Goal: Information Seeking & Learning: Learn about a topic

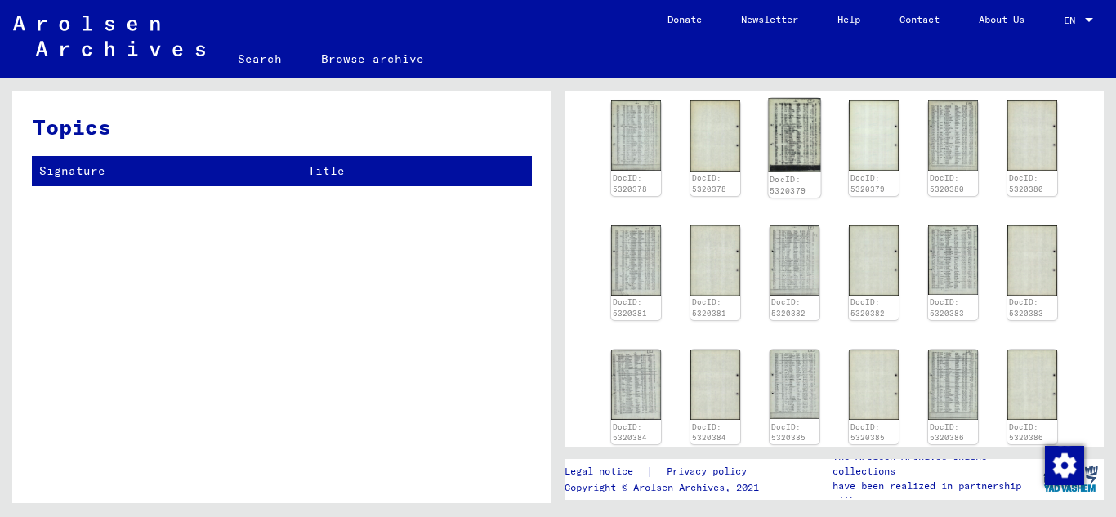
scroll to position [3106, 0]
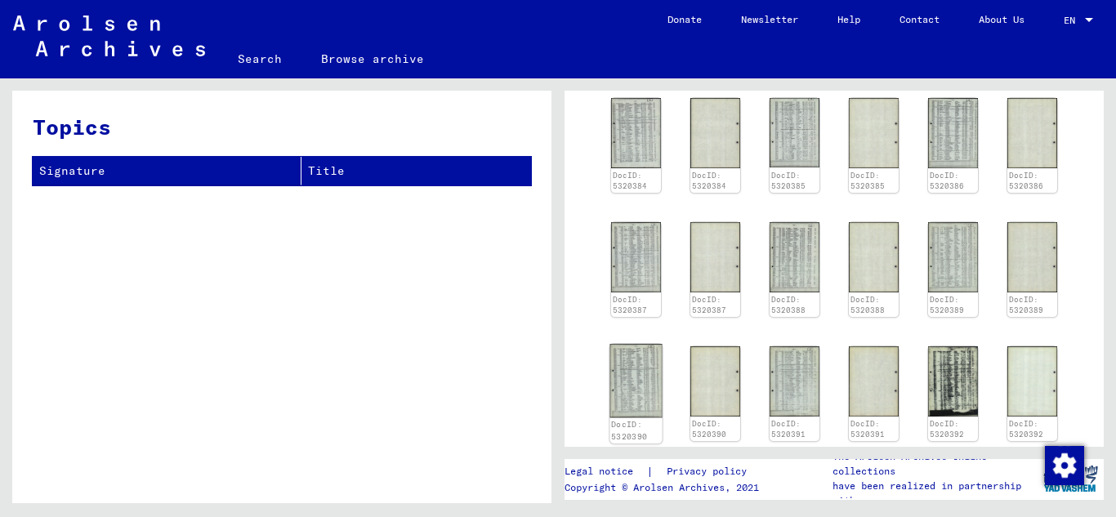
click at [646, 344] on img at bounding box center [636, 381] width 52 height 74
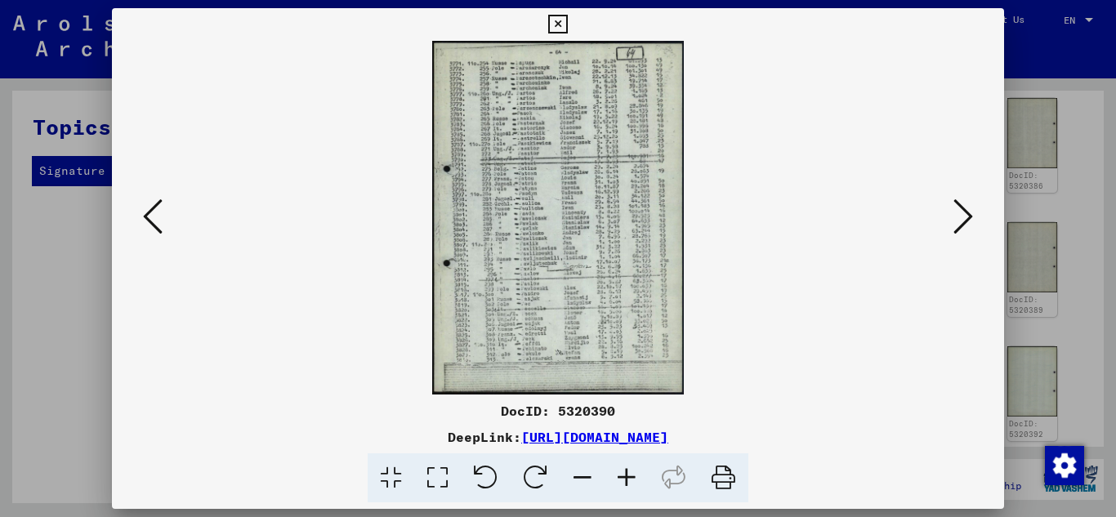
click at [960, 214] on icon at bounding box center [964, 216] width 20 height 39
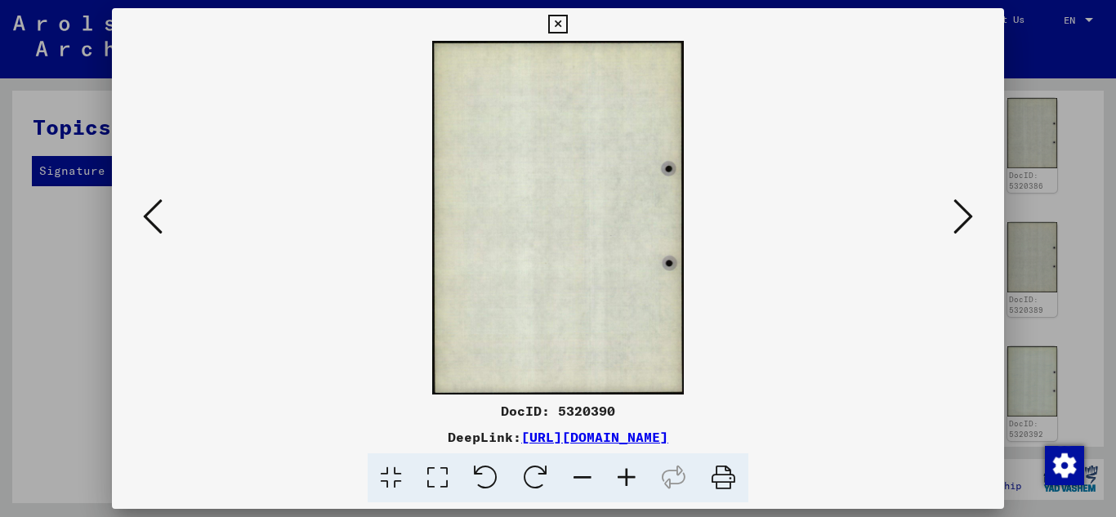
click at [960, 214] on icon at bounding box center [964, 216] width 20 height 39
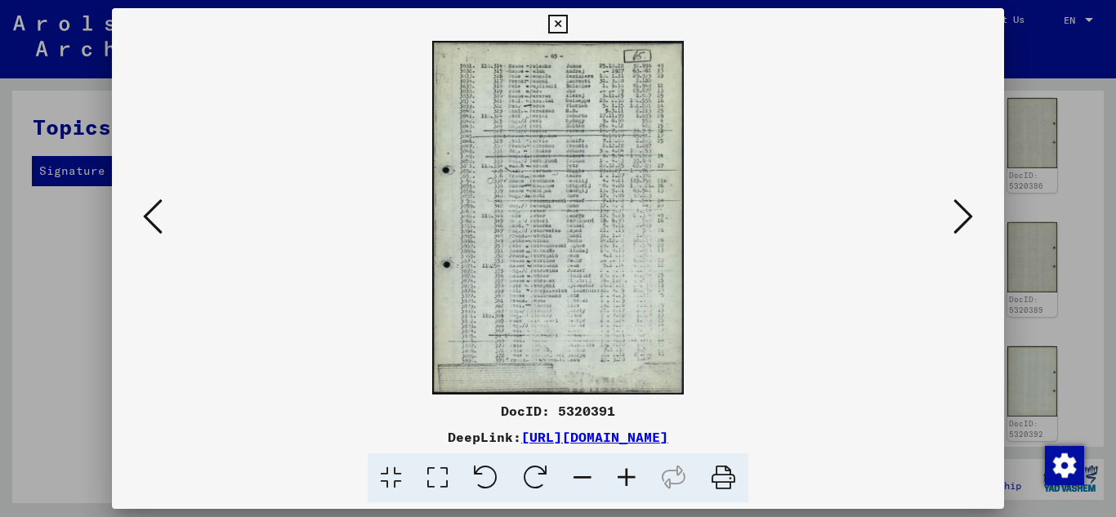
click at [629, 477] on icon at bounding box center [627, 479] width 44 height 50
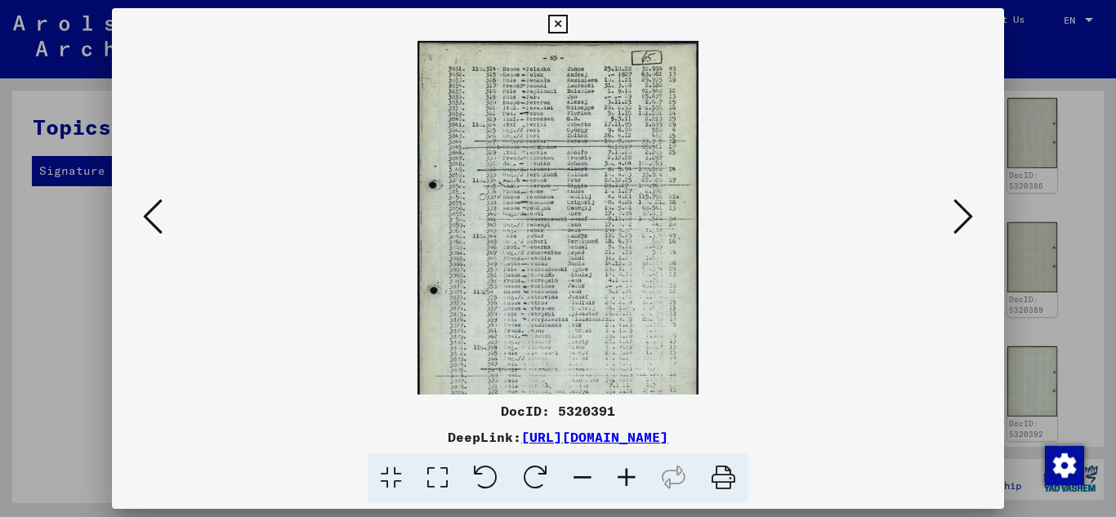
click at [629, 477] on icon at bounding box center [627, 479] width 44 height 50
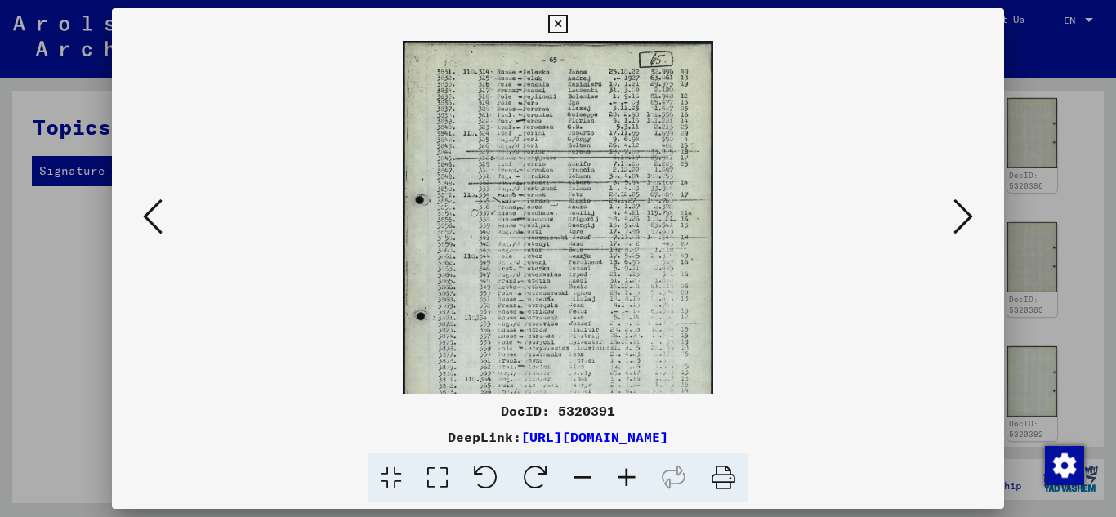
click at [629, 477] on icon at bounding box center [627, 479] width 44 height 50
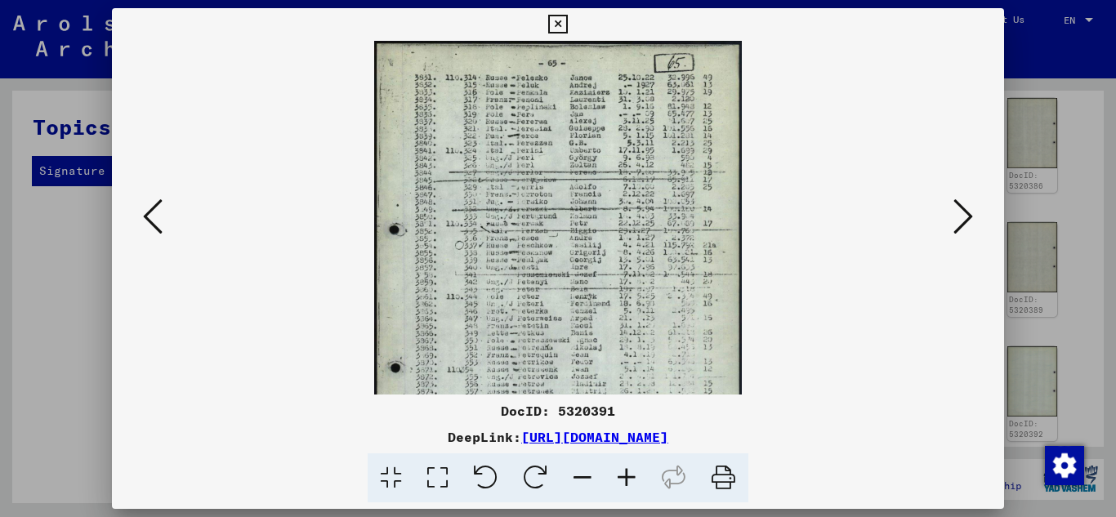
click at [629, 477] on icon at bounding box center [627, 479] width 44 height 50
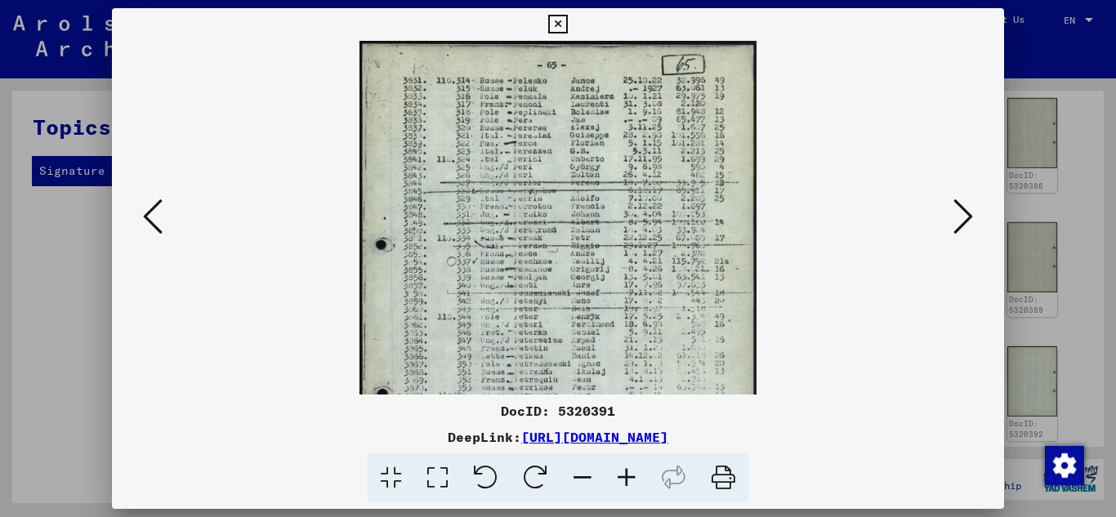
click at [629, 477] on icon at bounding box center [627, 479] width 44 height 50
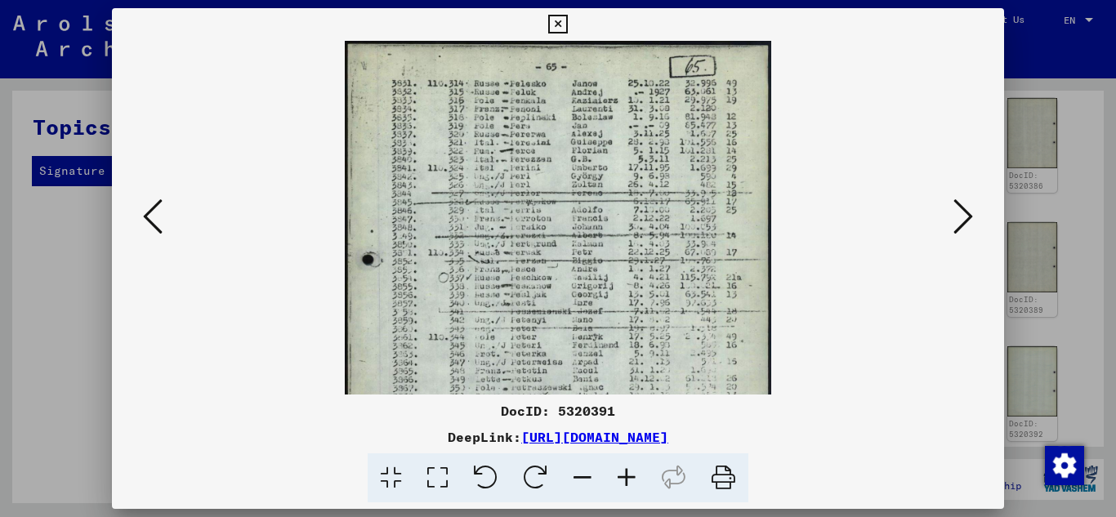
click at [629, 477] on icon at bounding box center [627, 479] width 44 height 50
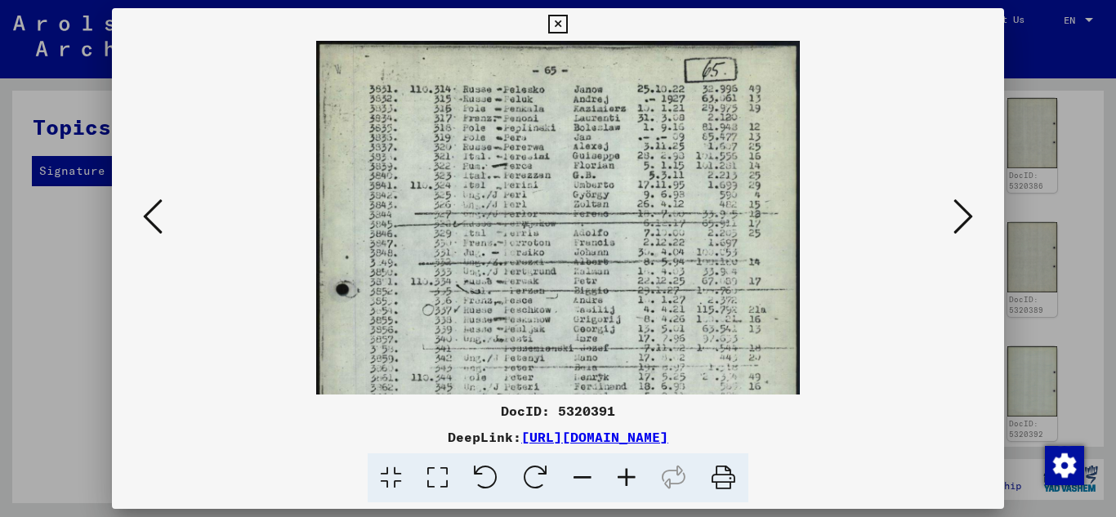
click at [629, 477] on icon at bounding box center [627, 479] width 44 height 50
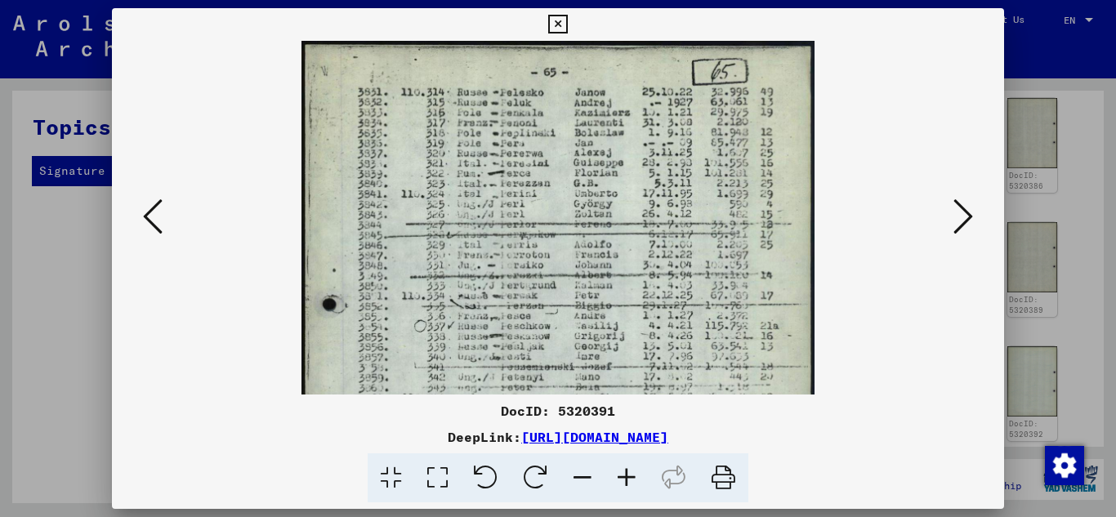
click at [629, 477] on icon at bounding box center [627, 479] width 44 height 50
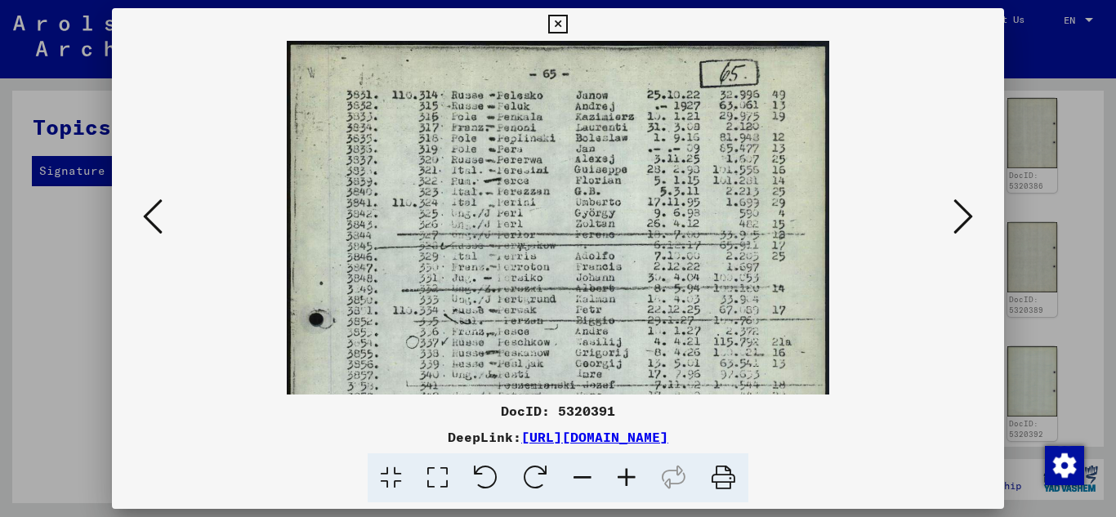
click at [956, 275] on div at bounding box center [558, 218] width 893 height 354
click at [959, 216] on icon at bounding box center [964, 216] width 20 height 39
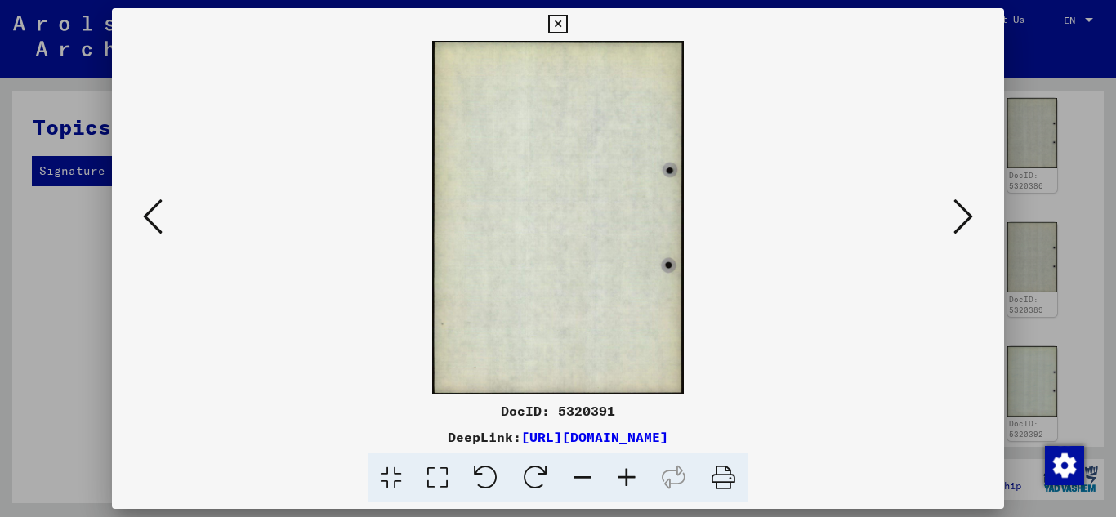
click at [959, 216] on icon at bounding box center [964, 216] width 20 height 39
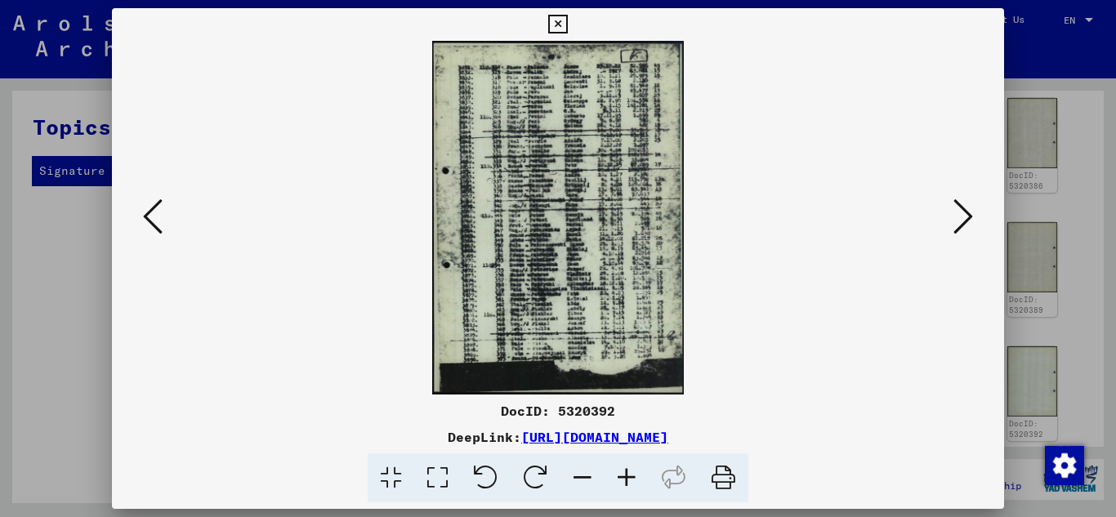
click at [624, 476] on icon at bounding box center [627, 479] width 44 height 50
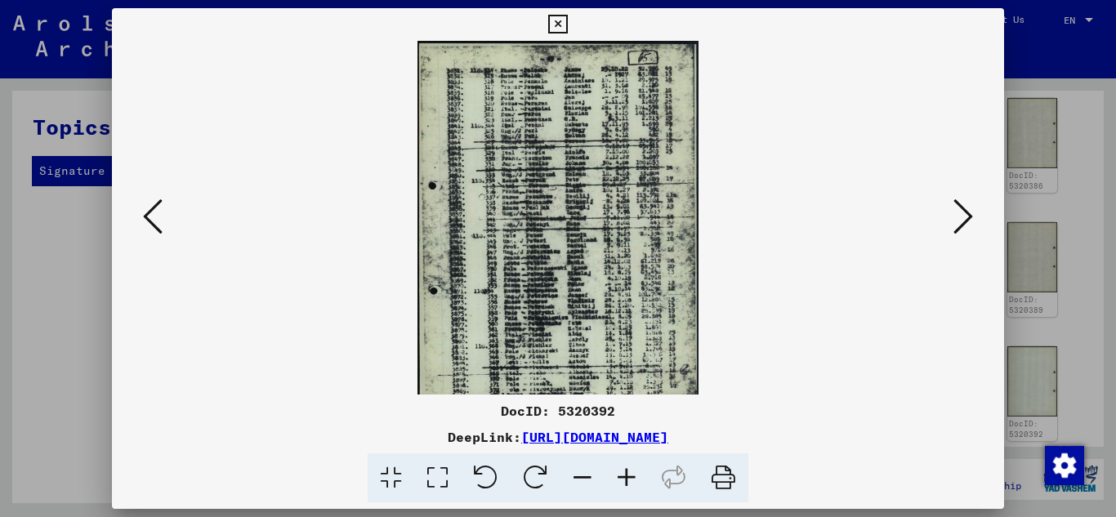
click at [624, 476] on icon at bounding box center [627, 479] width 44 height 50
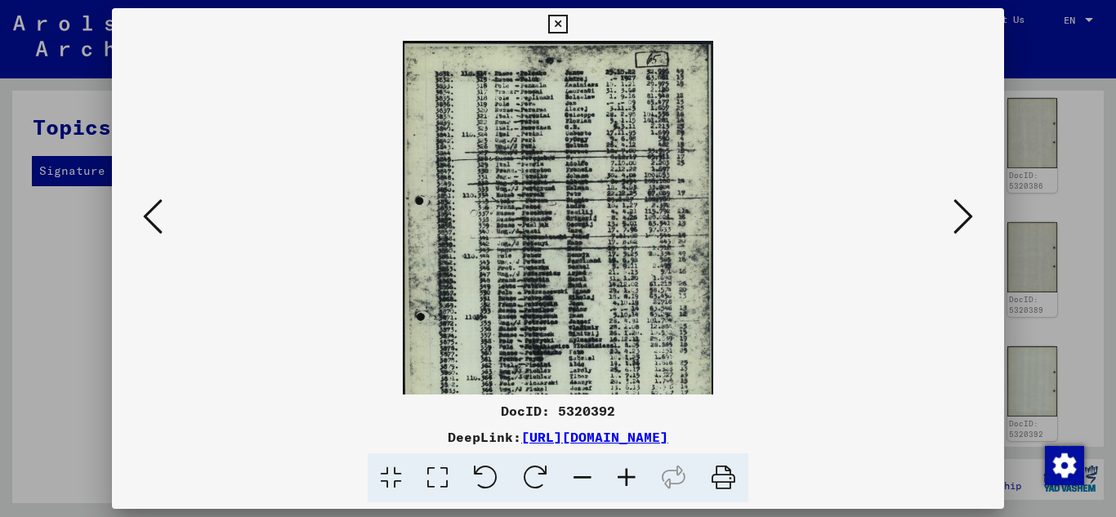
click at [624, 476] on icon at bounding box center [627, 479] width 44 height 50
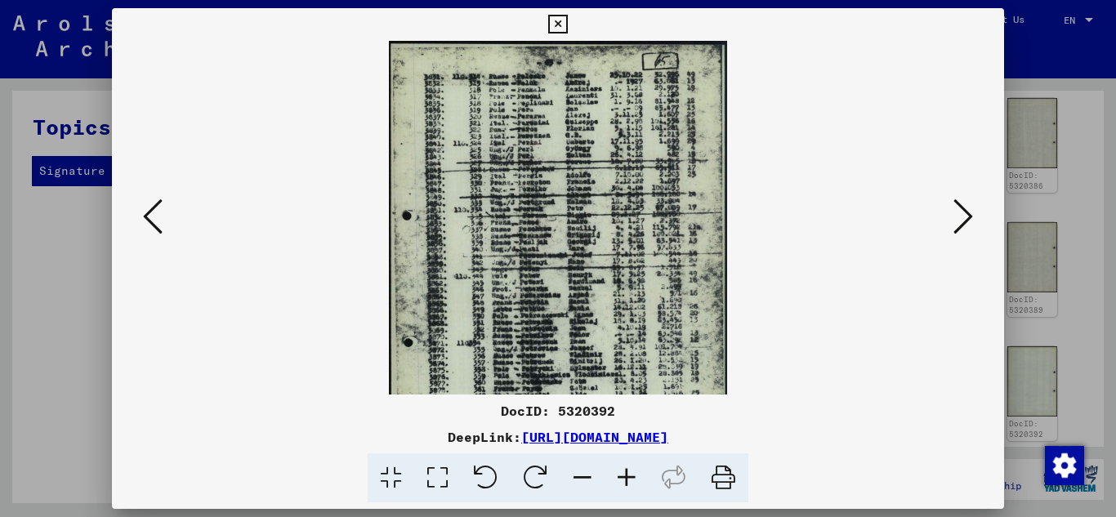
click at [624, 476] on icon at bounding box center [627, 479] width 44 height 50
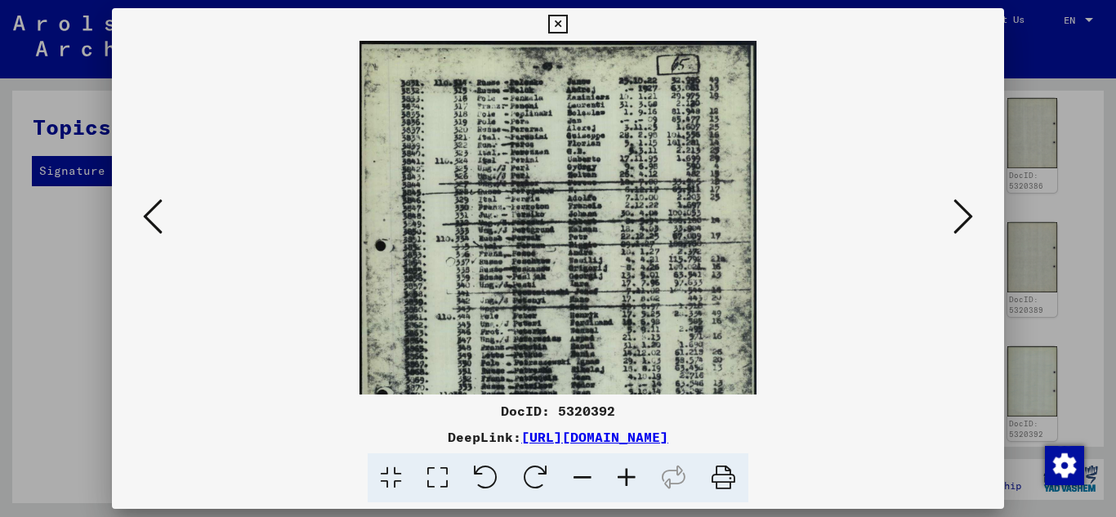
click at [624, 476] on icon at bounding box center [627, 479] width 44 height 50
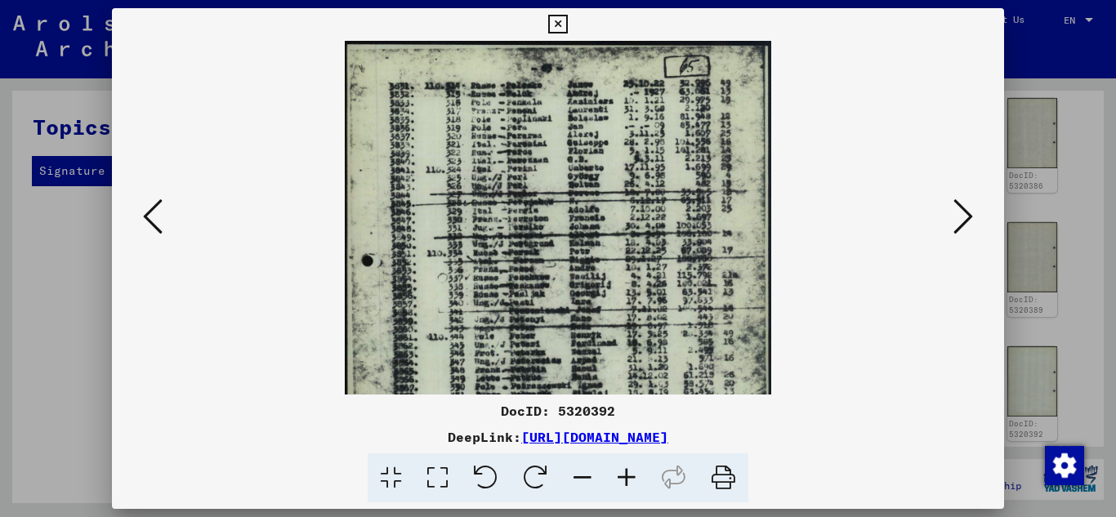
click at [624, 476] on icon at bounding box center [627, 479] width 44 height 50
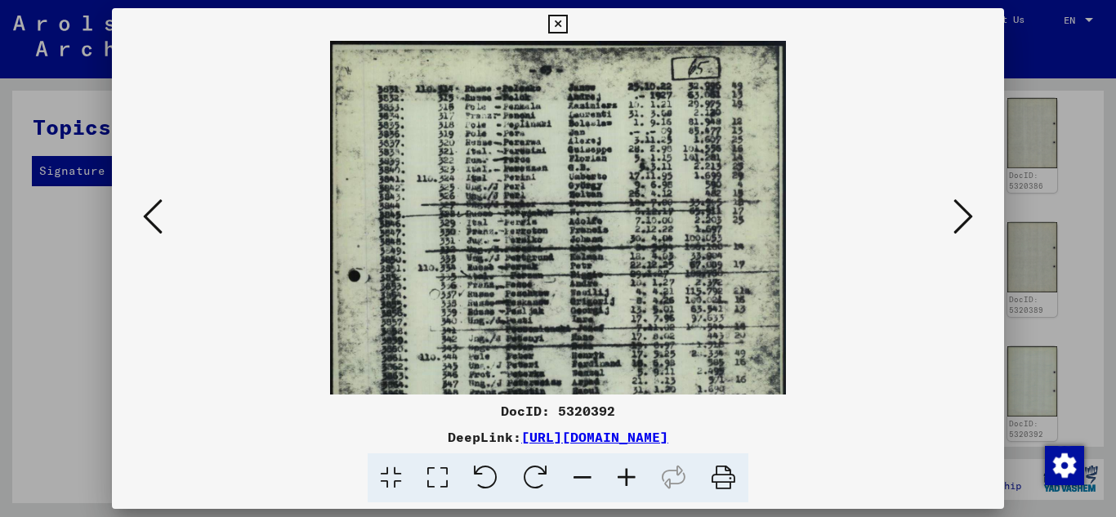
click at [624, 476] on icon at bounding box center [627, 479] width 44 height 50
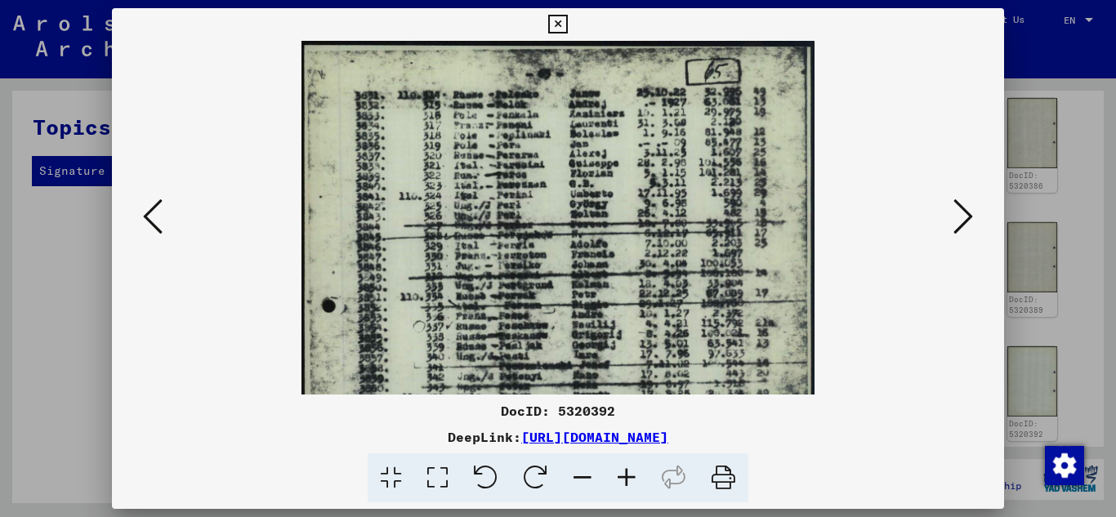
click at [624, 476] on icon at bounding box center [627, 479] width 44 height 50
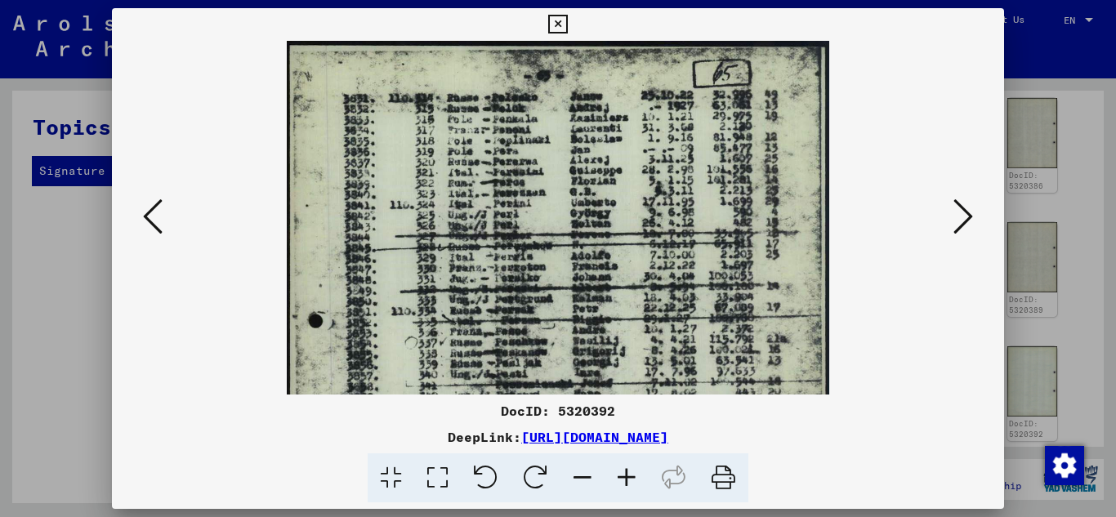
click at [624, 476] on icon at bounding box center [627, 479] width 44 height 50
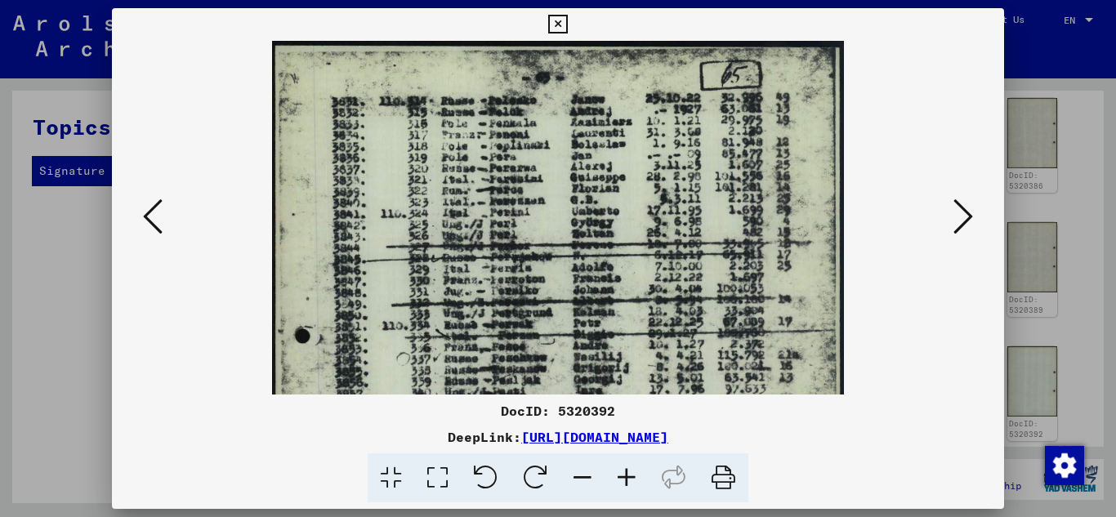
click at [624, 476] on icon at bounding box center [627, 479] width 44 height 50
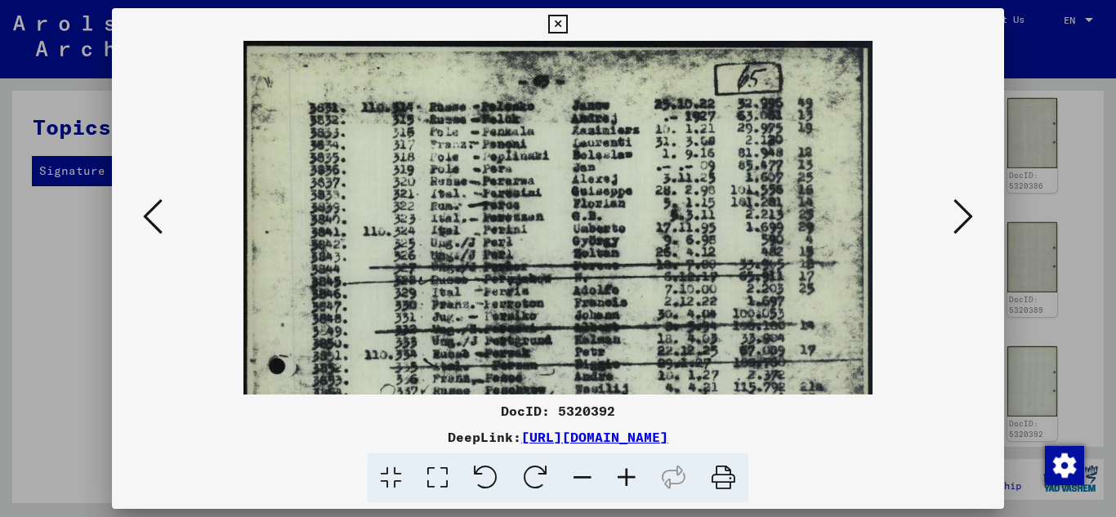
click at [624, 476] on icon at bounding box center [627, 479] width 44 height 50
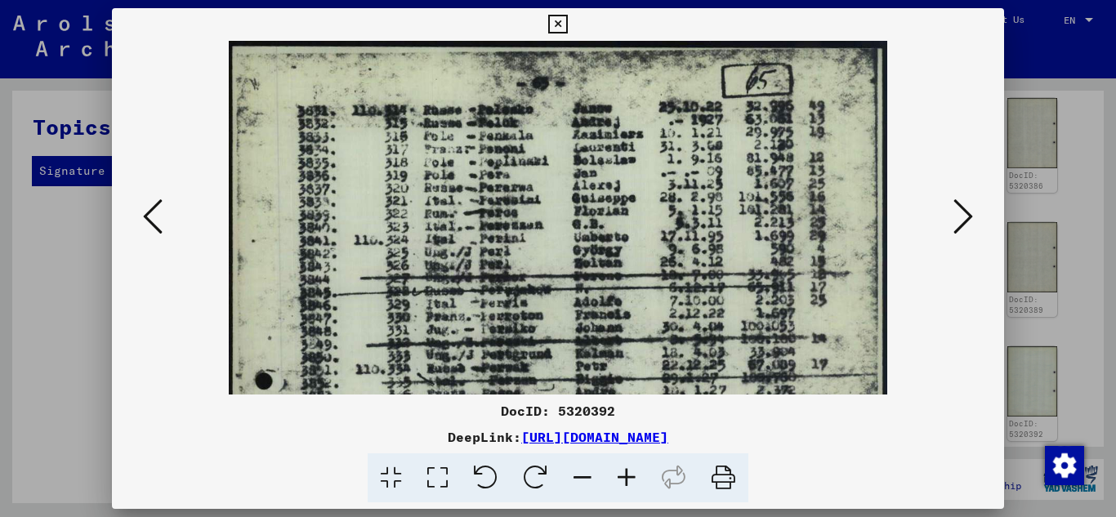
click at [624, 476] on icon at bounding box center [627, 479] width 44 height 50
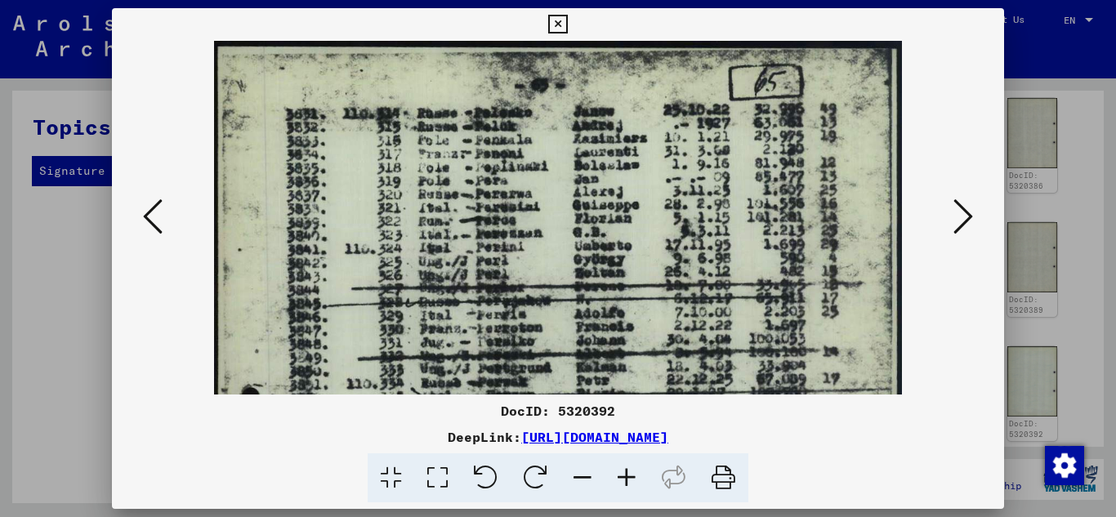
click at [624, 476] on icon at bounding box center [627, 479] width 44 height 50
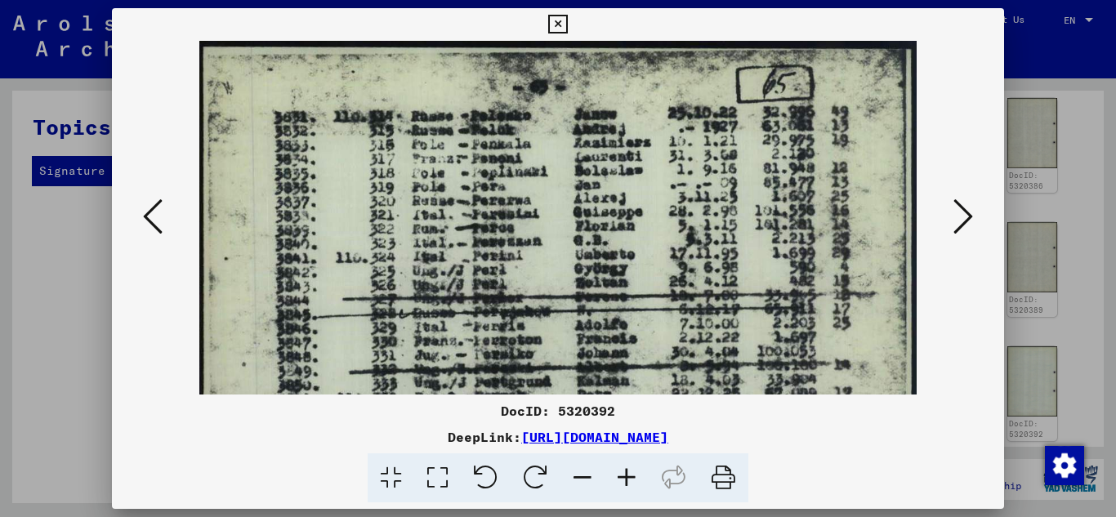
click at [144, 212] on icon at bounding box center [153, 216] width 20 height 39
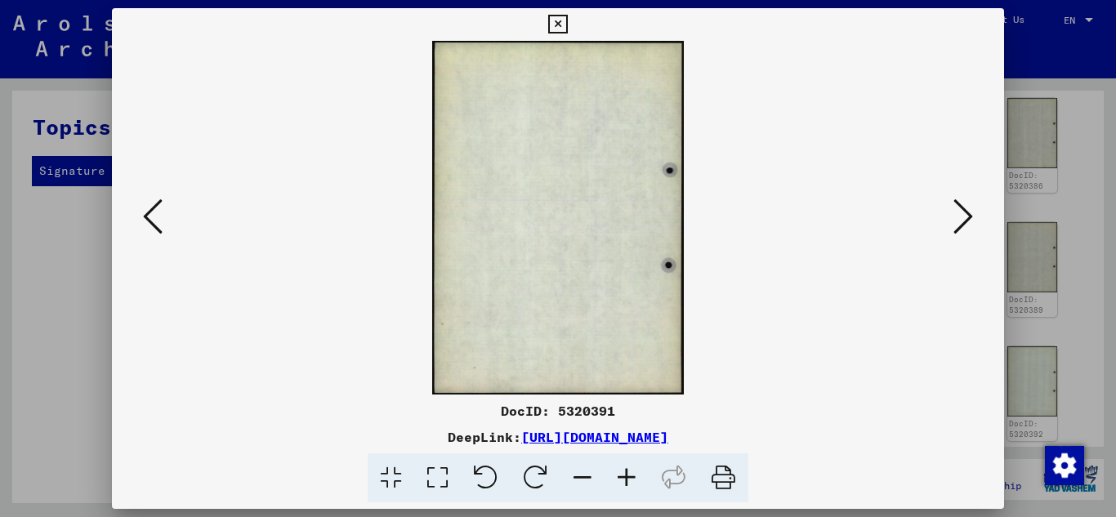
click at [144, 212] on icon at bounding box center [153, 216] width 20 height 39
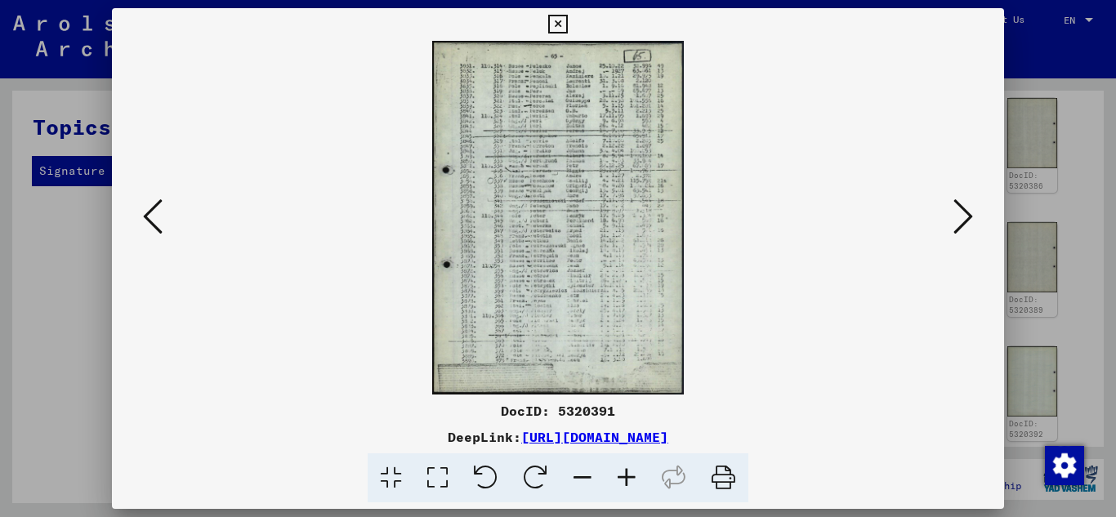
click at [626, 477] on icon at bounding box center [627, 479] width 44 height 50
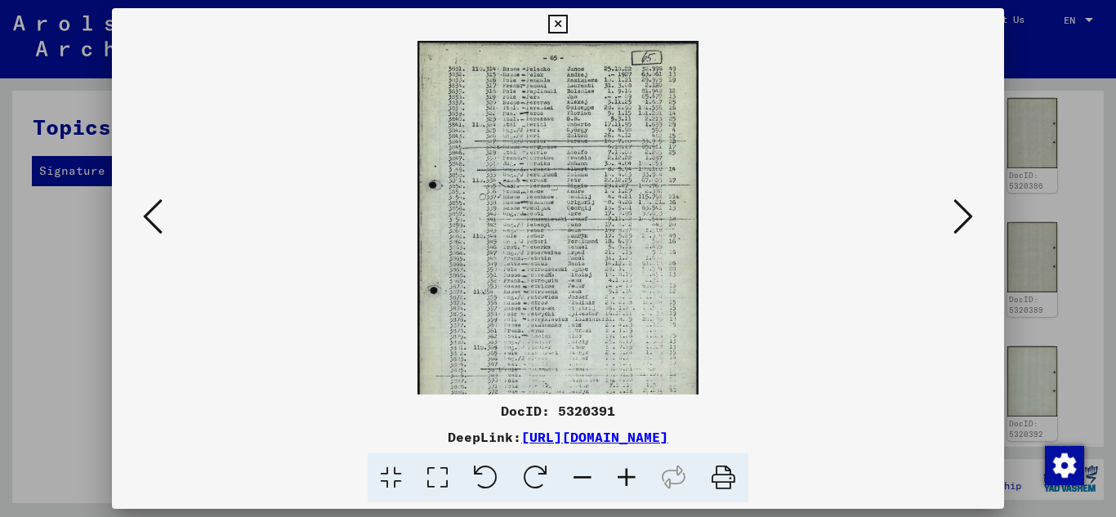
click at [627, 477] on icon at bounding box center [627, 479] width 44 height 50
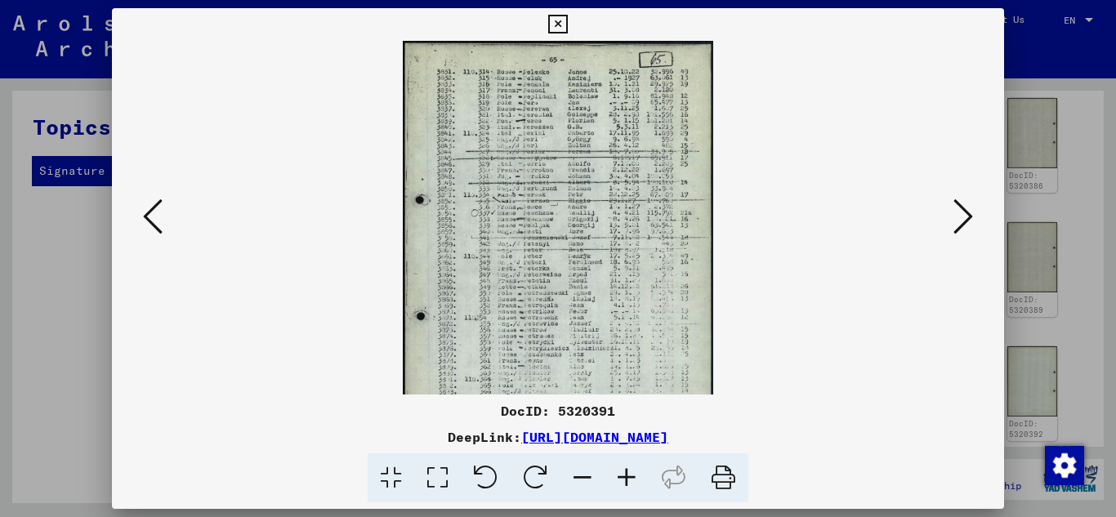
click at [627, 477] on icon at bounding box center [627, 479] width 44 height 50
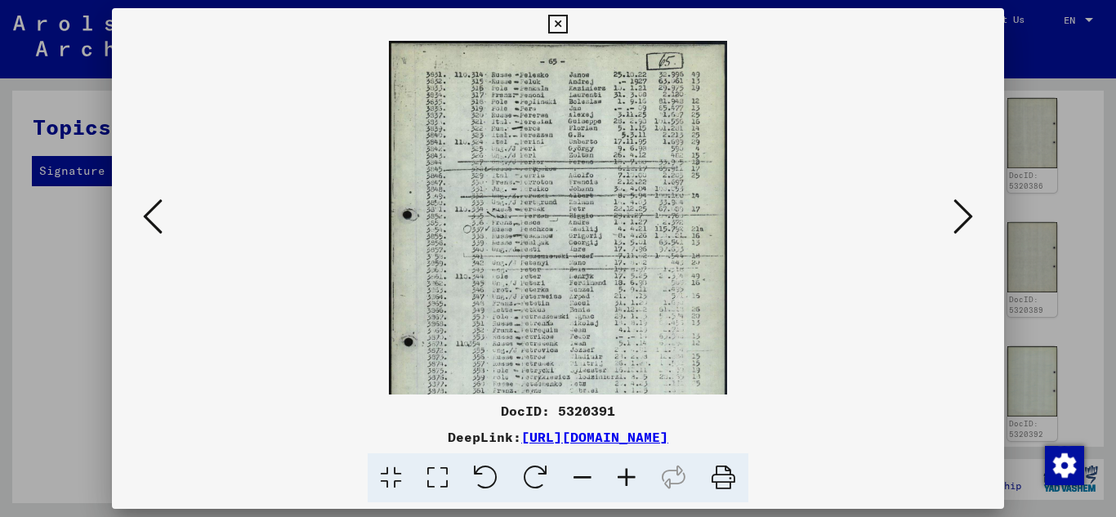
click at [628, 477] on icon at bounding box center [627, 479] width 44 height 50
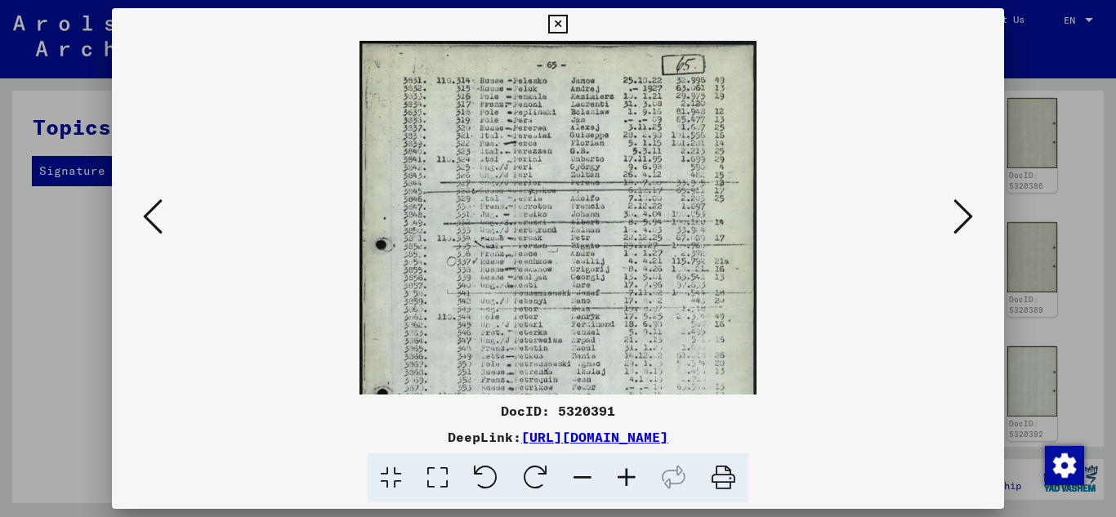
click at [628, 477] on icon at bounding box center [627, 479] width 44 height 50
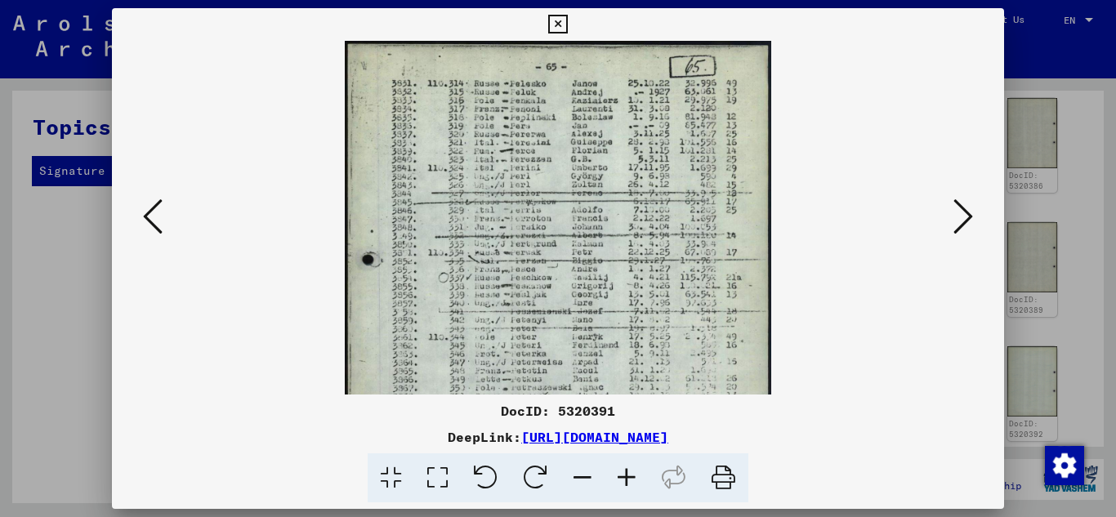
click at [628, 477] on icon at bounding box center [627, 479] width 44 height 50
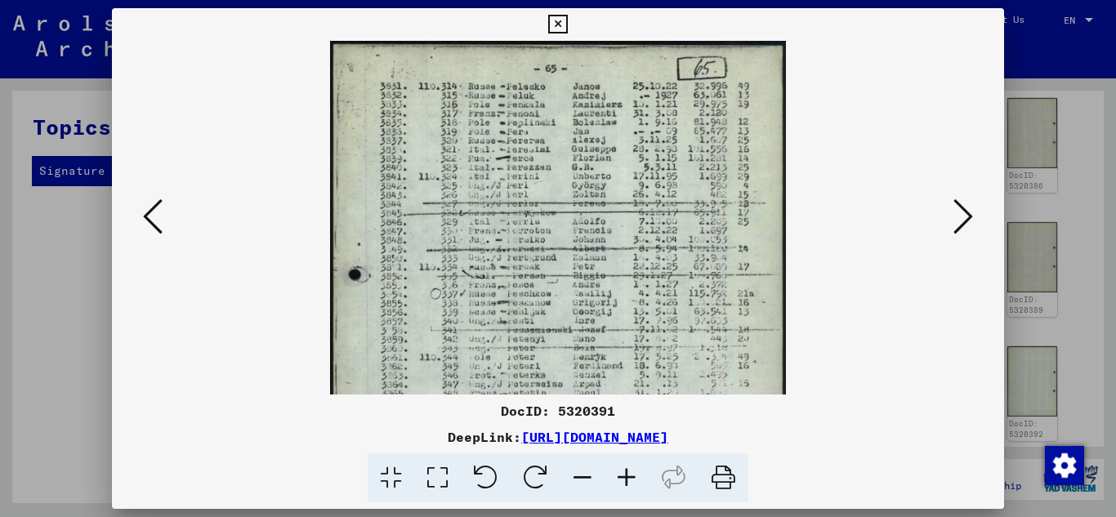
click at [628, 477] on icon at bounding box center [627, 479] width 44 height 50
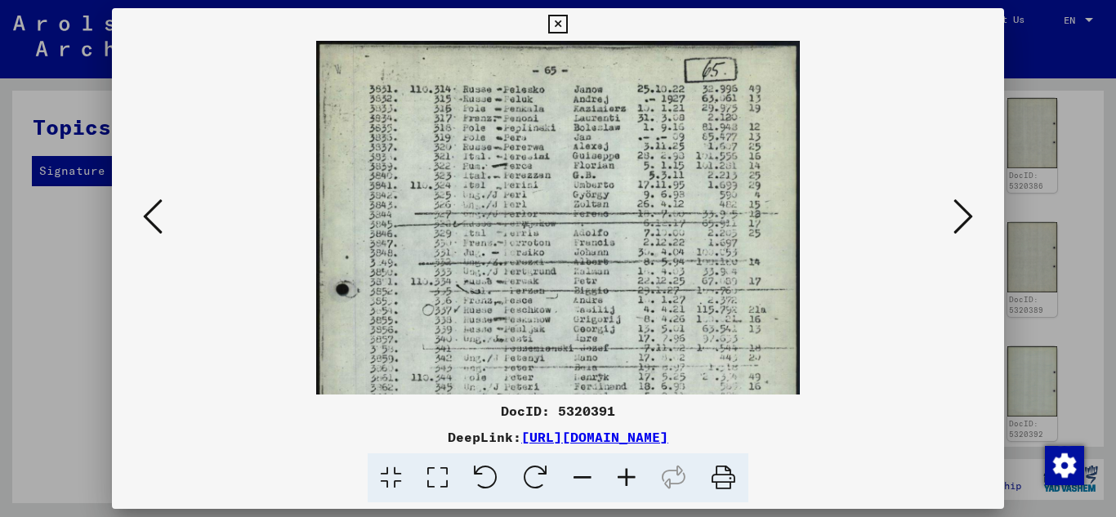
click at [628, 477] on icon at bounding box center [627, 479] width 44 height 50
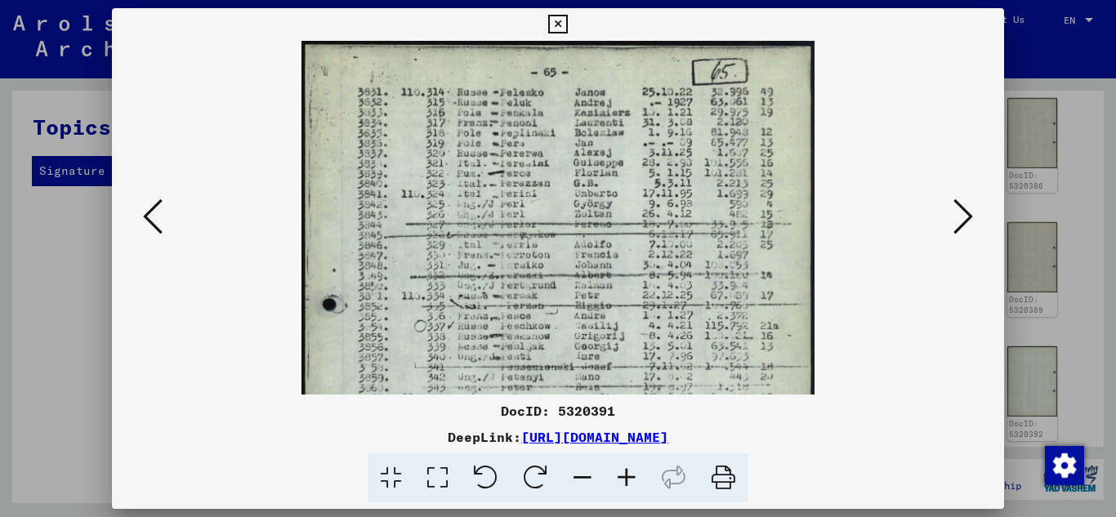
click at [628, 477] on icon at bounding box center [627, 479] width 44 height 50
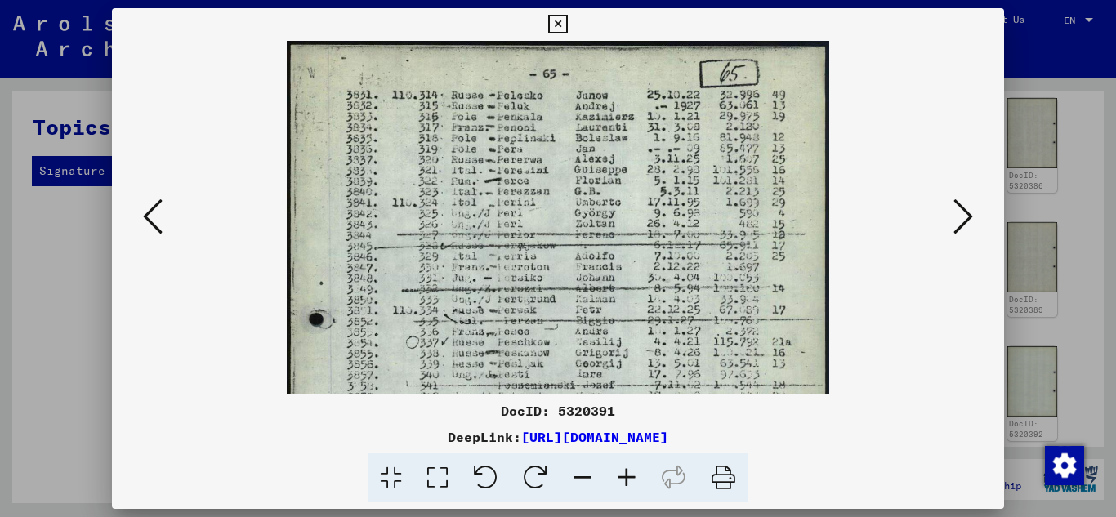
click at [965, 210] on icon at bounding box center [964, 216] width 20 height 39
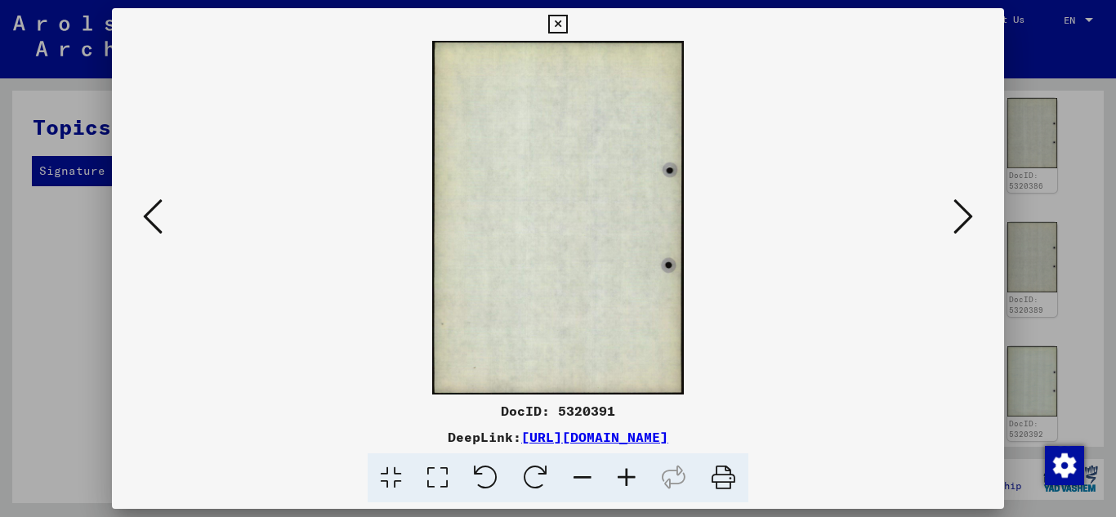
click at [965, 210] on icon at bounding box center [964, 216] width 20 height 39
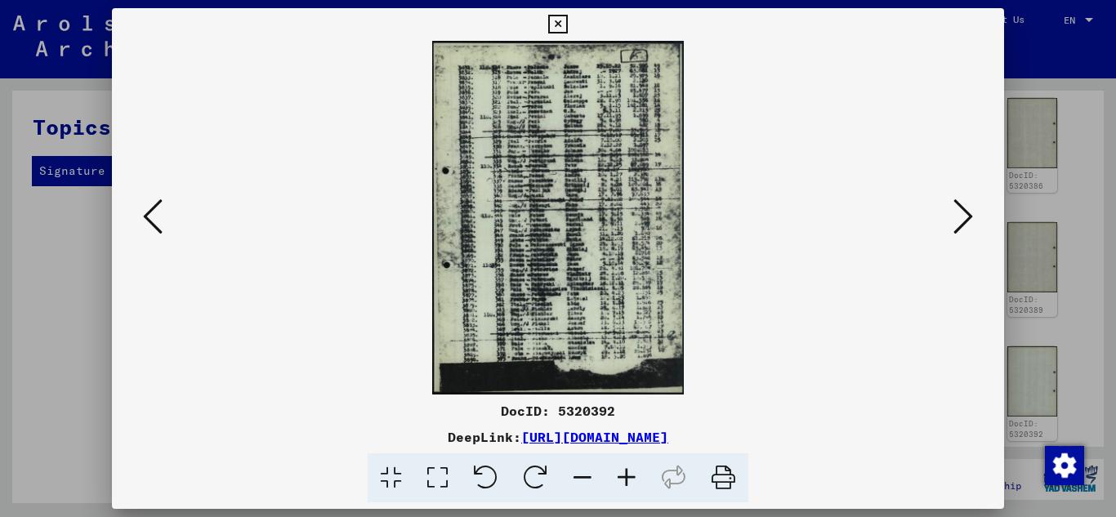
click at [965, 210] on icon at bounding box center [964, 216] width 20 height 39
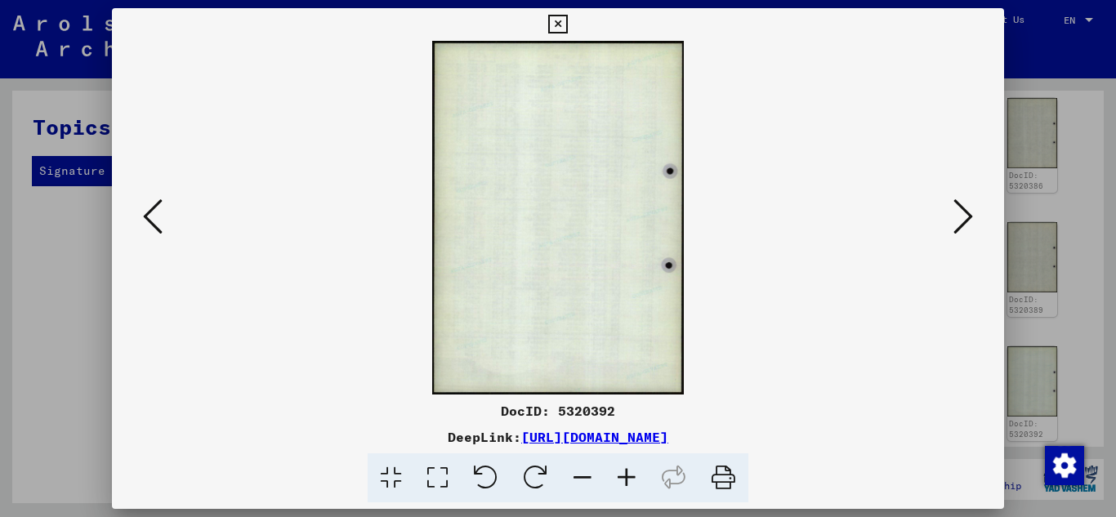
click at [965, 210] on icon at bounding box center [964, 216] width 20 height 39
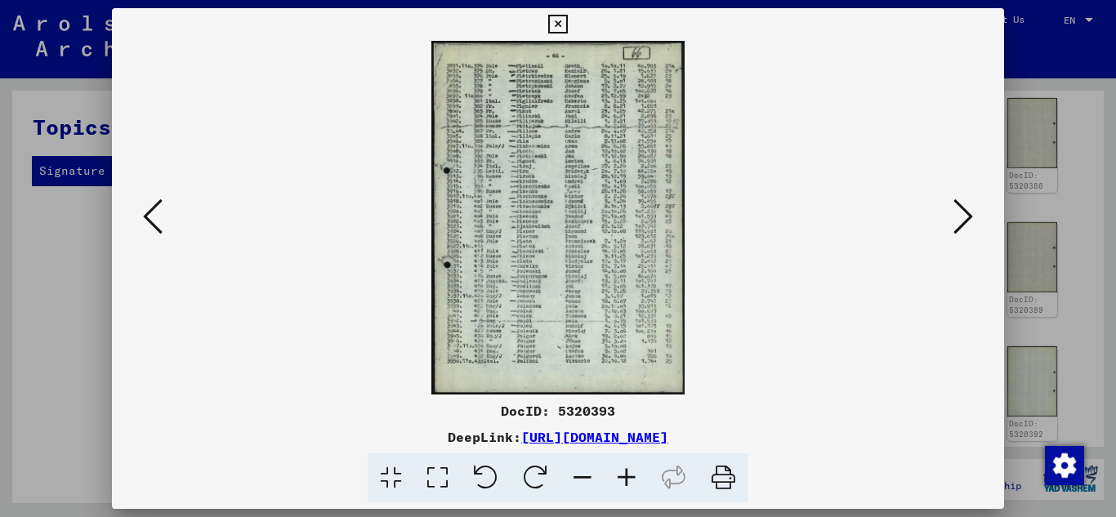
click at [624, 476] on icon at bounding box center [627, 479] width 44 height 50
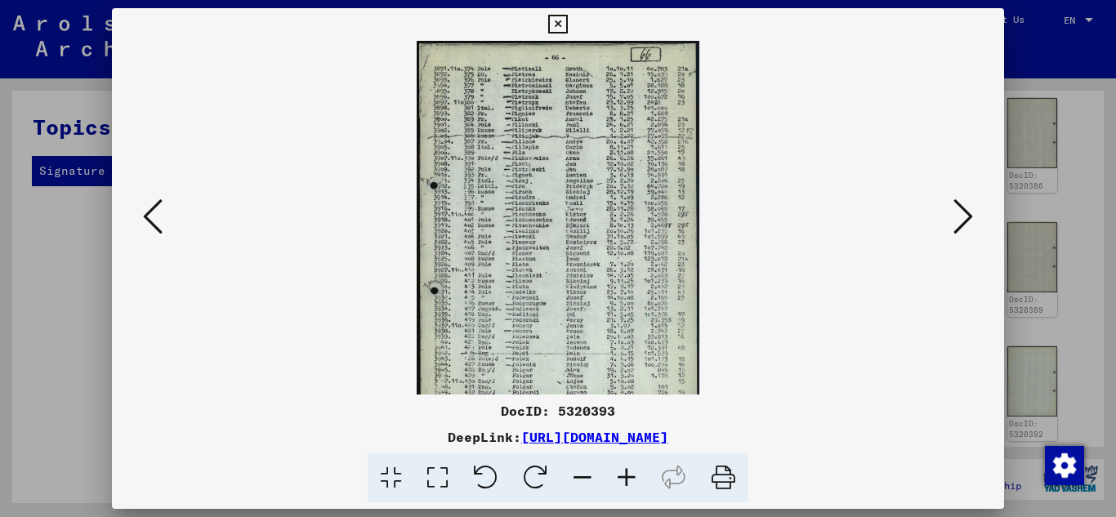
click at [624, 476] on icon at bounding box center [627, 479] width 44 height 50
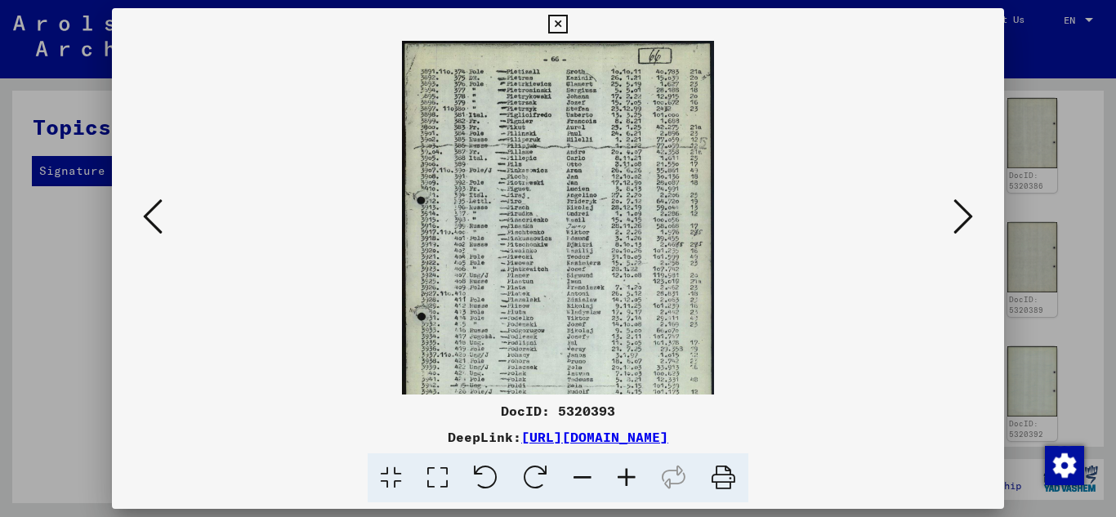
click at [624, 476] on icon at bounding box center [627, 479] width 44 height 50
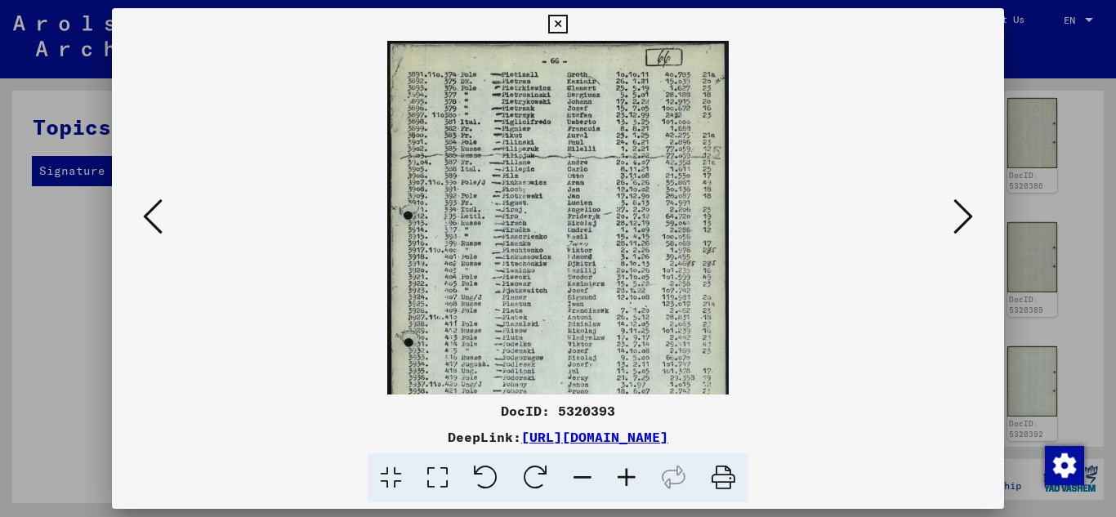
click at [624, 476] on icon at bounding box center [627, 479] width 44 height 50
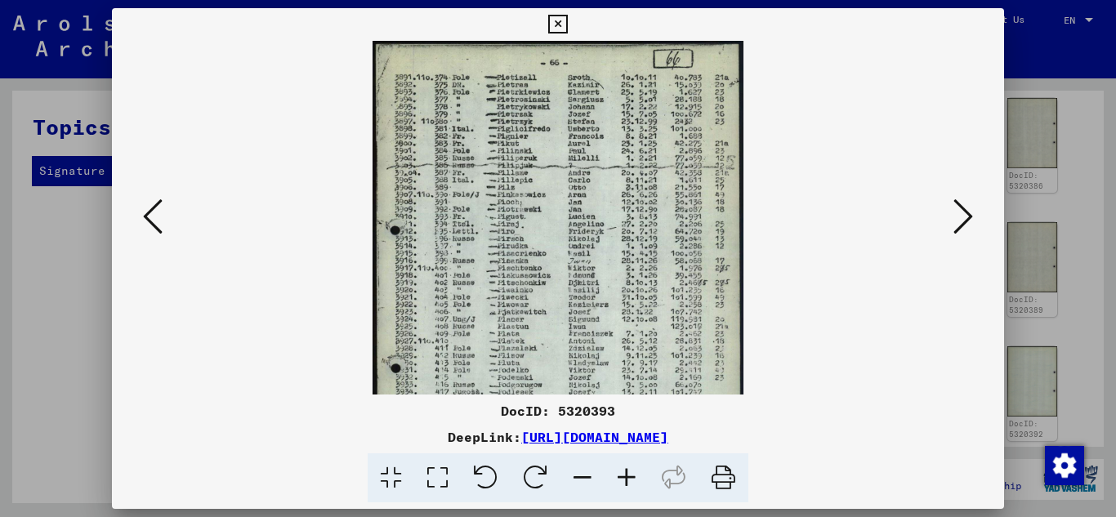
click at [624, 476] on icon at bounding box center [627, 479] width 44 height 50
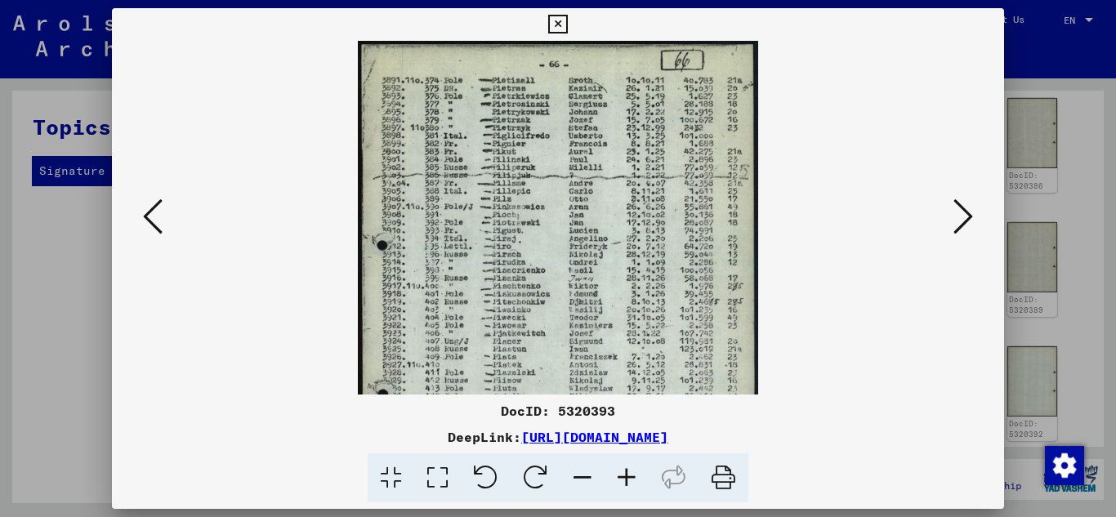
click at [624, 476] on icon at bounding box center [627, 479] width 44 height 50
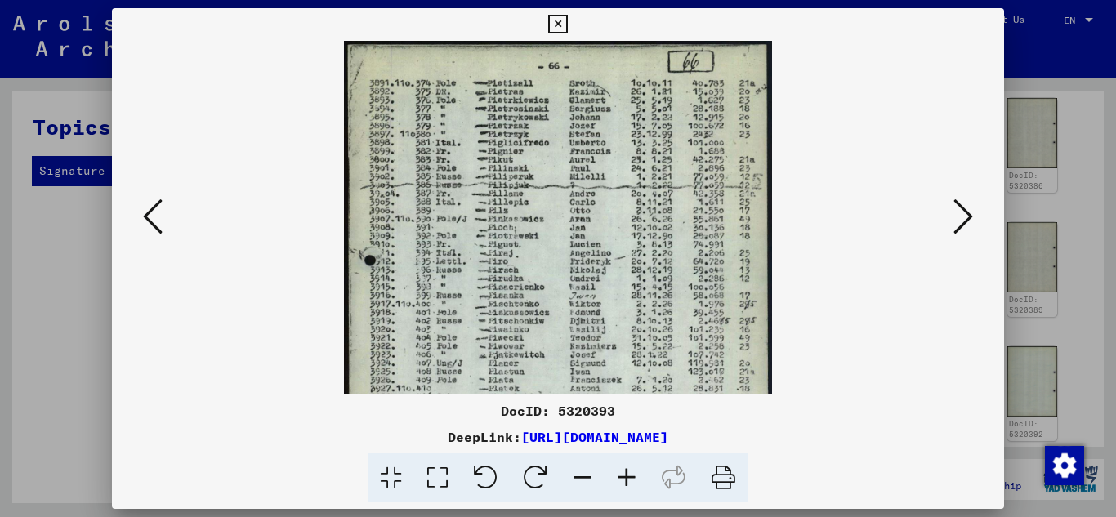
click at [908, 327] on viewer-one-image at bounding box center [559, 218] width 782 height 354
click at [968, 212] on icon at bounding box center [964, 216] width 20 height 39
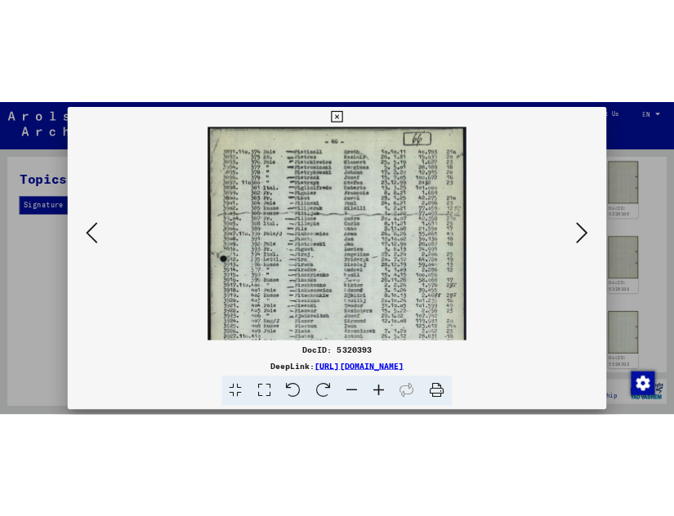
scroll to position [0, 0]
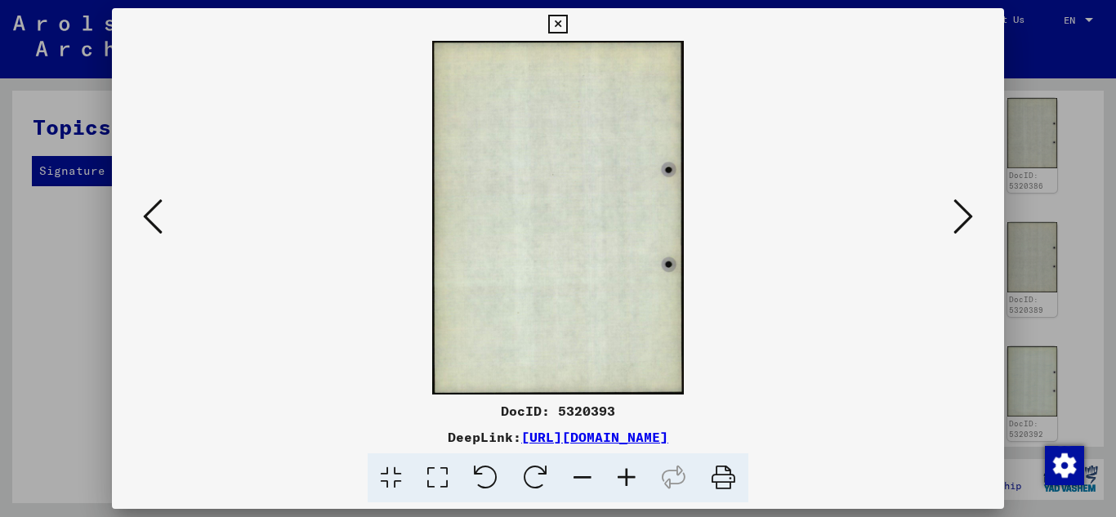
click at [968, 212] on icon at bounding box center [964, 216] width 20 height 39
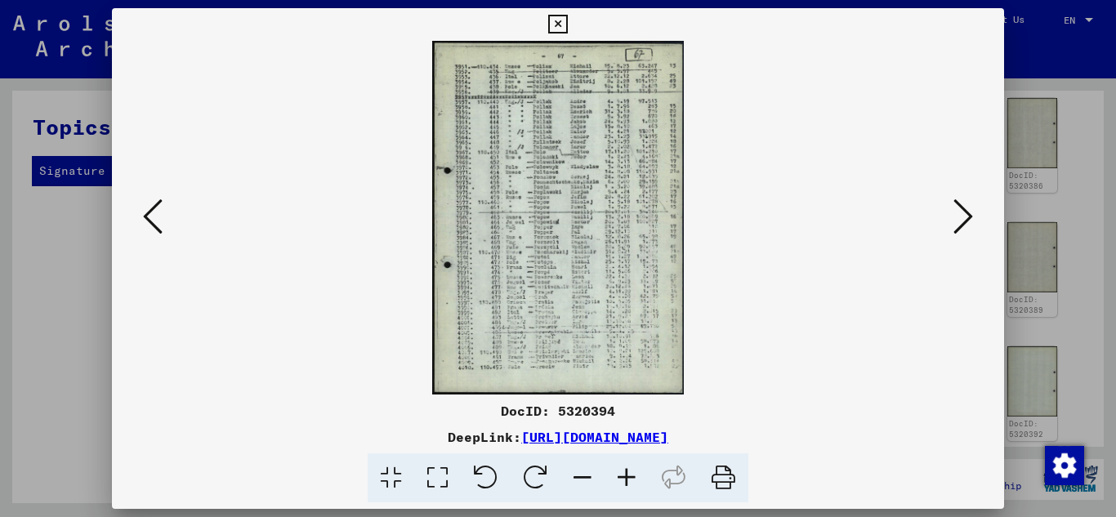
click at [626, 474] on icon at bounding box center [627, 479] width 44 height 50
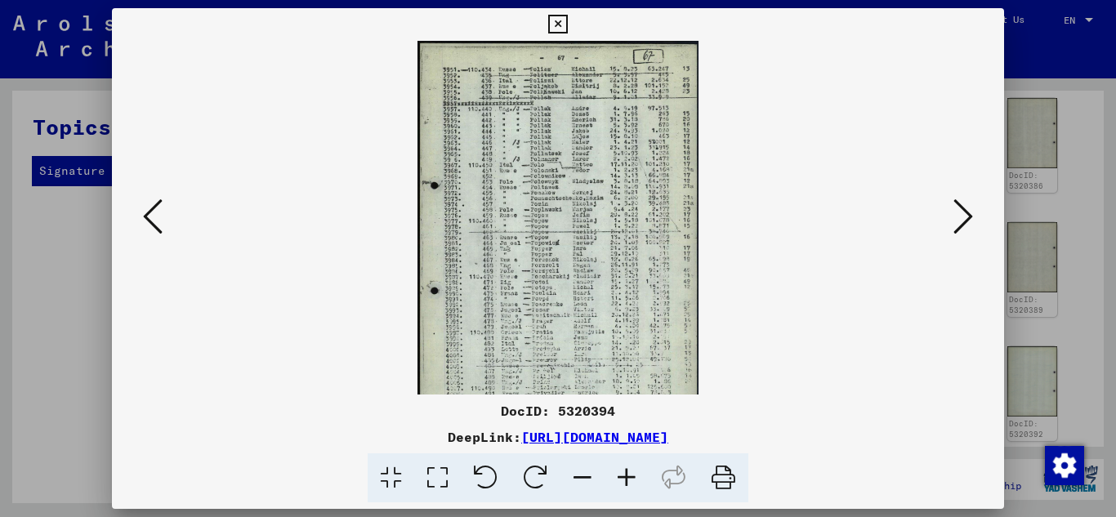
click at [626, 474] on icon at bounding box center [627, 479] width 44 height 50
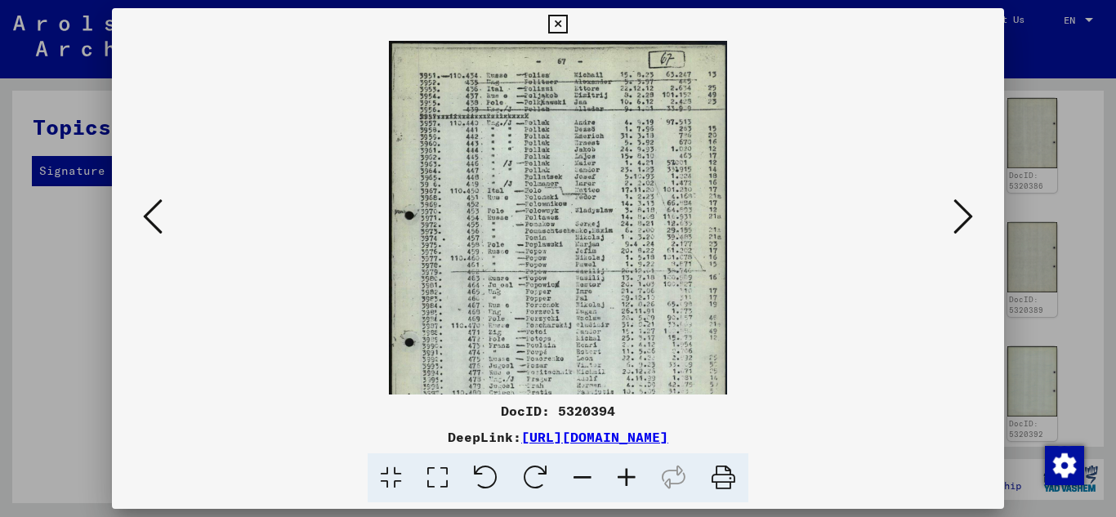
click at [626, 474] on icon at bounding box center [627, 479] width 44 height 50
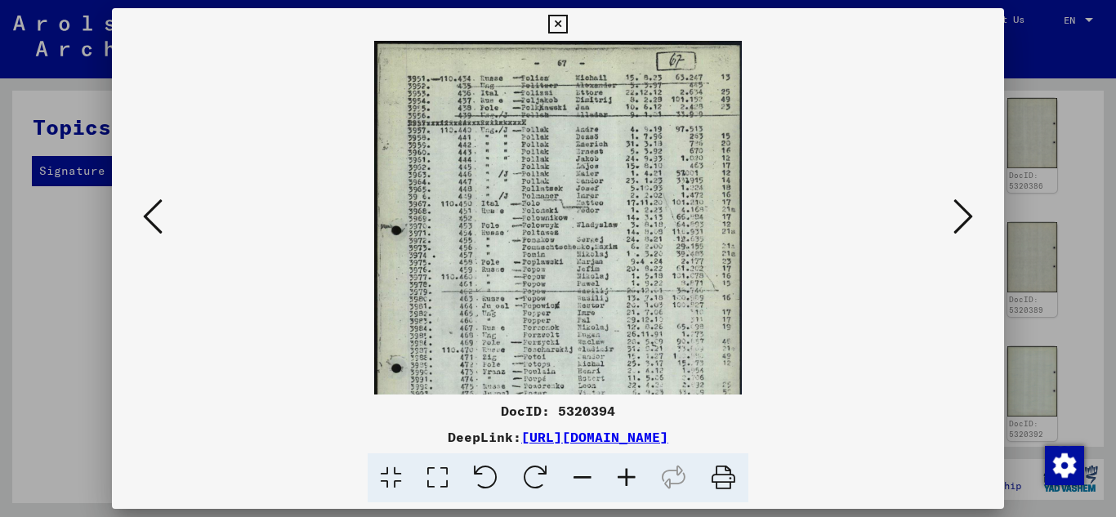
click at [626, 474] on icon at bounding box center [627, 479] width 44 height 50
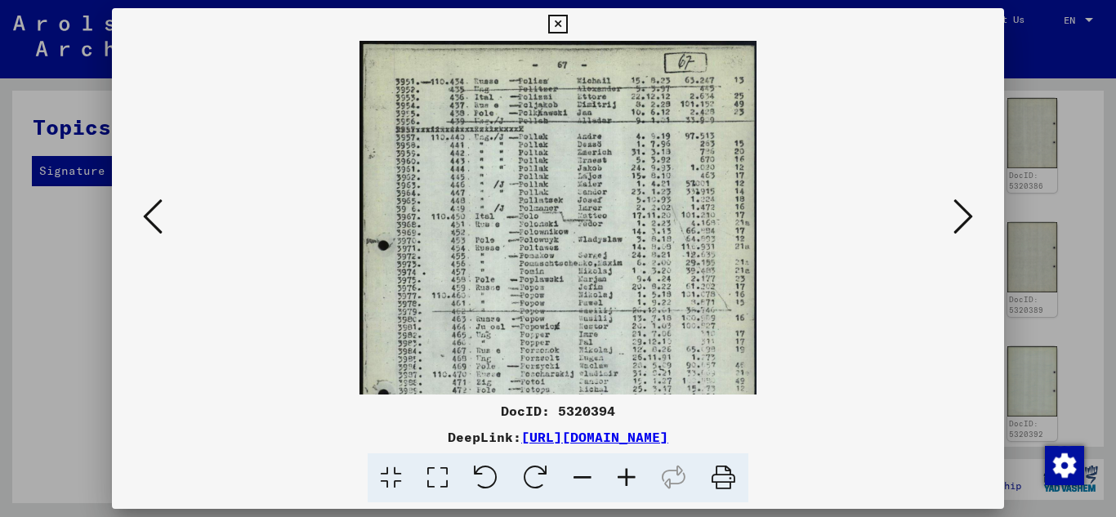
click at [626, 474] on icon at bounding box center [627, 479] width 44 height 50
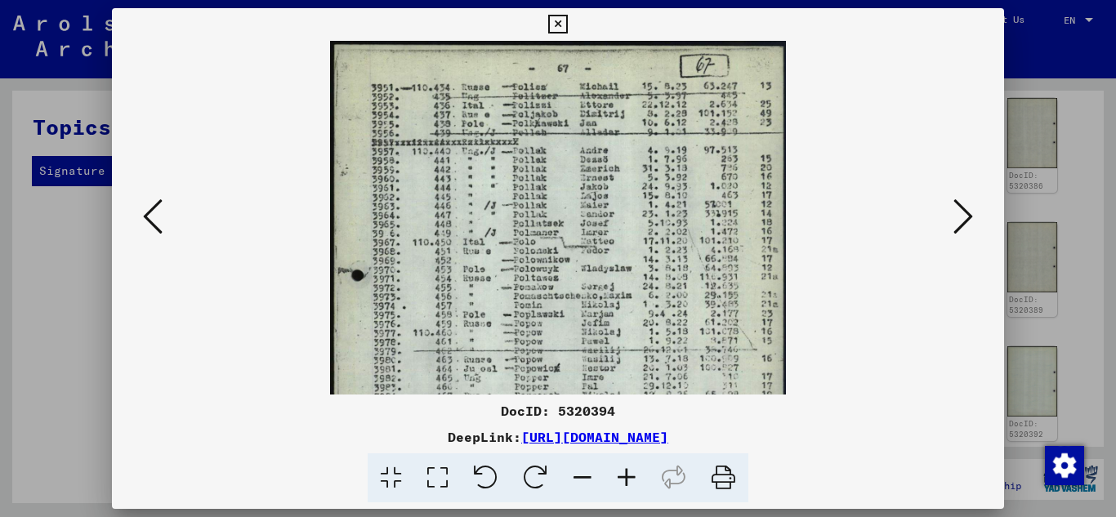
click at [626, 474] on icon at bounding box center [627, 479] width 44 height 50
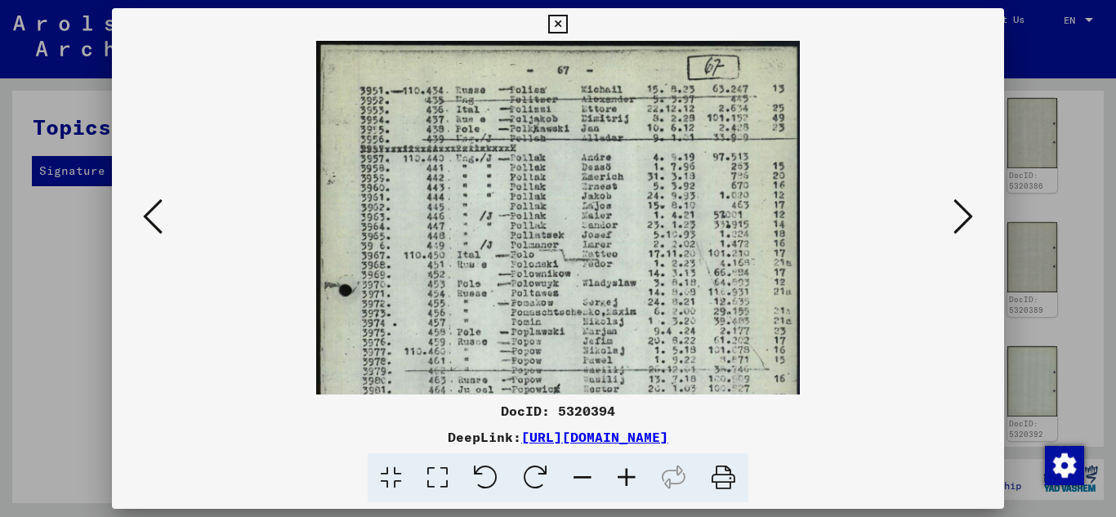
click at [626, 474] on icon at bounding box center [627, 479] width 44 height 50
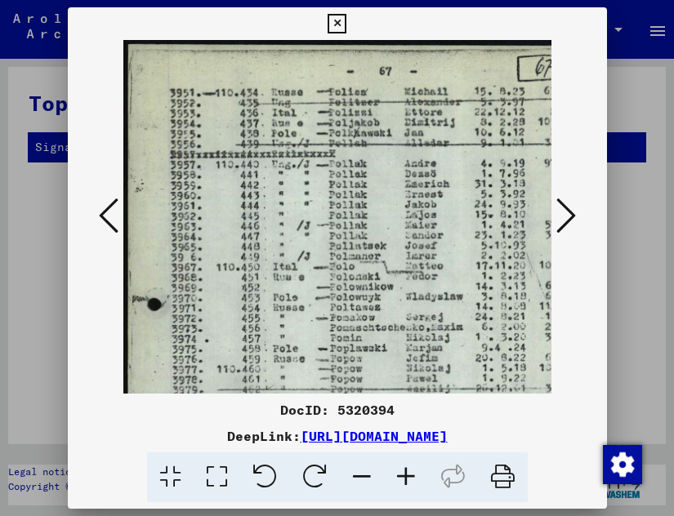
click at [566, 208] on icon at bounding box center [567, 215] width 20 height 39
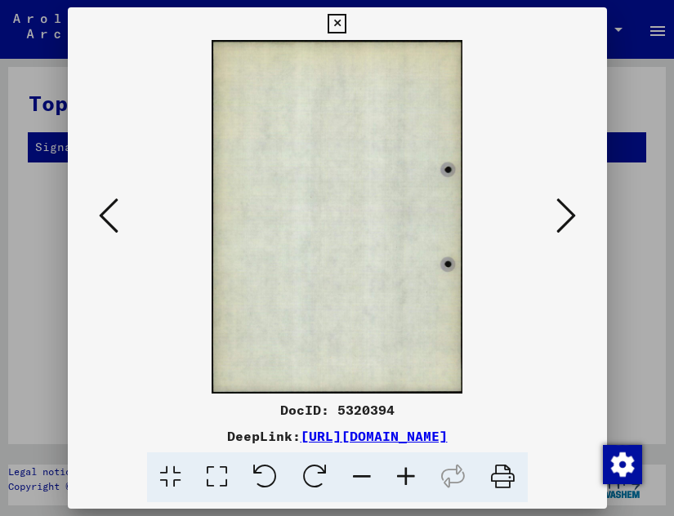
click at [566, 208] on icon at bounding box center [567, 215] width 20 height 39
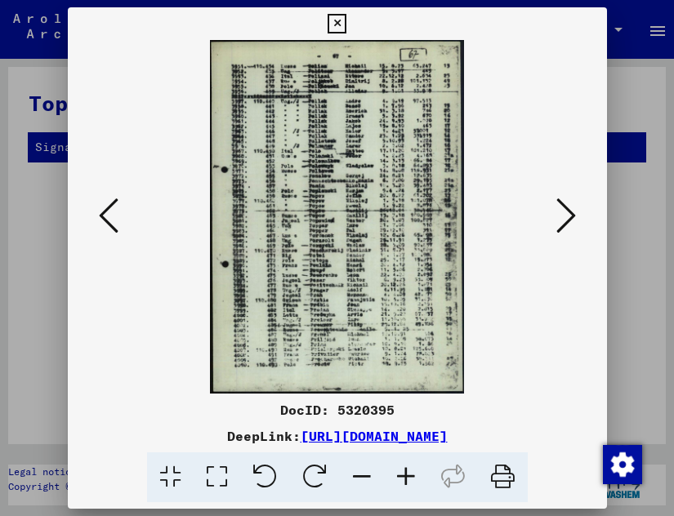
click at [403, 486] on icon at bounding box center [406, 478] width 44 height 50
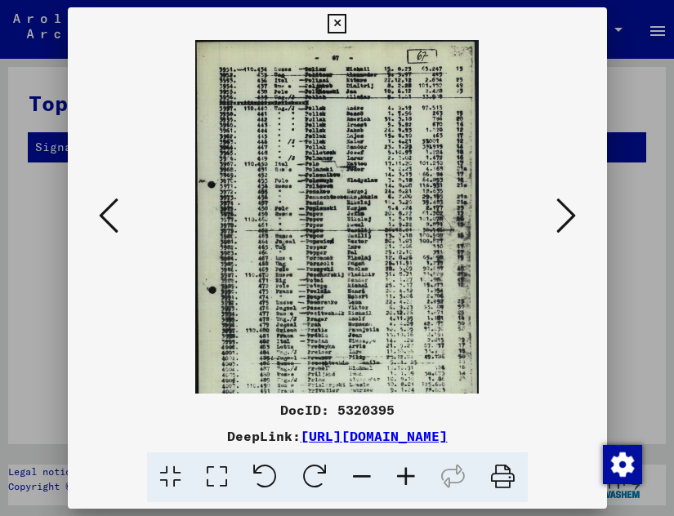
click at [403, 486] on icon at bounding box center [406, 478] width 44 height 50
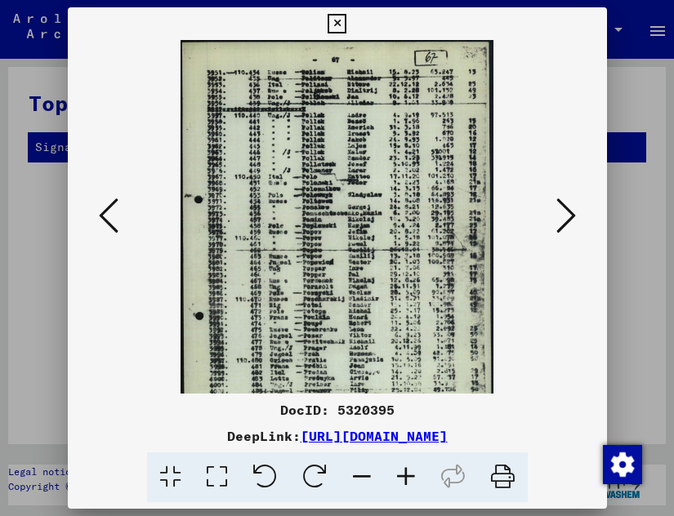
click at [403, 486] on icon at bounding box center [406, 478] width 44 height 50
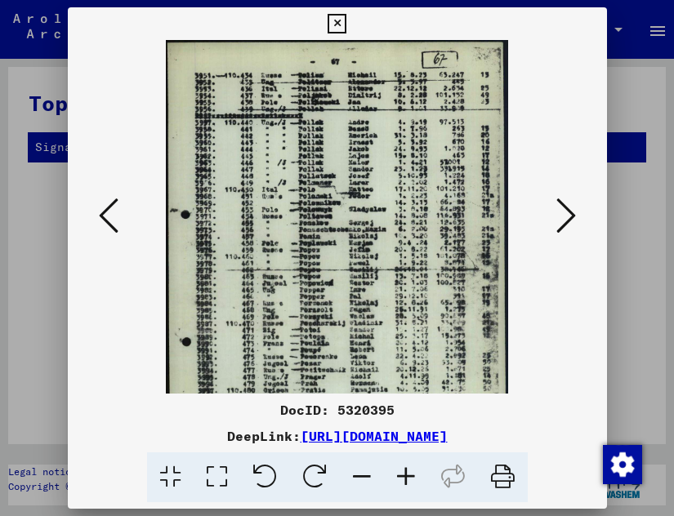
click at [403, 486] on icon at bounding box center [406, 478] width 44 height 50
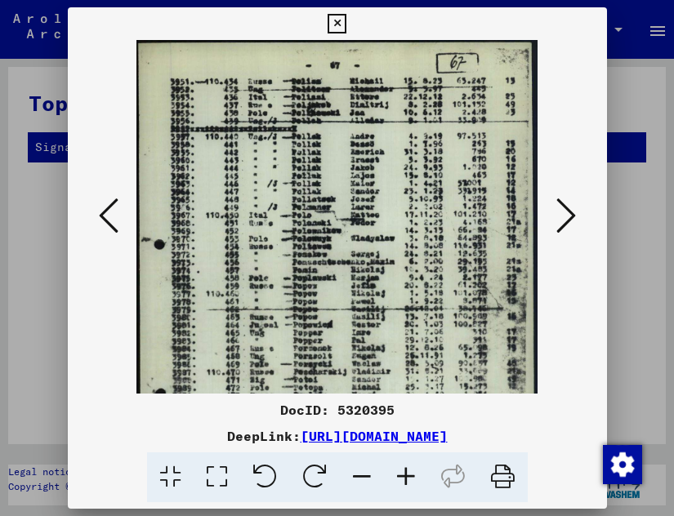
click at [403, 486] on icon at bounding box center [406, 478] width 44 height 50
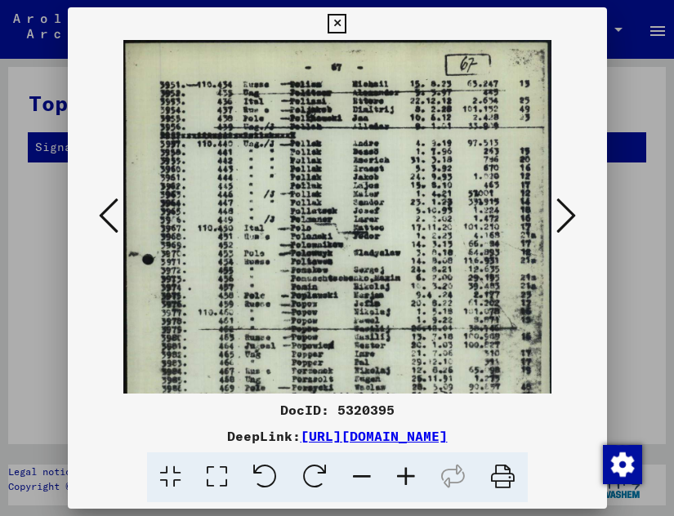
click at [403, 486] on icon at bounding box center [406, 478] width 44 height 50
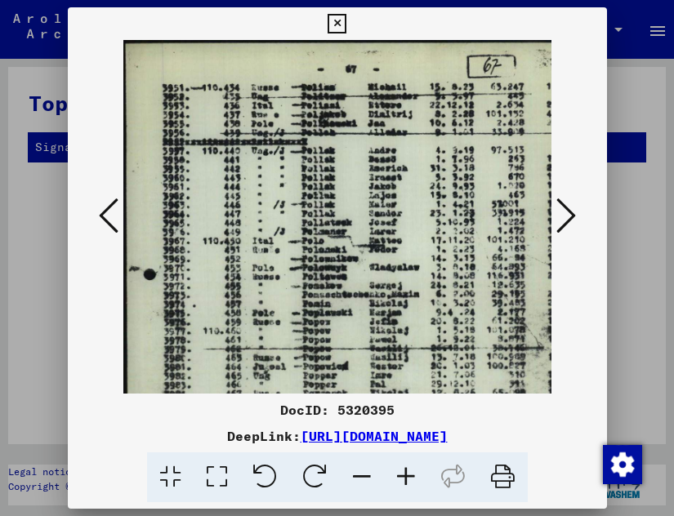
click at [403, 486] on icon at bounding box center [406, 478] width 44 height 50
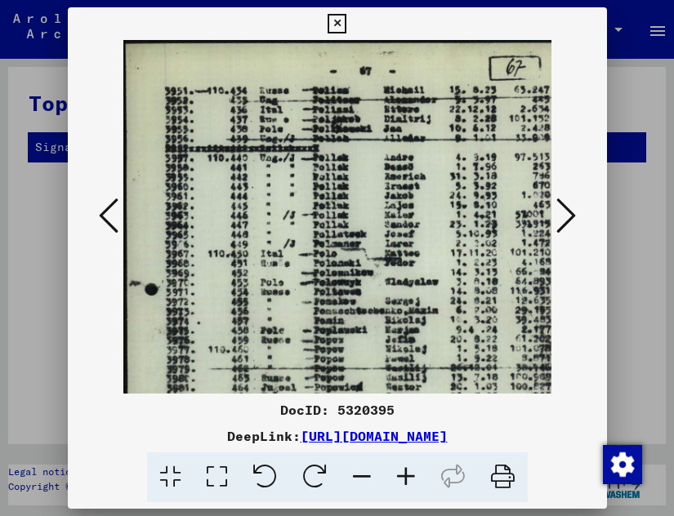
click at [403, 486] on icon at bounding box center [406, 478] width 44 height 50
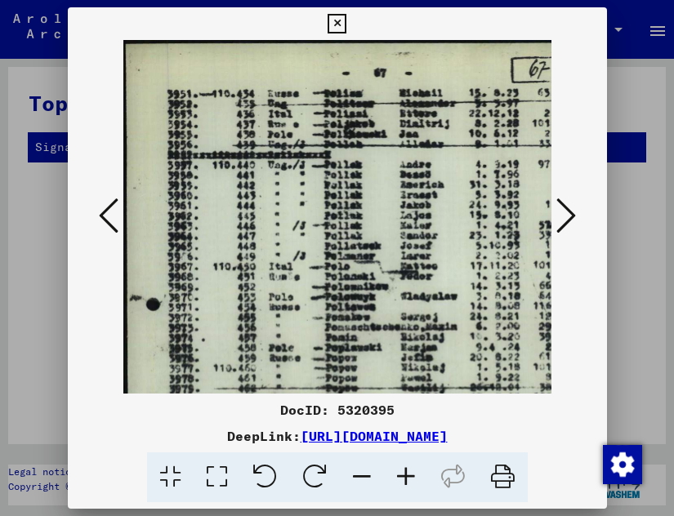
click at [101, 210] on icon at bounding box center [109, 215] width 20 height 39
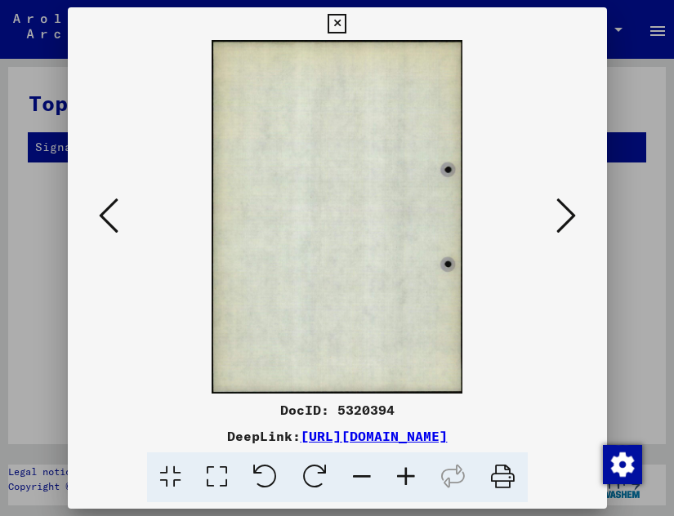
click at [101, 210] on icon at bounding box center [109, 215] width 20 height 39
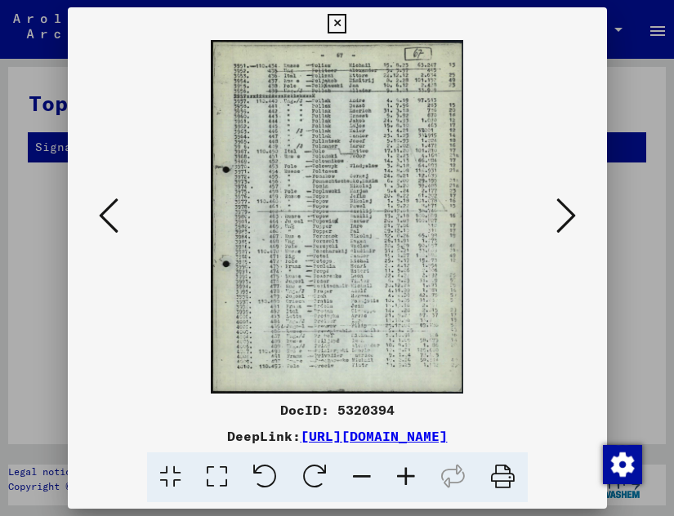
click at [401, 486] on icon at bounding box center [406, 478] width 44 height 50
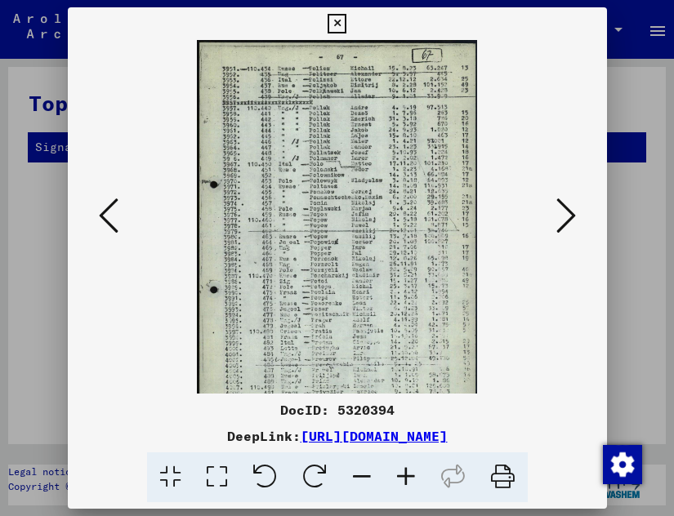
click at [401, 486] on icon at bounding box center [406, 478] width 44 height 50
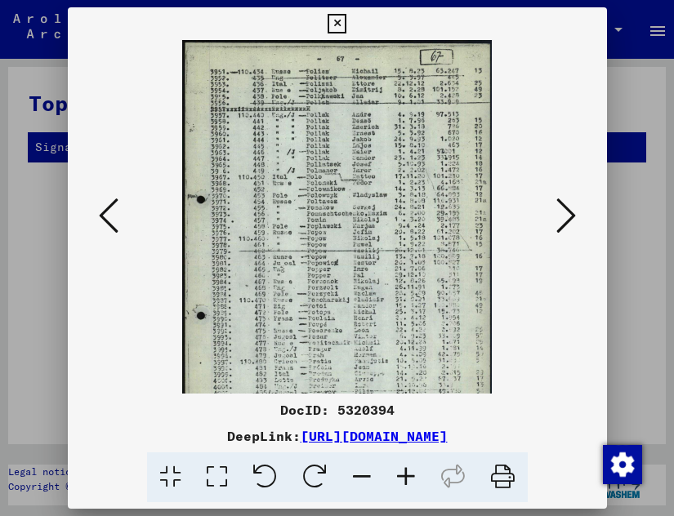
click at [401, 486] on icon at bounding box center [406, 478] width 44 height 50
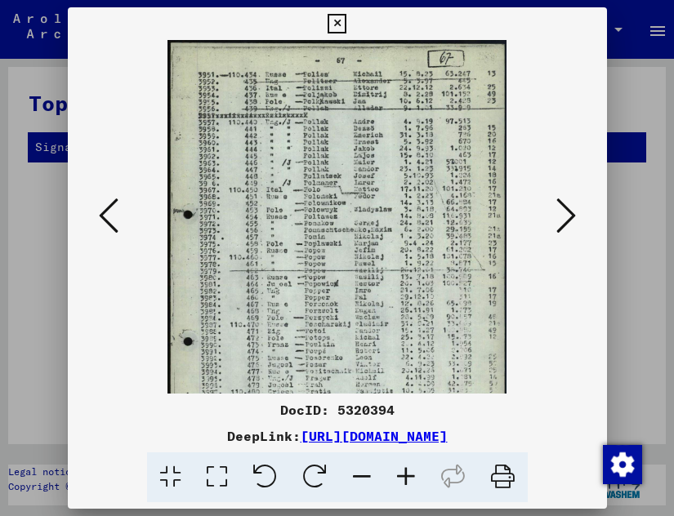
click at [401, 486] on icon at bounding box center [406, 478] width 44 height 50
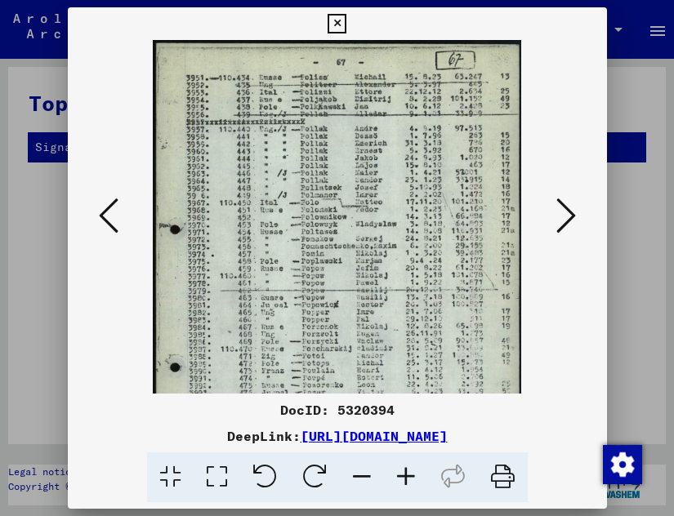
click at [401, 486] on icon at bounding box center [406, 478] width 44 height 50
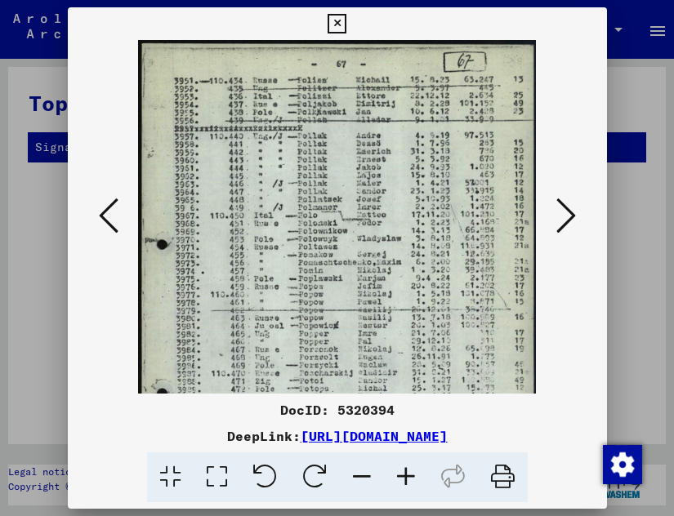
click at [564, 211] on icon at bounding box center [567, 215] width 20 height 39
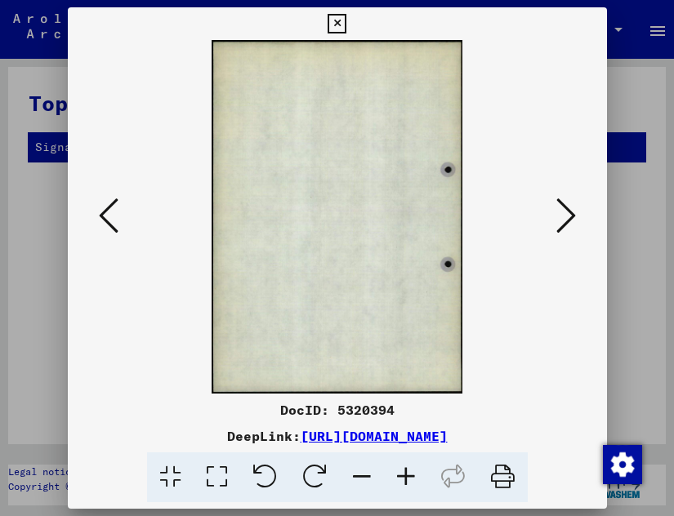
click at [564, 211] on icon at bounding box center [567, 215] width 20 height 39
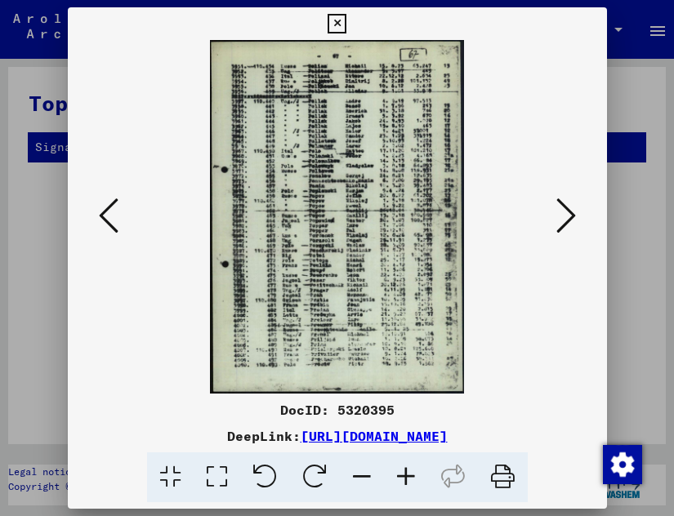
click at [564, 211] on icon at bounding box center [567, 215] width 20 height 39
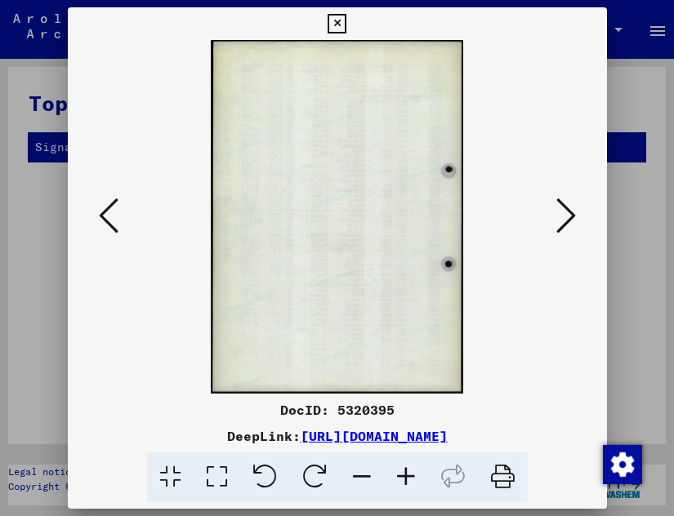
click at [564, 211] on icon at bounding box center [567, 215] width 20 height 39
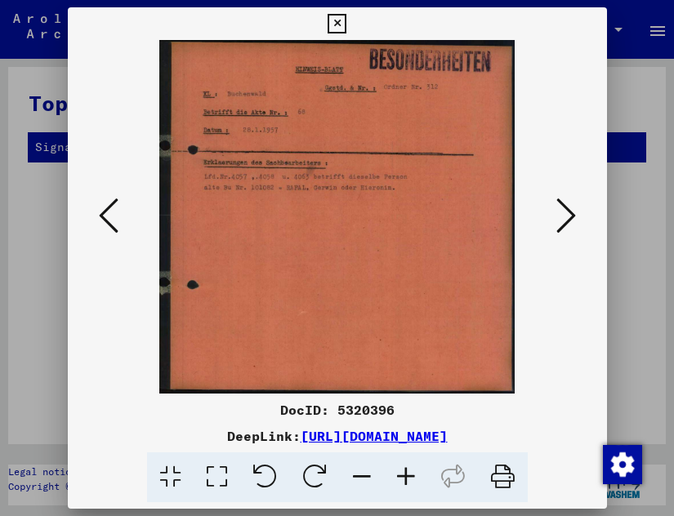
click at [567, 208] on icon at bounding box center [567, 215] width 20 height 39
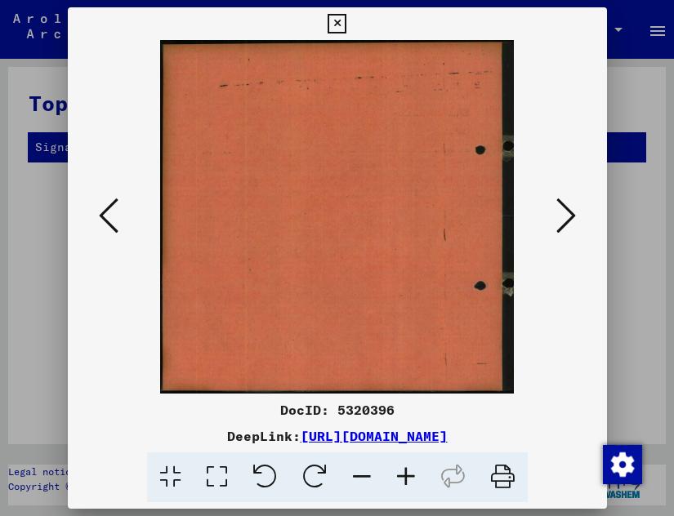
click at [567, 208] on icon at bounding box center [567, 215] width 20 height 39
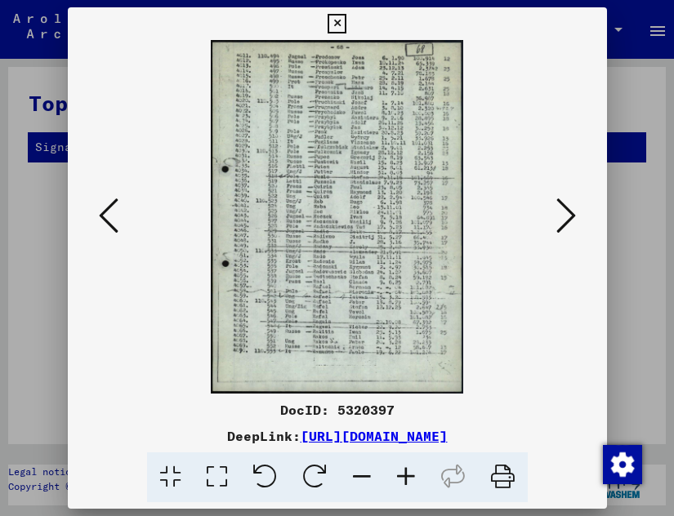
click at [100, 203] on icon at bounding box center [109, 215] width 20 height 39
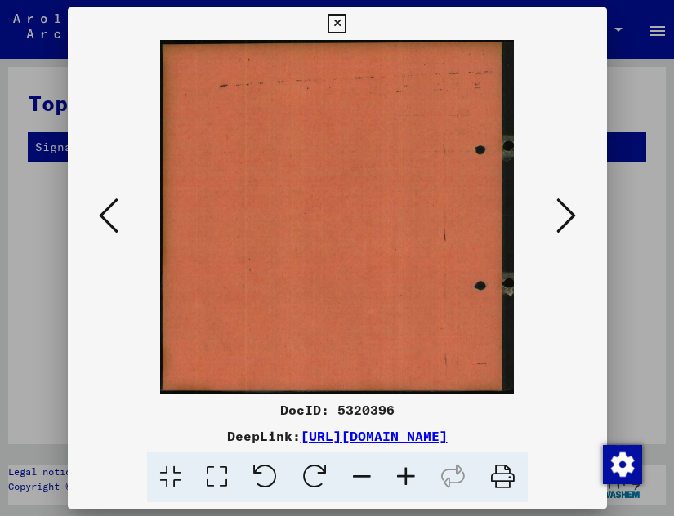
click at [100, 203] on icon at bounding box center [109, 215] width 20 height 39
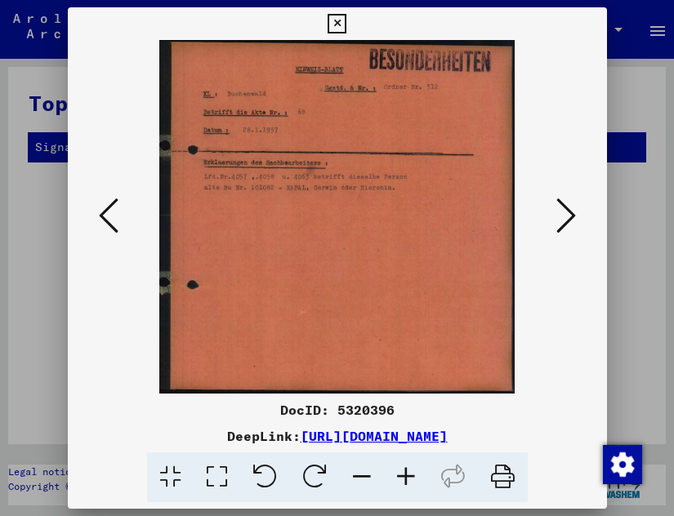
click at [567, 209] on icon at bounding box center [567, 215] width 20 height 39
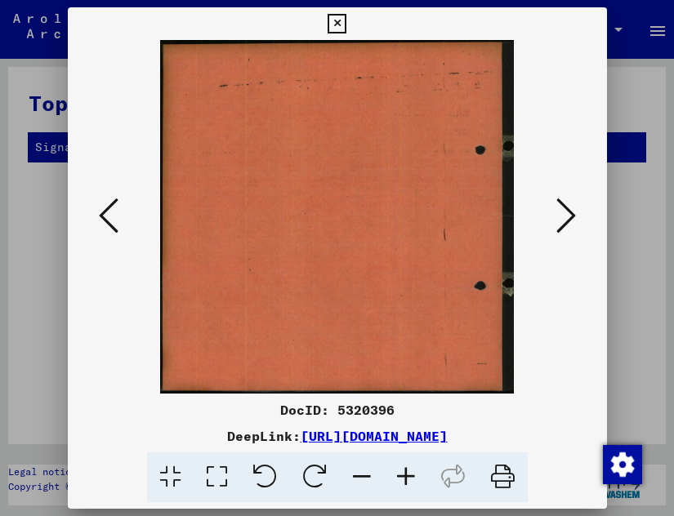
click at [567, 209] on icon at bounding box center [567, 215] width 20 height 39
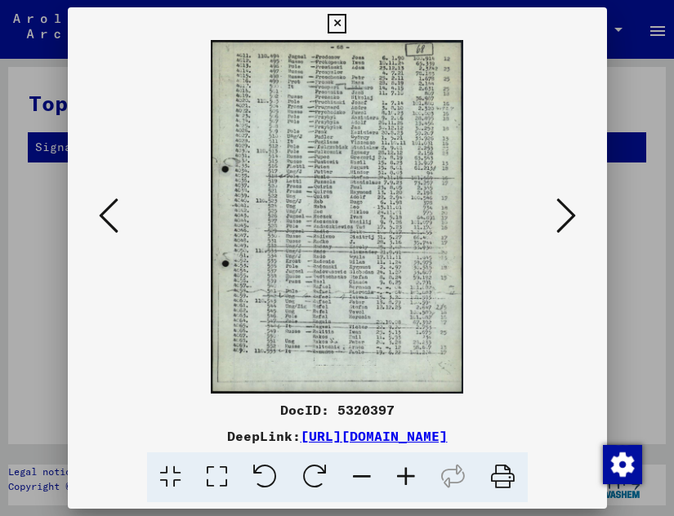
click at [402, 481] on icon at bounding box center [406, 478] width 44 height 50
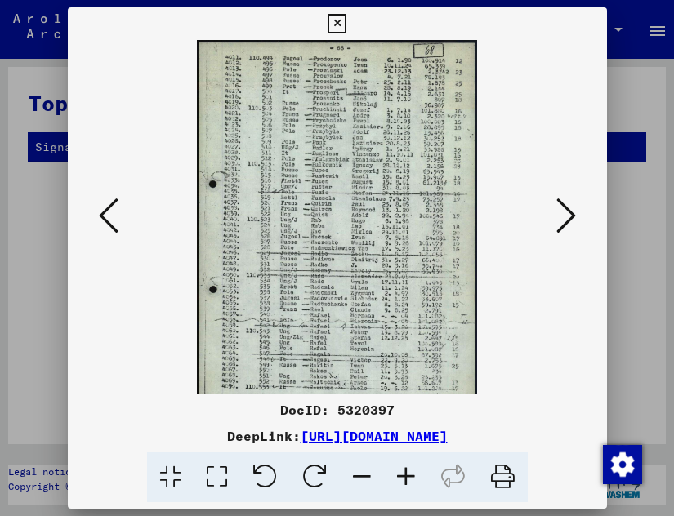
click at [402, 481] on icon at bounding box center [406, 478] width 44 height 50
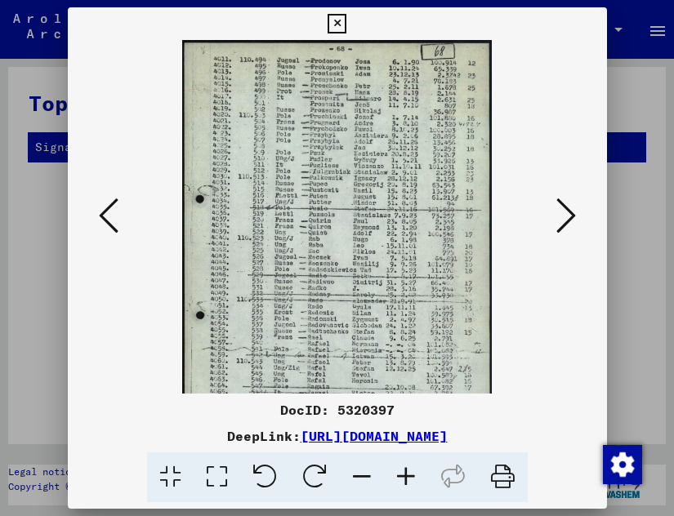
click at [402, 481] on icon at bounding box center [406, 478] width 44 height 50
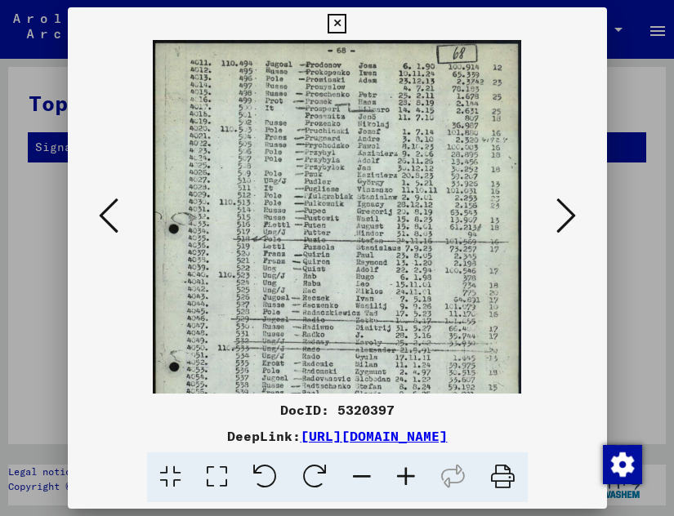
click at [402, 481] on icon at bounding box center [406, 478] width 44 height 50
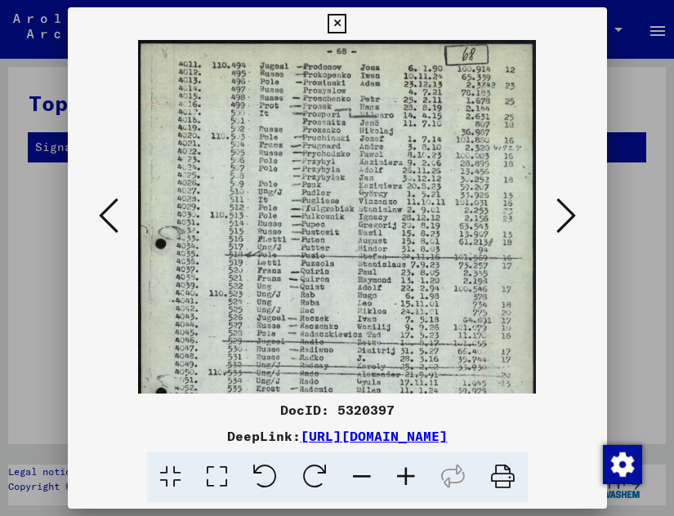
click at [402, 481] on icon at bounding box center [406, 478] width 44 height 50
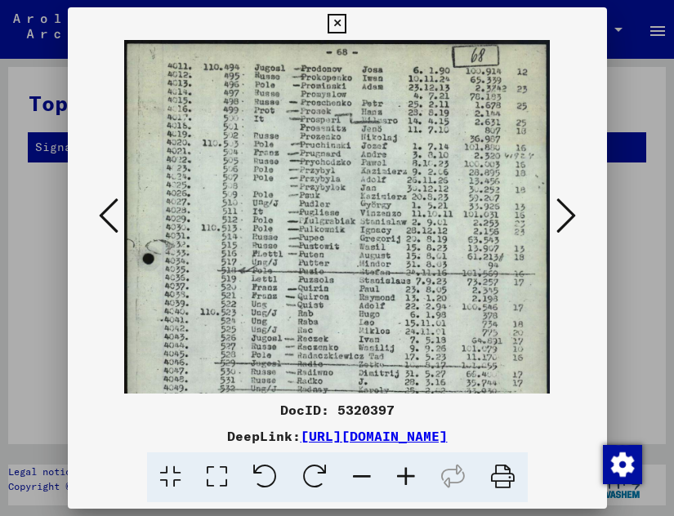
click at [276, 105] on img at bounding box center [337, 339] width 427 height 599
click at [565, 208] on icon at bounding box center [567, 215] width 20 height 39
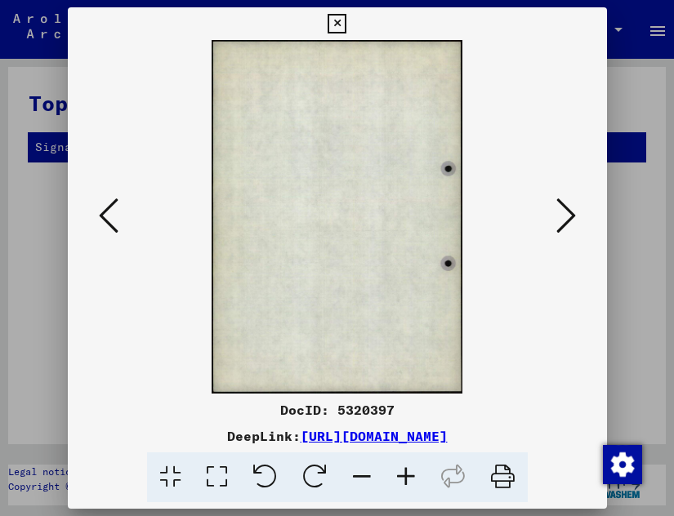
click at [565, 208] on icon at bounding box center [567, 215] width 20 height 39
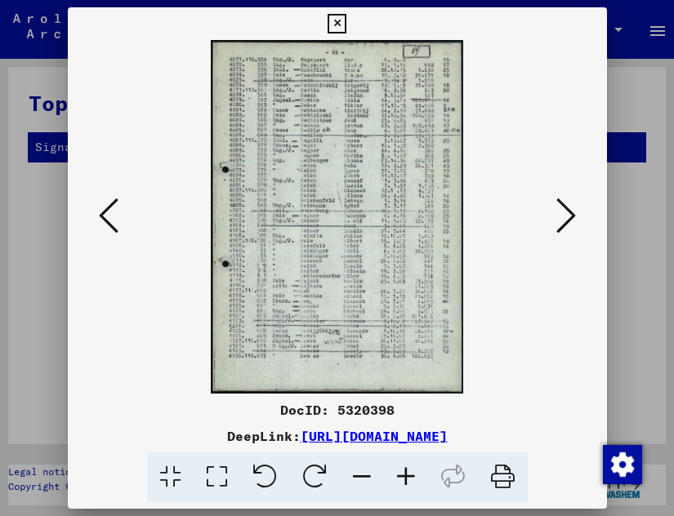
click at [407, 490] on icon at bounding box center [406, 478] width 44 height 50
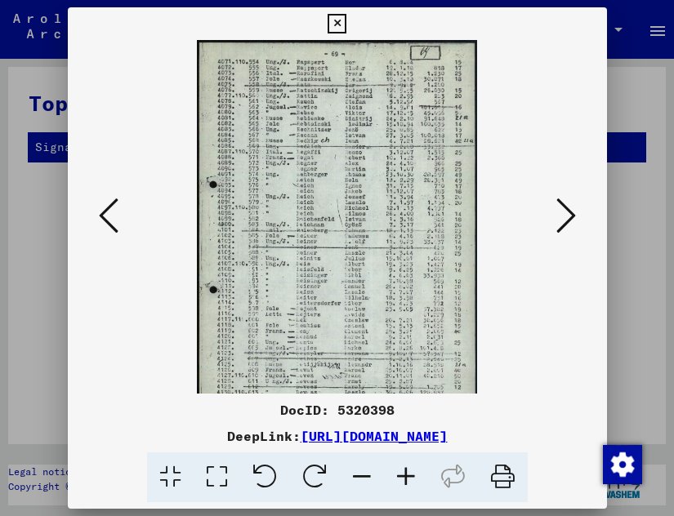
click at [407, 490] on icon at bounding box center [406, 478] width 44 height 50
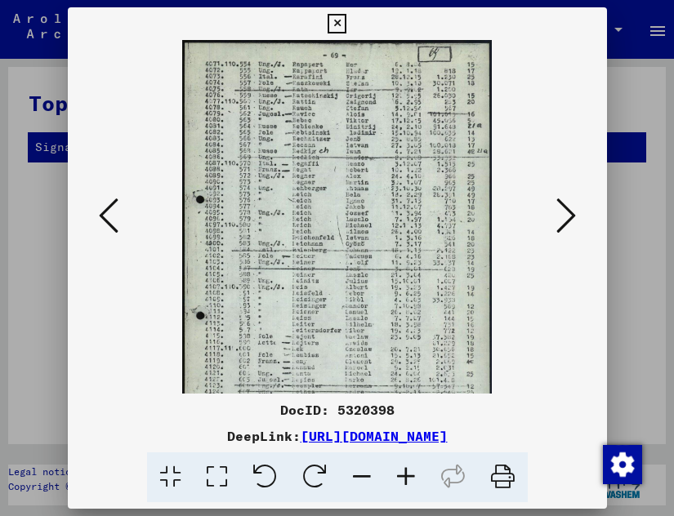
click at [407, 490] on icon at bounding box center [406, 478] width 44 height 50
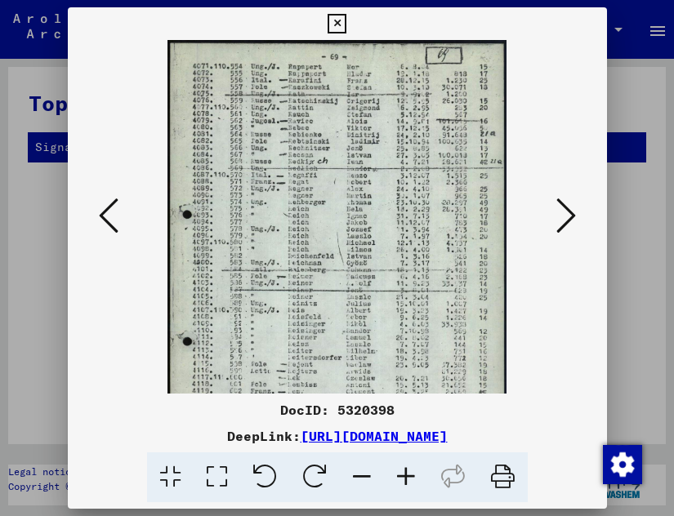
click at [407, 490] on icon at bounding box center [406, 478] width 44 height 50
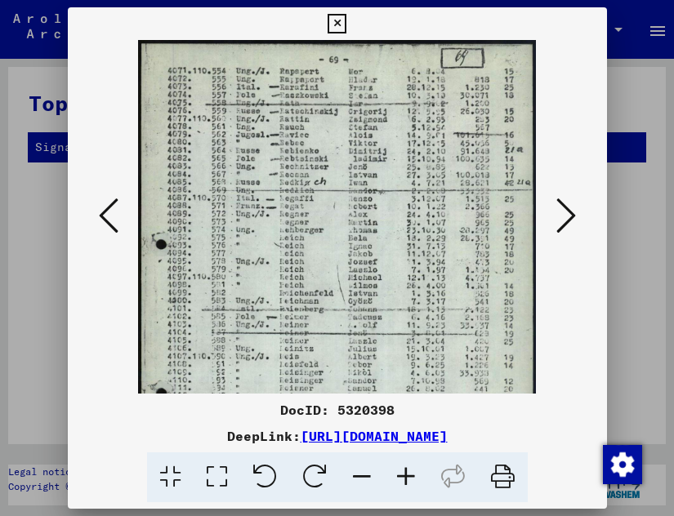
click at [407, 490] on icon at bounding box center [406, 478] width 44 height 50
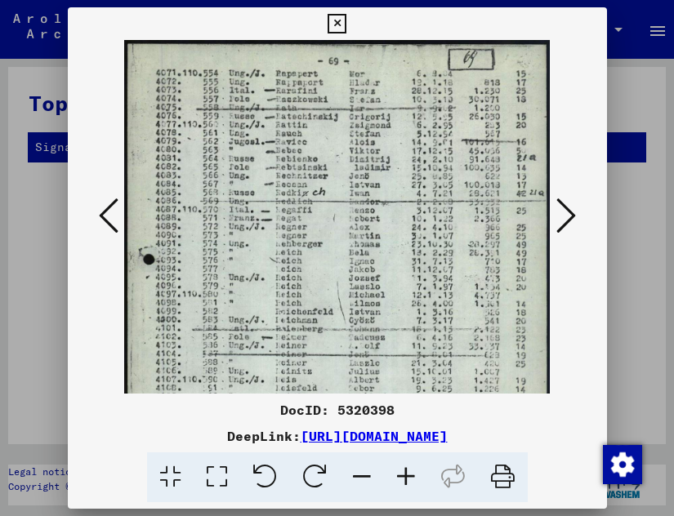
click at [407, 490] on icon at bounding box center [406, 478] width 44 height 50
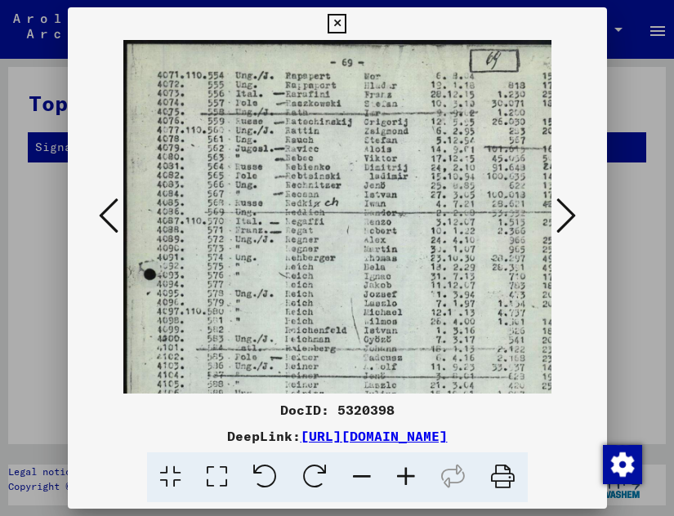
click at [407, 490] on icon at bounding box center [406, 478] width 44 height 50
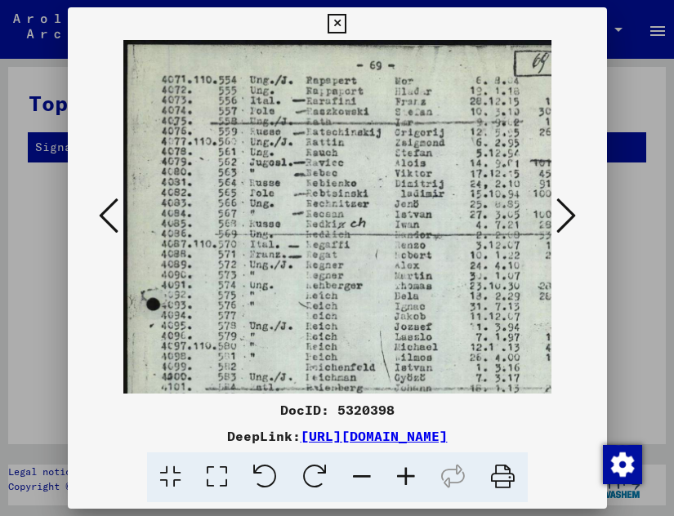
click at [407, 490] on icon at bounding box center [406, 478] width 44 height 50
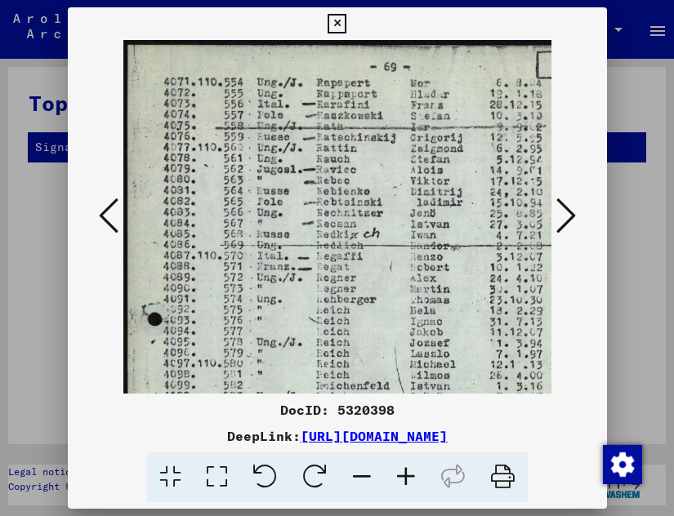
click at [407, 490] on icon at bounding box center [406, 478] width 44 height 50
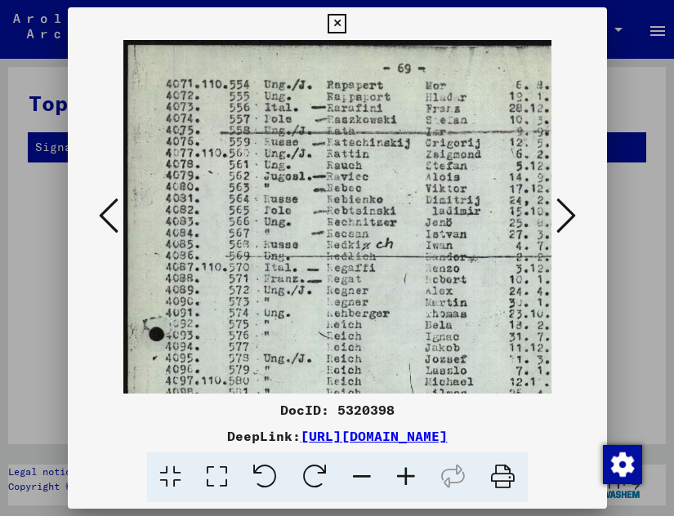
click at [243, 136] on img at bounding box center [409, 441] width 572 height 803
click at [573, 205] on icon at bounding box center [567, 215] width 20 height 39
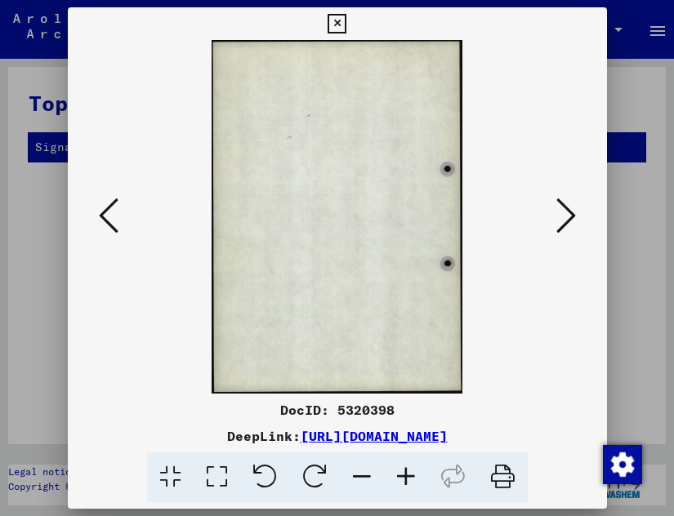
click at [573, 205] on icon at bounding box center [567, 215] width 20 height 39
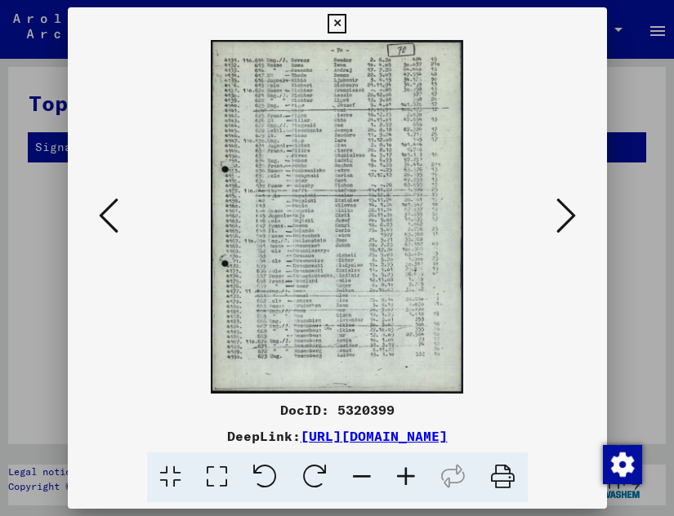
click at [110, 209] on icon at bounding box center [109, 215] width 20 height 39
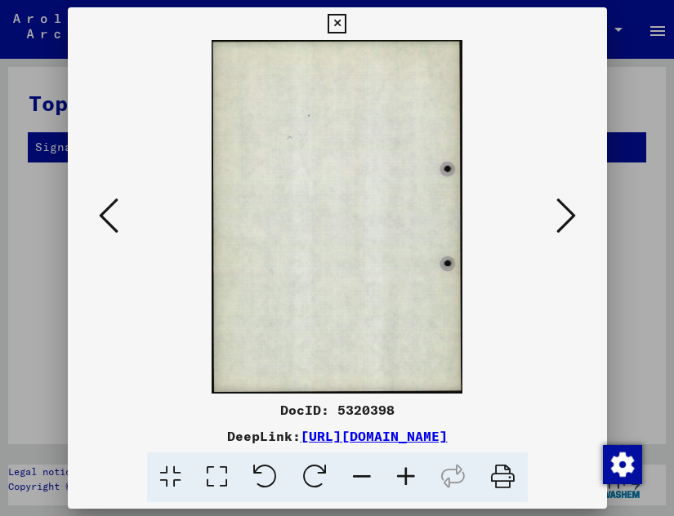
click at [110, 209] on icon at bounding box center [109, 215] width 20 height 39
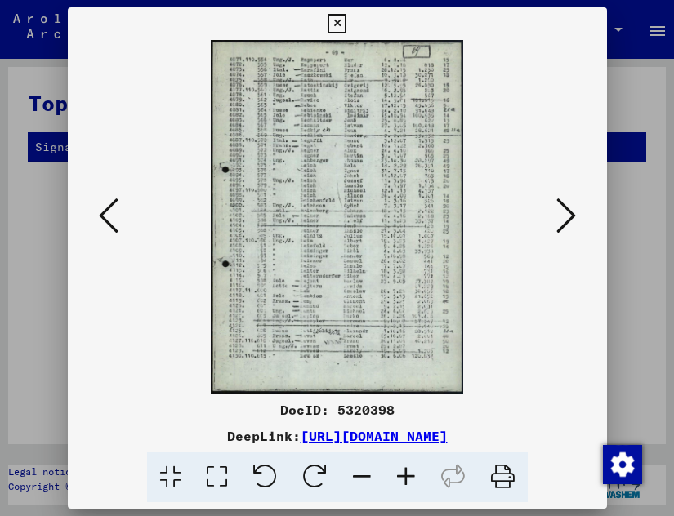
click at [405, 489] on icon at bounding box center [406, 478] width 44 height 50
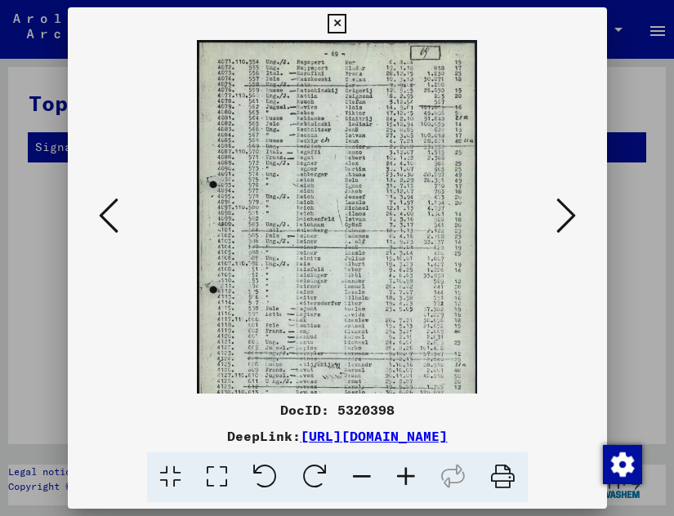
click at [405, 489] on icon at bounding box center [406, 478] width 44 height 50
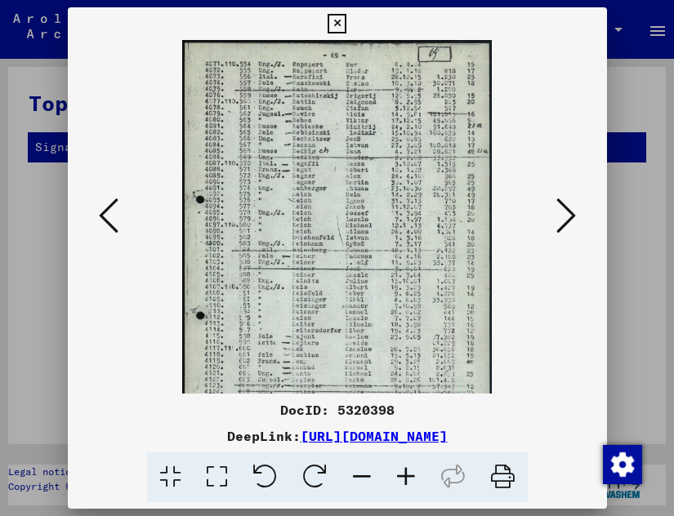
click at [405, 489] on icon at bounding box center [406, 478] width 44 height 50
click at [406, 489] on icon at bounding box center [406, 478] width 44 height 50
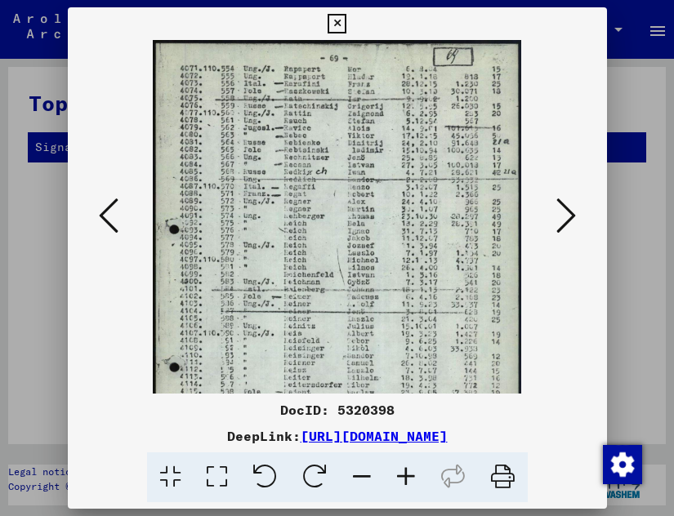
click at [406, 489] on icon at bounding box center [406, 478] width 44 height 50
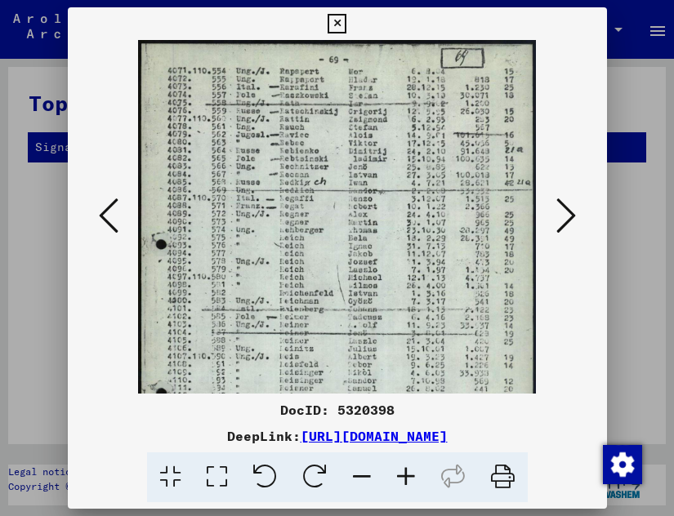
click at [567, 208] on icon at bounding box center [567, 215] width 20 height 39
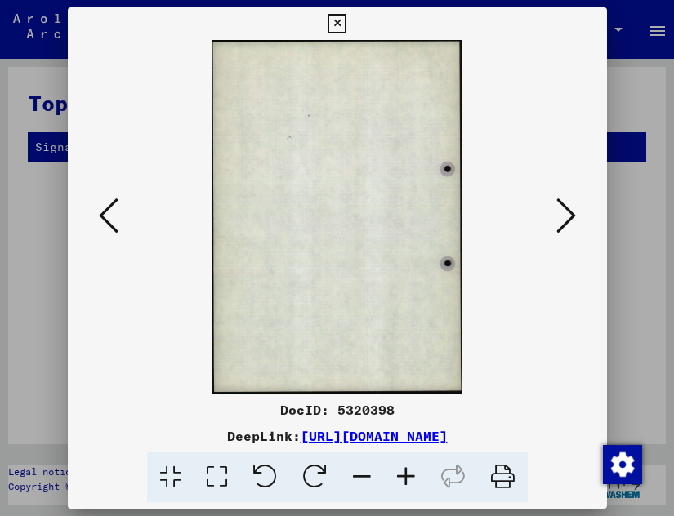
click at [567, 208] on icon at bounding box center [567, 215] width 20 height 39
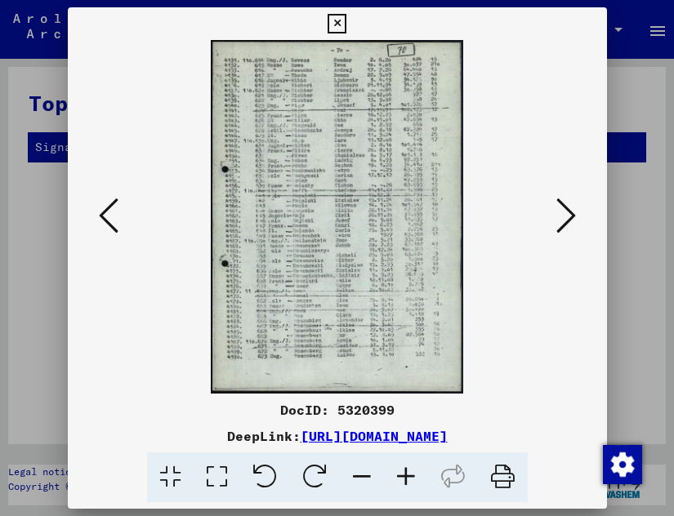
click at [400, 486] on icon at bounding box center [406, 478] width 44 height 50
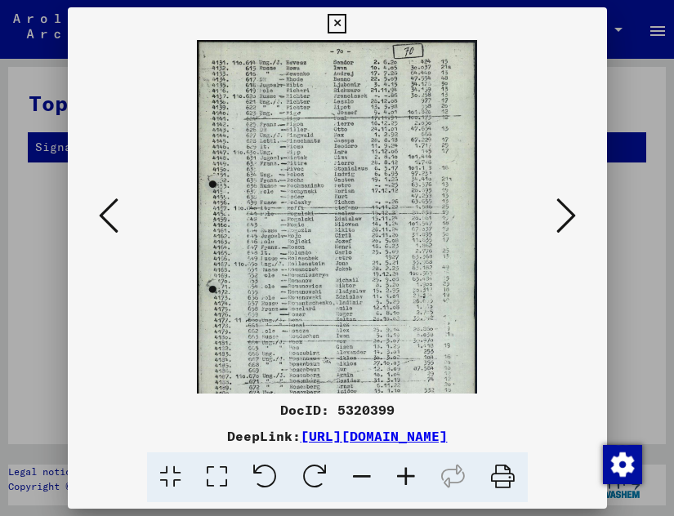
click at [400, 486] on icon at bounding box center [406, 478] width 44 height 50
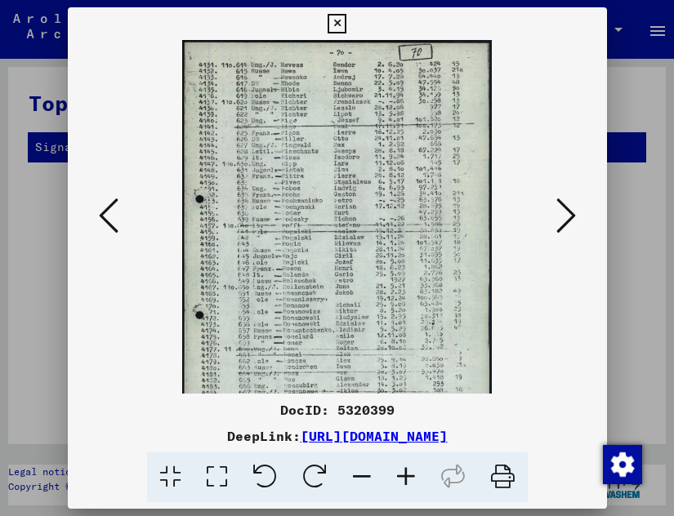
click at [401, 486] on icon at bounding box center [406, 478] width 44 height 50
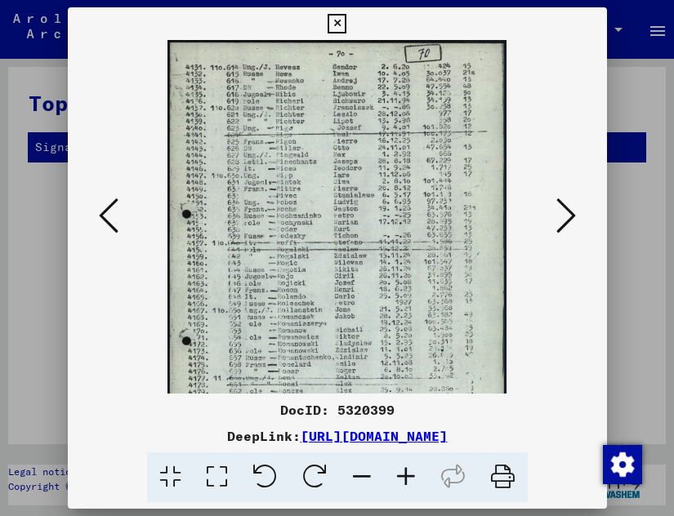
click at [401, 486] on icon at bounding box center [406, 478] width 44 height 50
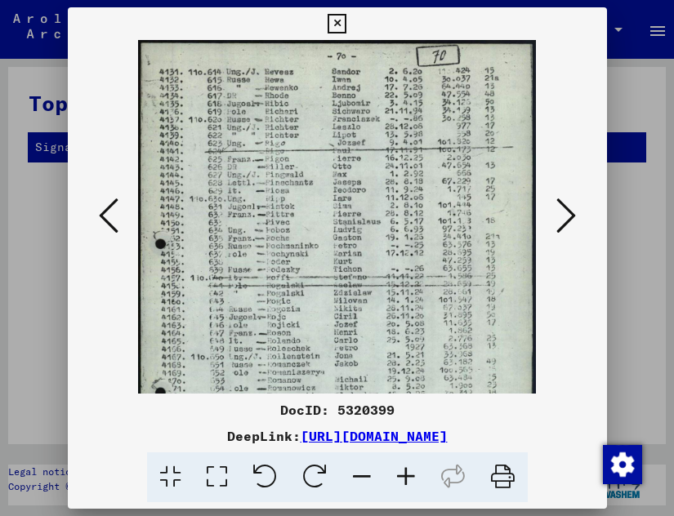
click at [401, 486] on icon at bounding box center [406, 478] width 44 height 50
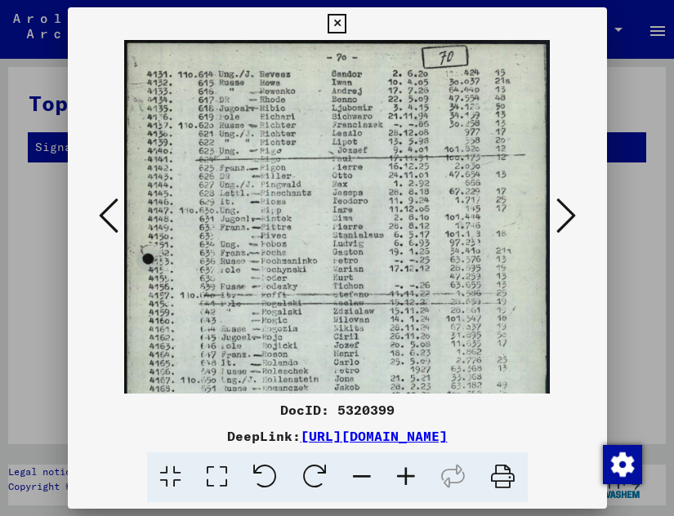
click at [401, 486] on icon at bounding box center [406, 478] width 44 height 50
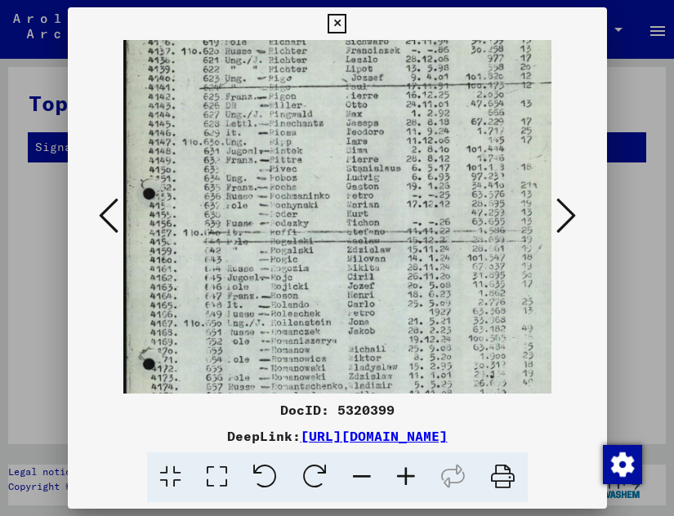
scroll to position [107, 0]
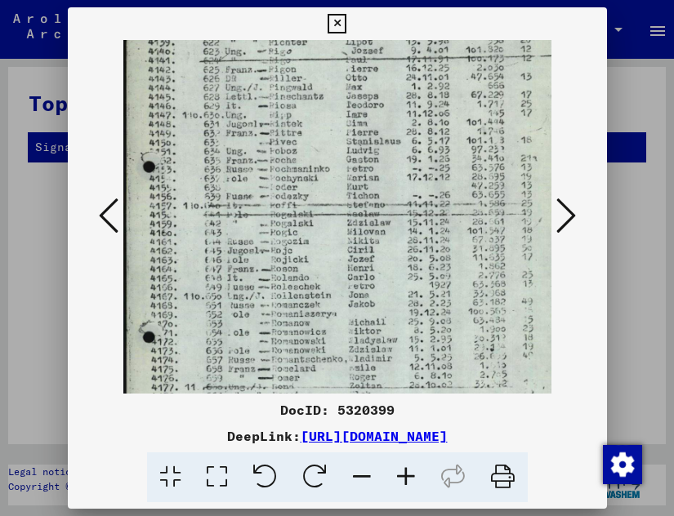
drag, startPoint x: 322, startPoint y: 267, endPoint x: 329, endPoint y: 172, distance: 95.1
click at [329, 172] on img at bounding box center [350, 253] width 455 height 640
click at [531, 415] on div "DocID: 5320399 DeepLink: [URL][DOMAIN_NAME]" at bounding box center [337, 451] width 539 height 102
click at [570, 201] on icon at bounding box center [567, 215] width 20 height 39
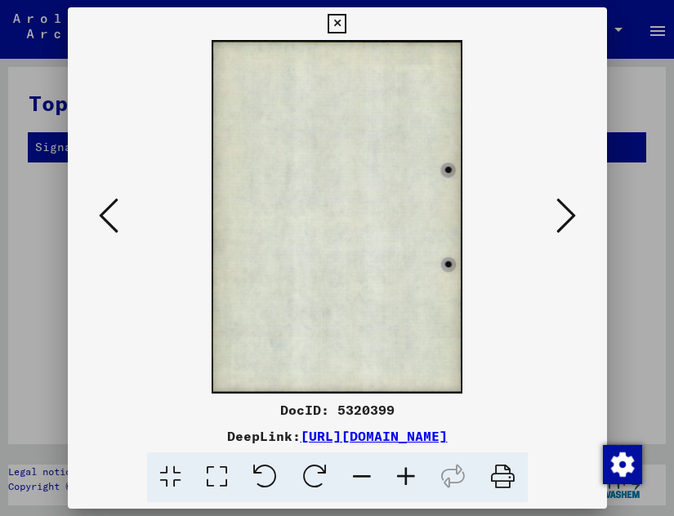
scroll to position [0, 0]
click at [568, 207] on icon at bounding box center [567, 215] width 20 height 39
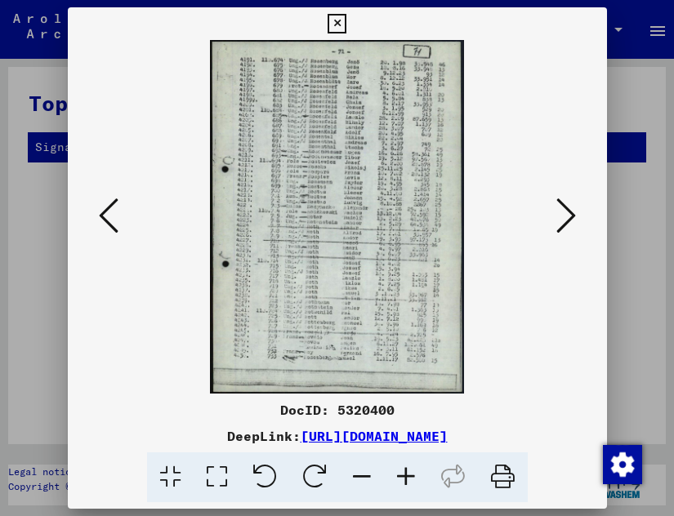
click at [403, 491] on icon at bounding box center [406, 478] width 44 height 50
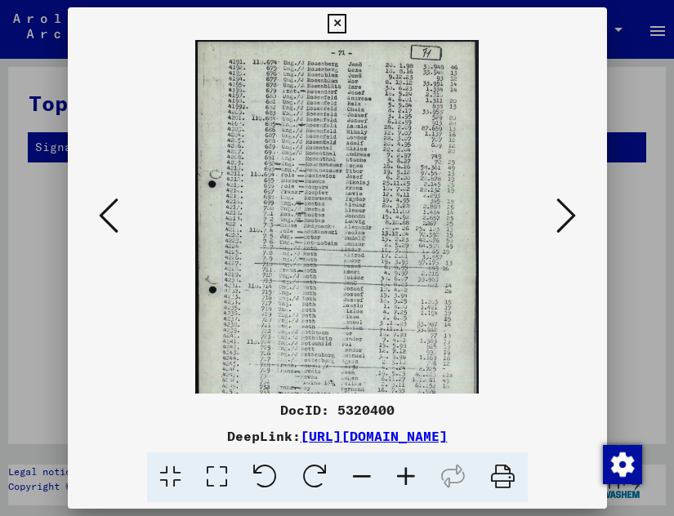
click at [403, 491] on icon at bounding box center [406, 478] width 44 height 50
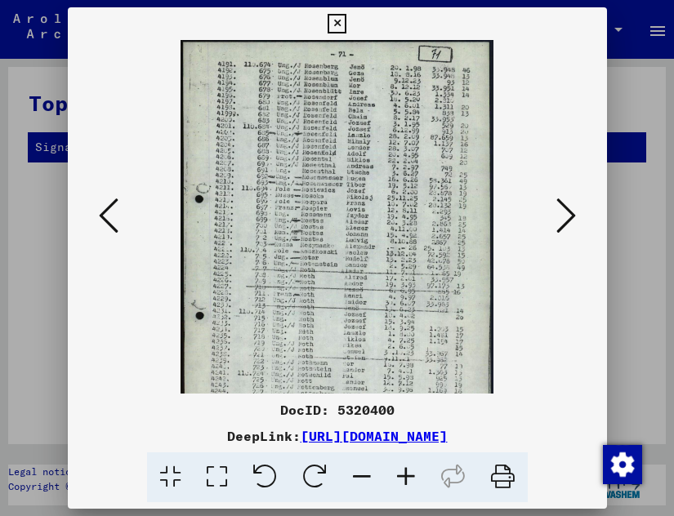
click at [403, 491] on icon at bounding box center [406, 478] width 44 height 50
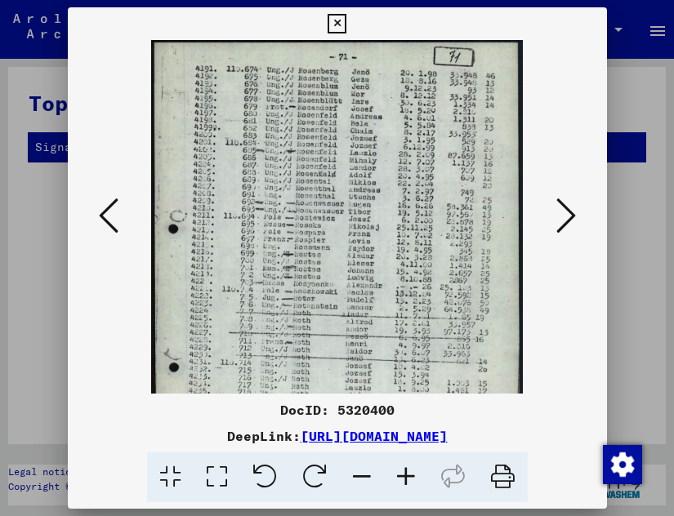
click at [403, 491] on icon at bounding box center [406, 478] width 44 height 50
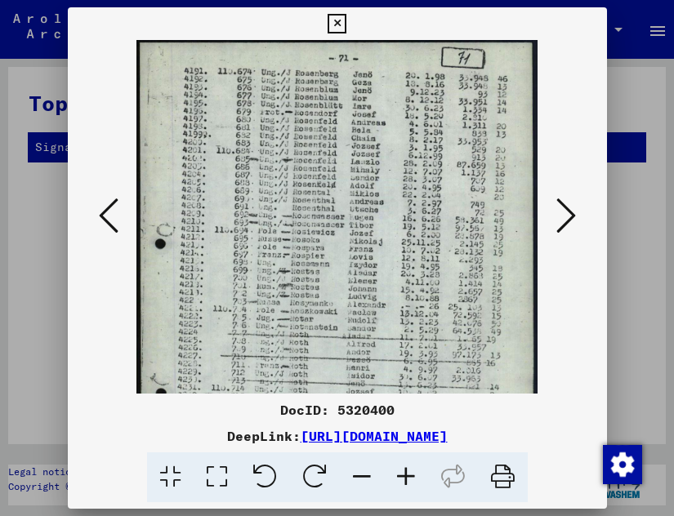
click at [403, 491] on icon at bounding box center [406, 478] width 44 height 50
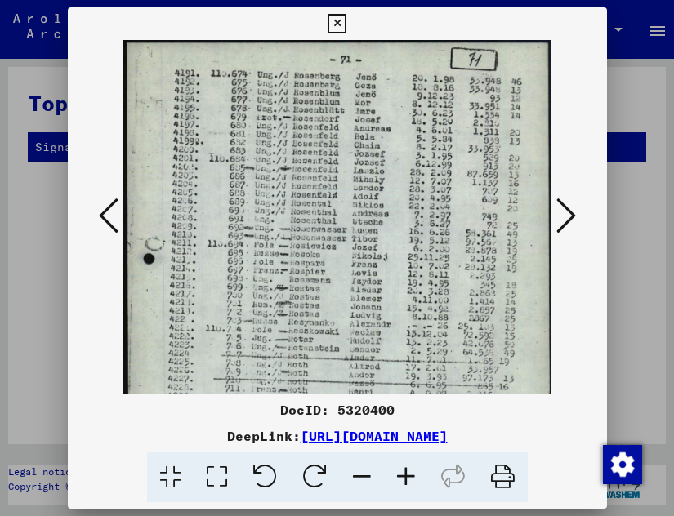
click at [403, 491] on icon at bounding box center [406, 478] width 44 height 50
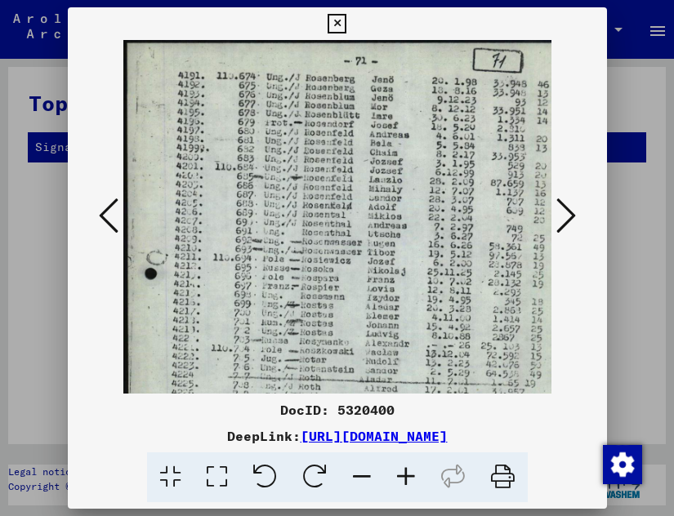
click at [403, 491] on icon at bounding box center [406, 478] width 44 height 50
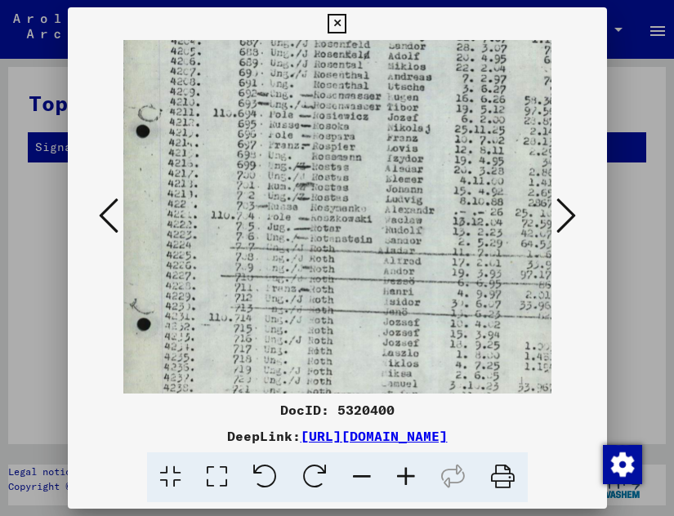
scroll to position [177, 11]
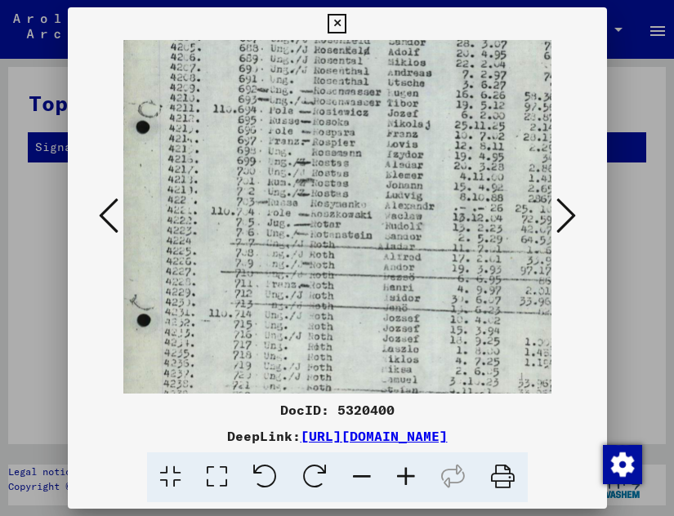
drag, startPoint x: 350, startPoint y: 307, endPoint x: 342, endPoint y: 131, distance: 176.7
click at [342, 131] on img at bounding box center [371, 225] width 519 height 722
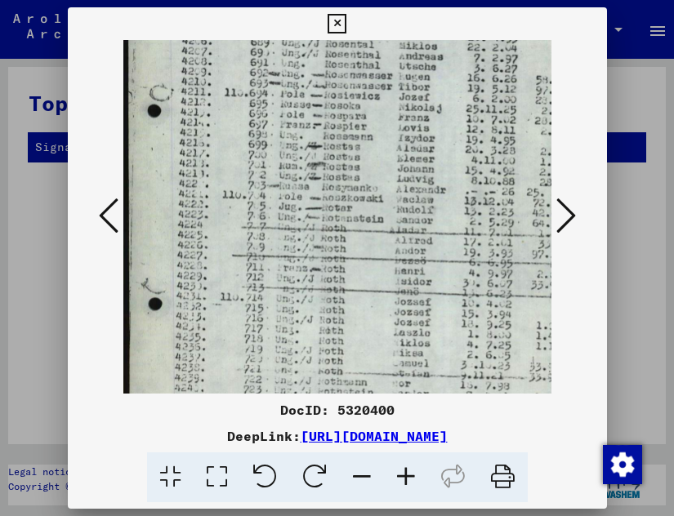
scroll to position [186, 0]
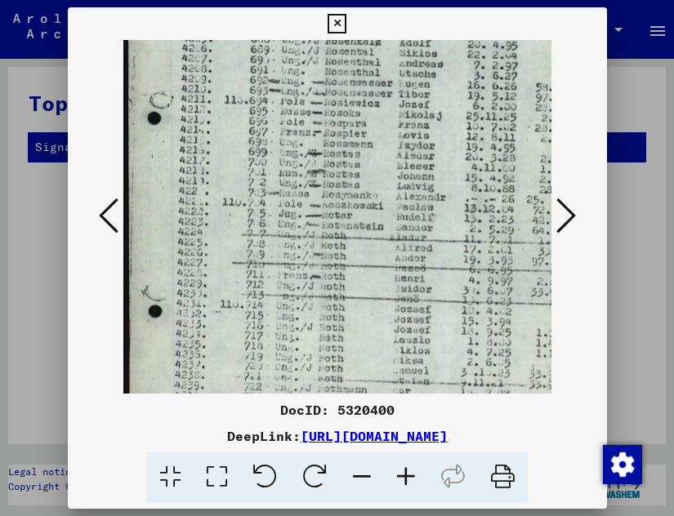
drag, startPoint x: 329, startPoint y: 318, endPoint x: 362, endPoint y: 309, distance: 33.9
click at [362, 309] on img at bounding box center [382, 216] width 519 height 722
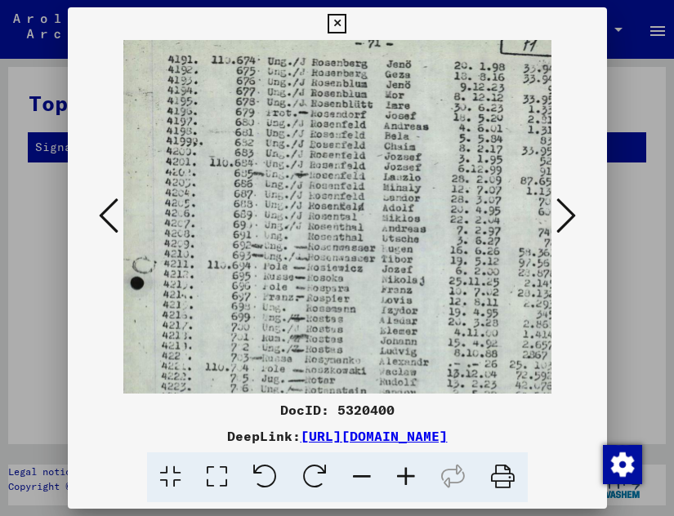
scroll to position [16, 17]
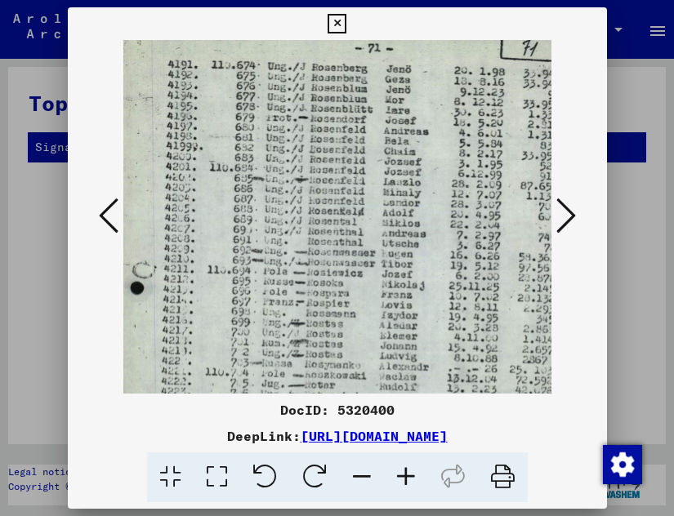
drag, startPoint x: 329, startPoint y: 118, endPoint x: 319, endPoint y: 288, distance: 170.3
click at [319, 288] on img at bounding box center [365, 386] width 519 height 722
click at [569, 207] on icon at bounding box center [567, 215] width 20 height 39
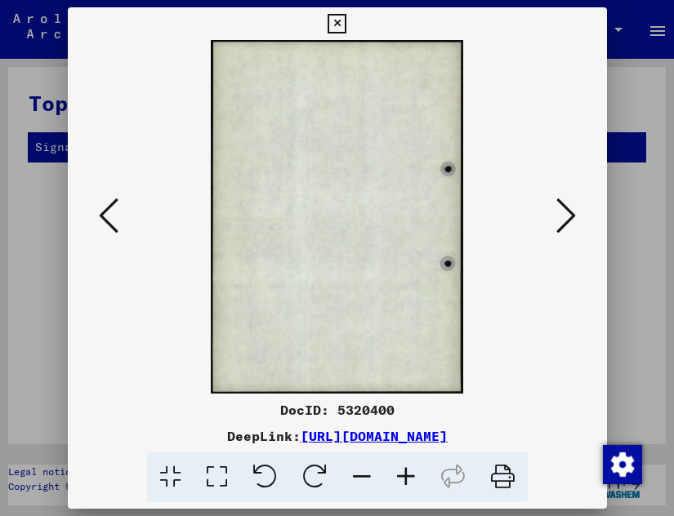
click at [569, 207] on icon at bounding box center [567, 215] width 20 height 39
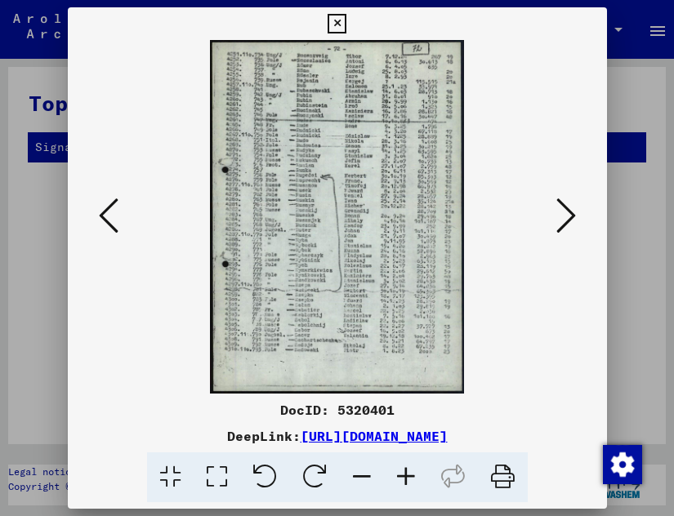
click at [408, 489] on icon at bounding box center [406, 478] width 44 height 50
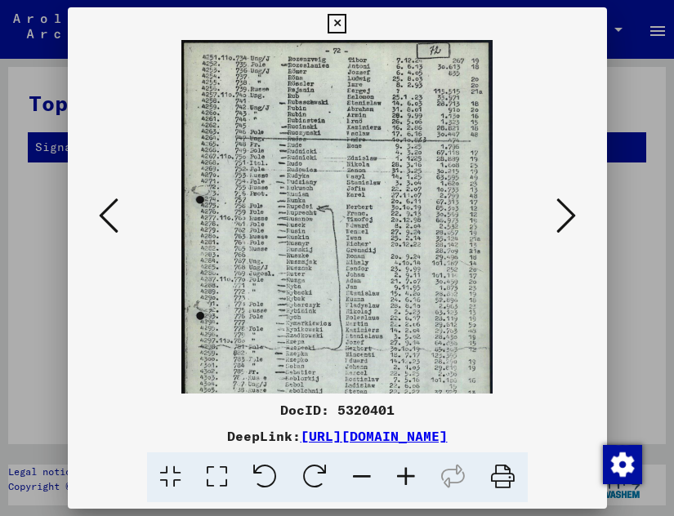
click at [408, 489] on icon at bounding box center [406, 478] width 44 height 50
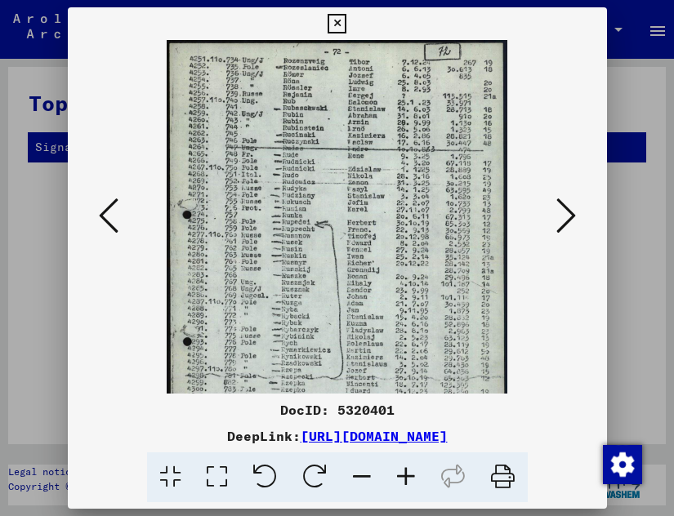
click at [408, 489] on icon at bounding box center [406, 478] width 44 height 50
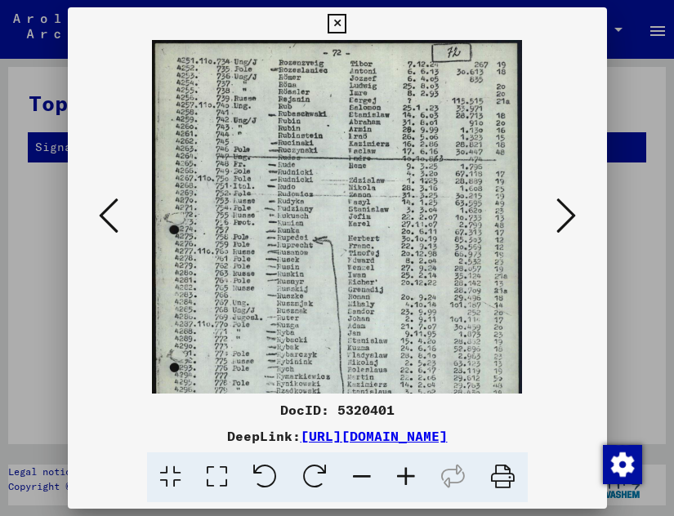
click at [408, 489] on icon at bounding box center [406, 478] width 44 height 50
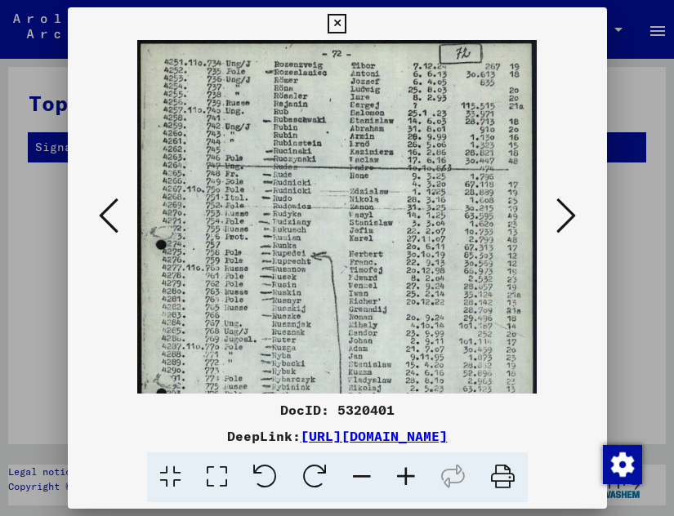
click at [408, 489] on icon at bounding box center [406, 478] width 44 height 50
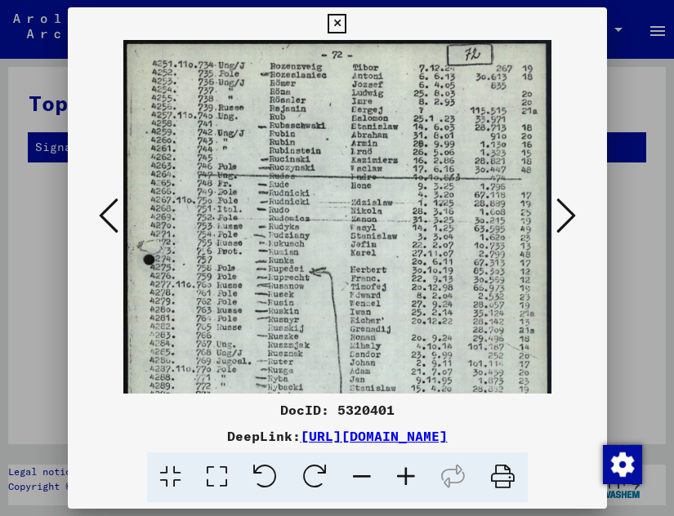
click at [408, 489] on icon at bounding box center [406, 478] width 44 height 50
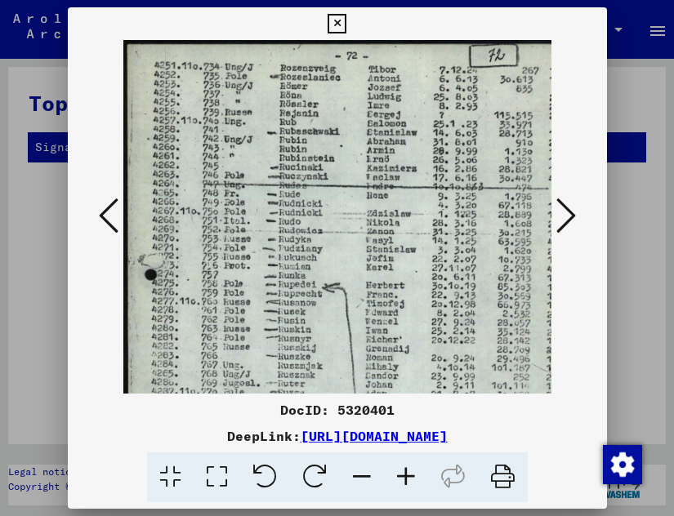
click at [275, 145] on img at bounding box center [352, 360] width 458 height 640
click at [566, 203] on icon at bounding box center [567, 215] width 20 height 39
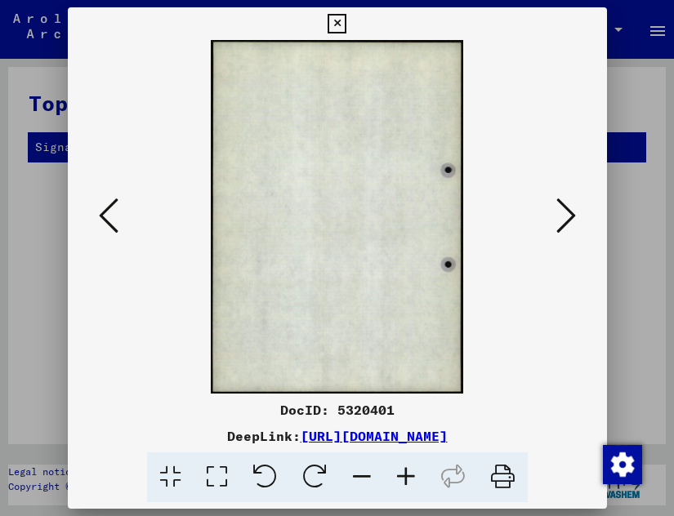
click at [567, 203] on icon at bounding box center [567, 215] width 20 height 39
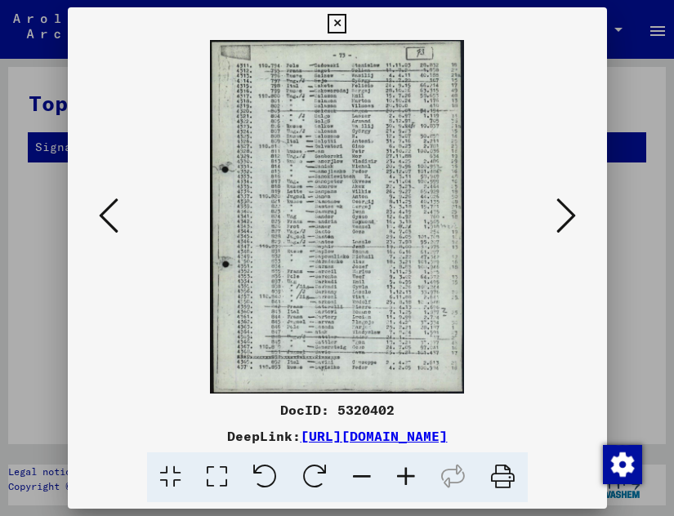
click at [405, 487] on icon at bounding box center [406, 478] width 44 height 50
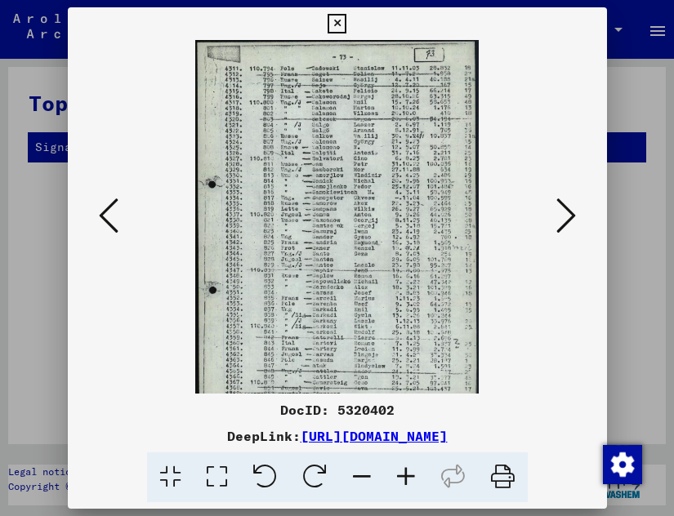
click at [405, 487] on icon at bounding box center [406, 478] width 44 height 50
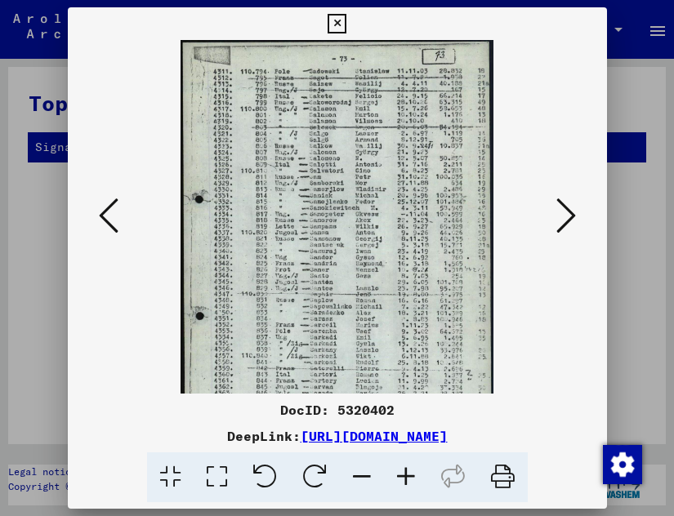
click at [405, 487] on icon at bounding box center [406, 478] width 44 height 50
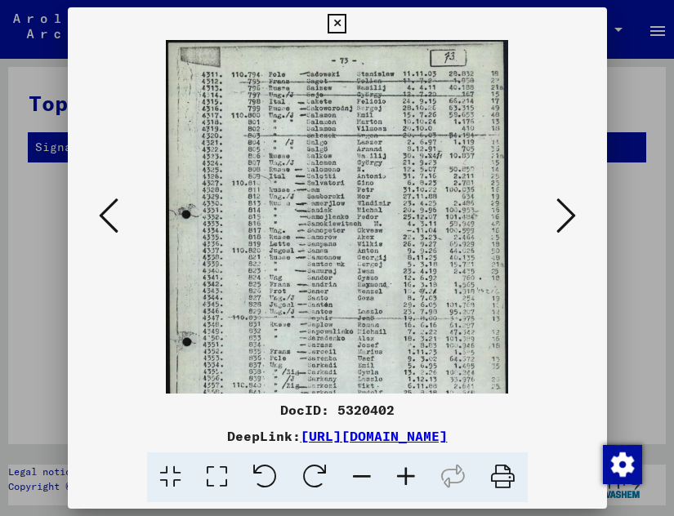
click at [405, 487] on icon at bounding box center [406, 478] width 44 height 50
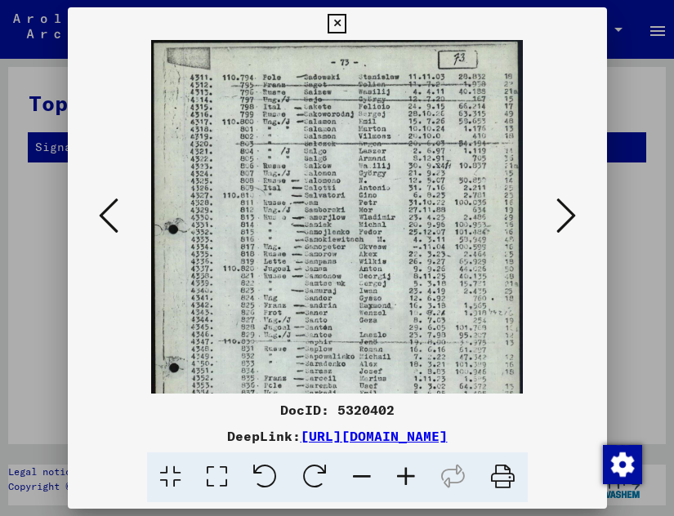
click at [405, 487] on icon at bounding box center [406, 478] width 44 height 50
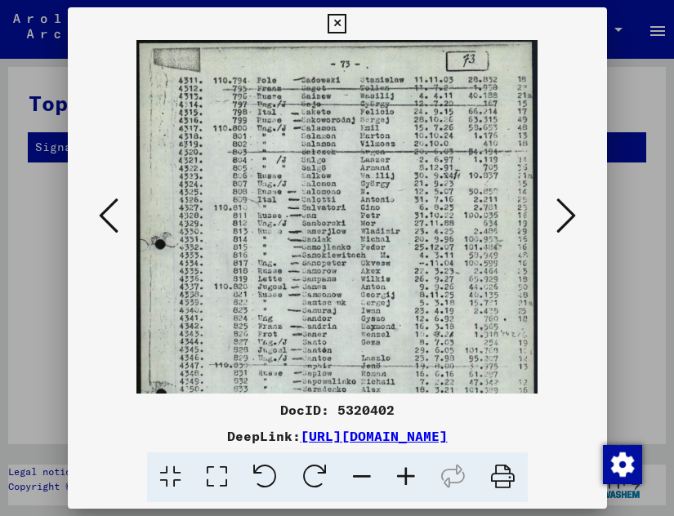
click at [405, 487] on icon at bounding box center [406, 478] width 44 height 50
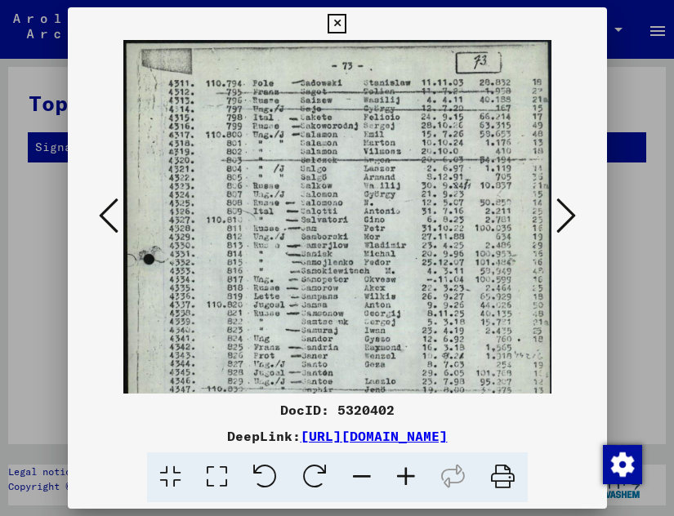
scroll to position [1, 0]
click at [237, 167] on img at bounding box center [338, 338] width 431 height 599
click at [569, 208] on icon at bounding box center [567, 215] width 20 height 39
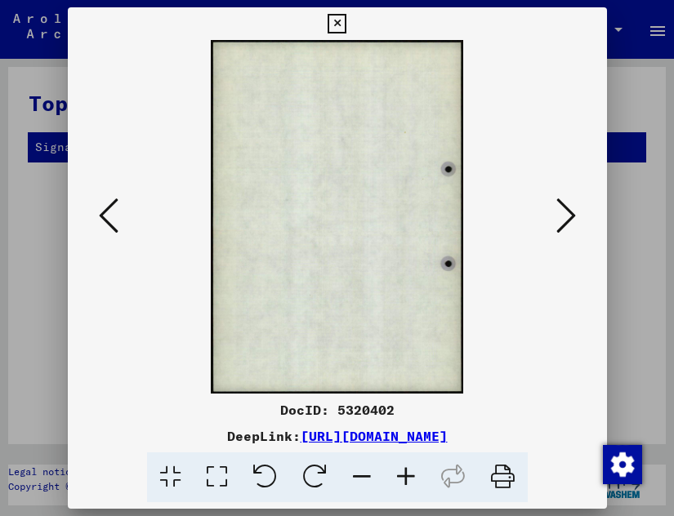
scroll to position [0, 0]
click at [569, 208] on icon at bounding box center [567, 215] width 20 height 39
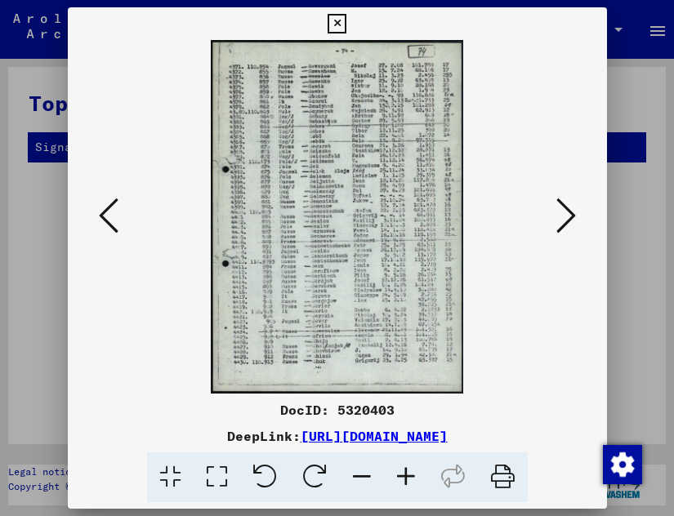
click at [402, 485] on icon at bounding box center [406, 478] width 44 height 50
click at [403, 485] on icon at bounding box center [406, 478] width 44 height 50
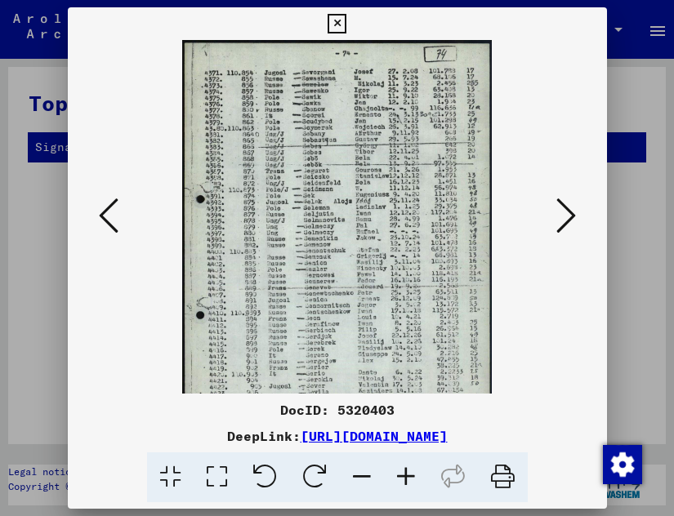
click at [403, 485] on icon at bounding box center [406, 478] width 44 height 50
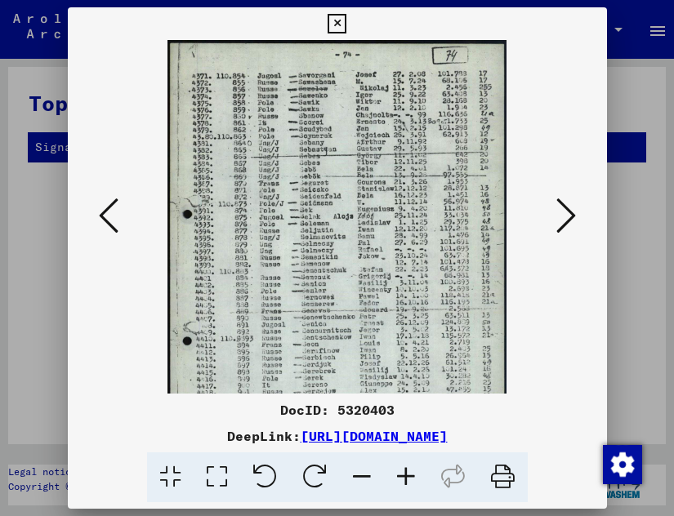
click at [403, 485] on icon at bounding box center [406, 478] width 44 height 50
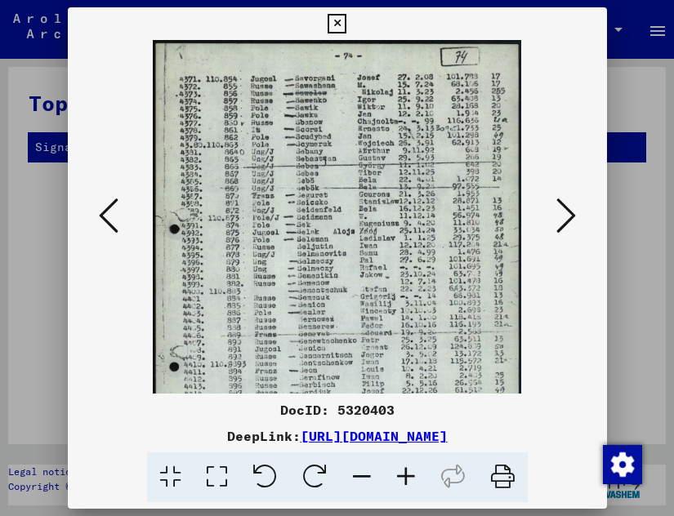
click at [403, 485] on icon at bounding box center [406, 478] width 44 height 50
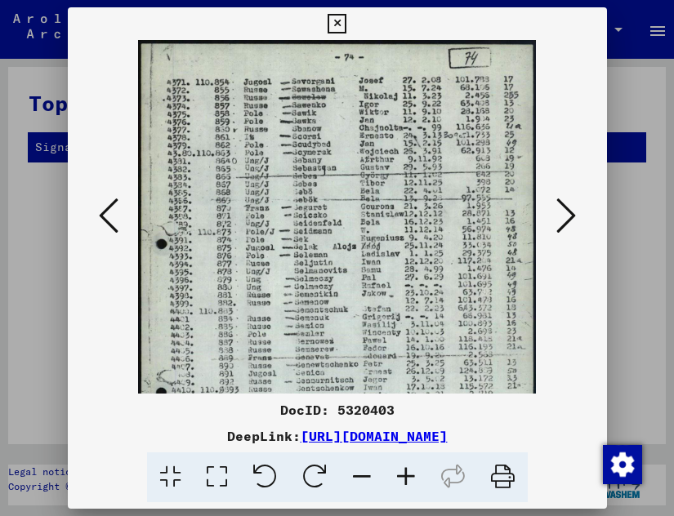
click at [403, 485] on icon at bounding box center [406, 478] width 44 height 50
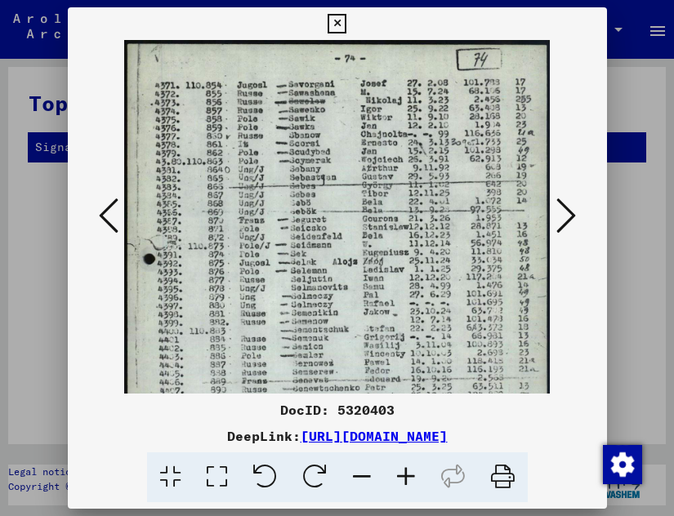
scroll to position [1, 0]
click at [310, 132] on img at bounding box center [337, 338] width 427 height 599
click at [566, 211] on icon at bounding box center [567, 215] width 20 height 39
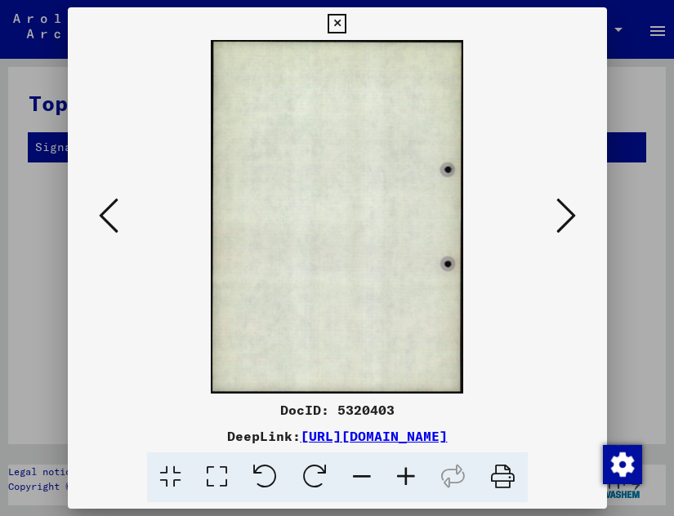
click at [566, 211] on icon at bounding box center [567, 215] width 20 height 39
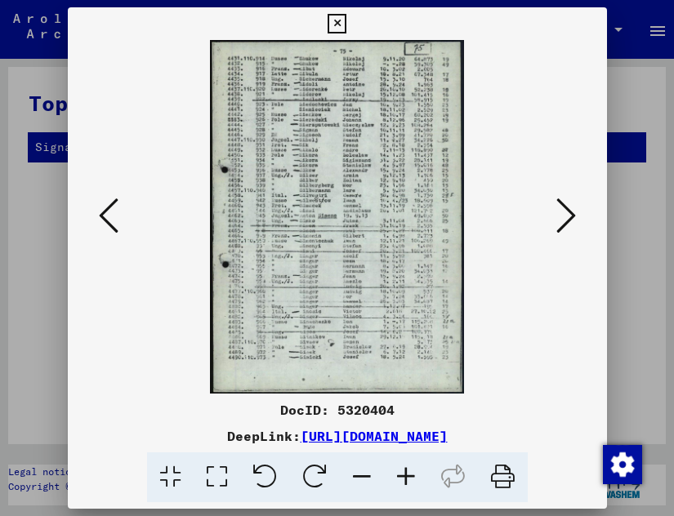
click at [400, 487] on icon at bounding box center [406, 478] width 44 height 50
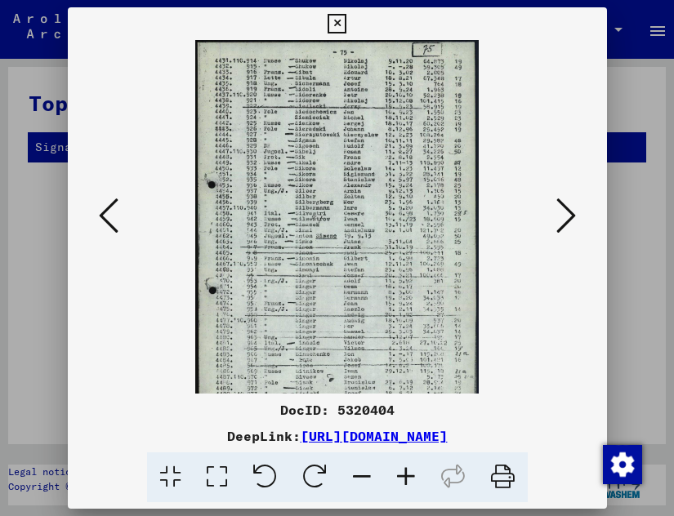
click at [400, 487] on icon at bounding box center [406, 478] width 44 height 50
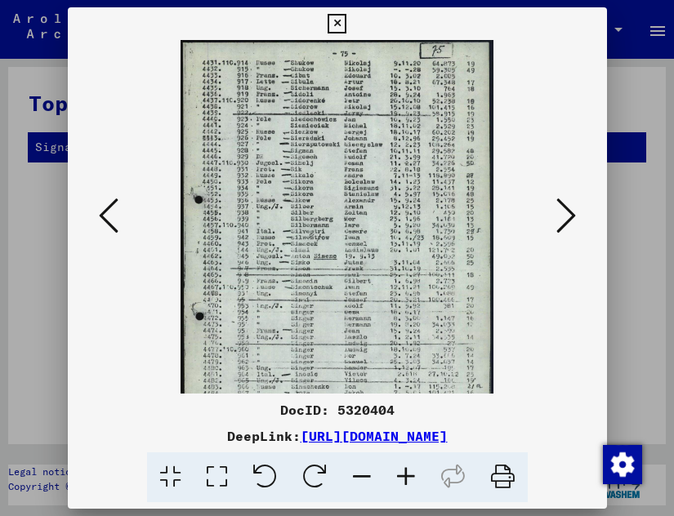
click at [408, 486] on icon at bounding box center [406, 478] width 44 height 50
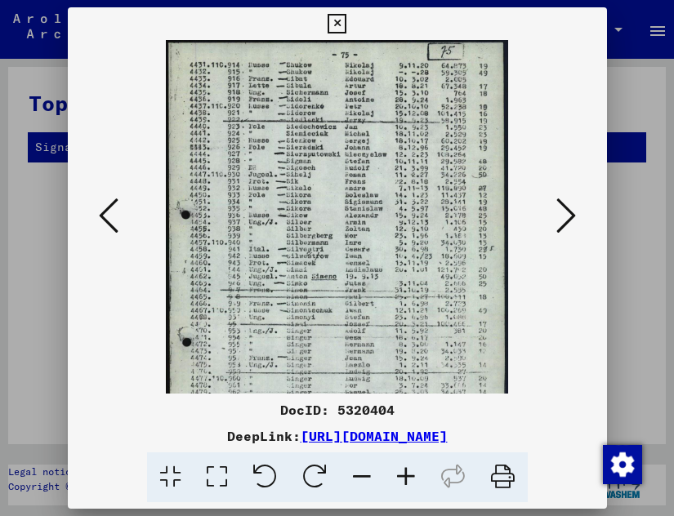
click at [408, 486] on icon at bounding box center [406, 478] width 44 height 50
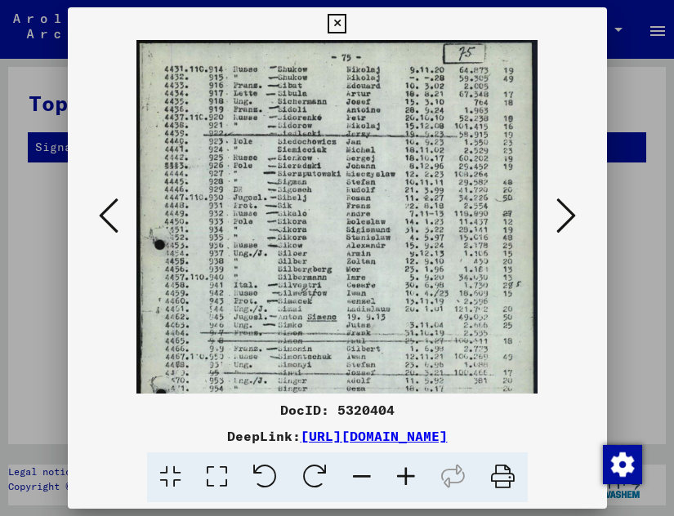
click at [408, 486] on icon at bounding box center [406, 478] width 44 height 50
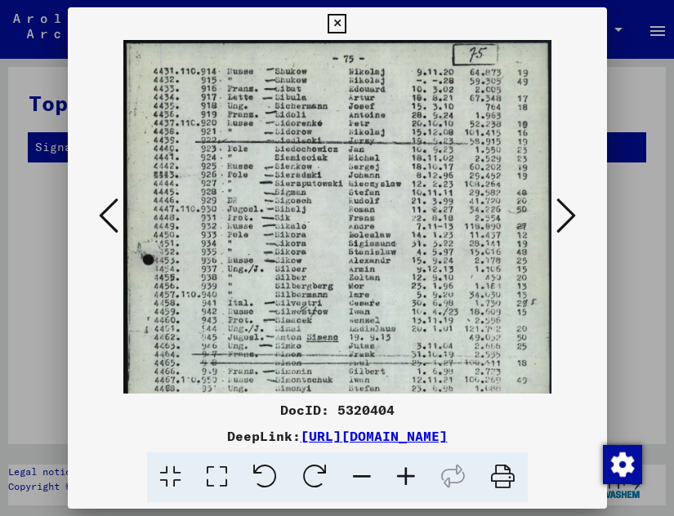
click at [408, 486] on icon at bounding box center [406, 478] width 44 height 50
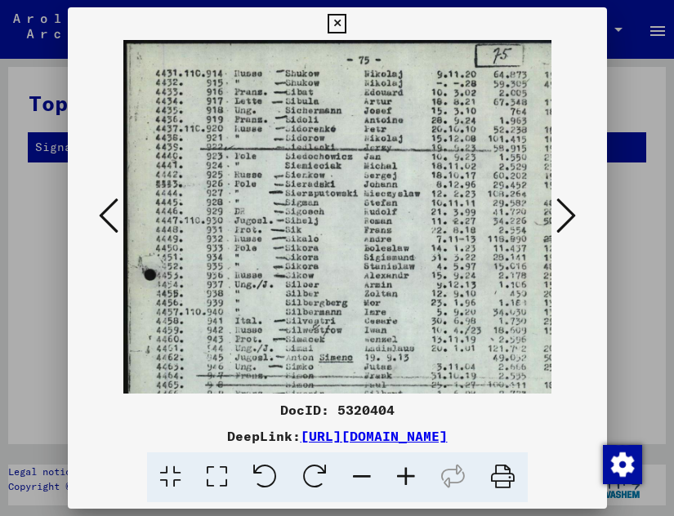
click at [408, 486] on icon at bounding box center [406, 478] width 44 height 50
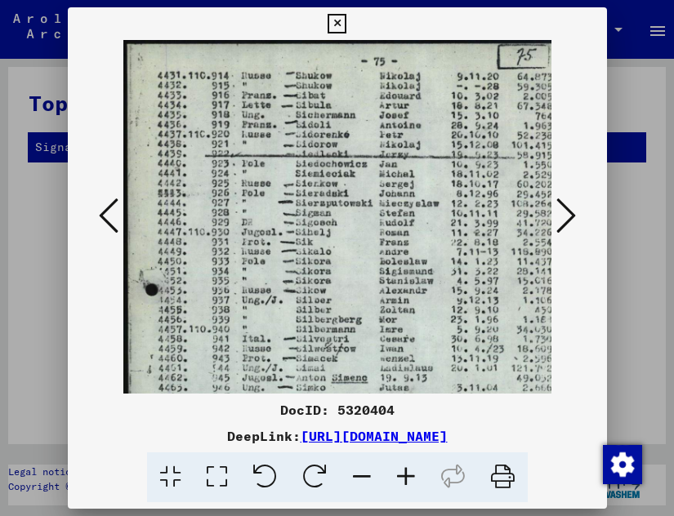
click at [408, 486] on icon at bounding box center [406, 478] width 44 height 50
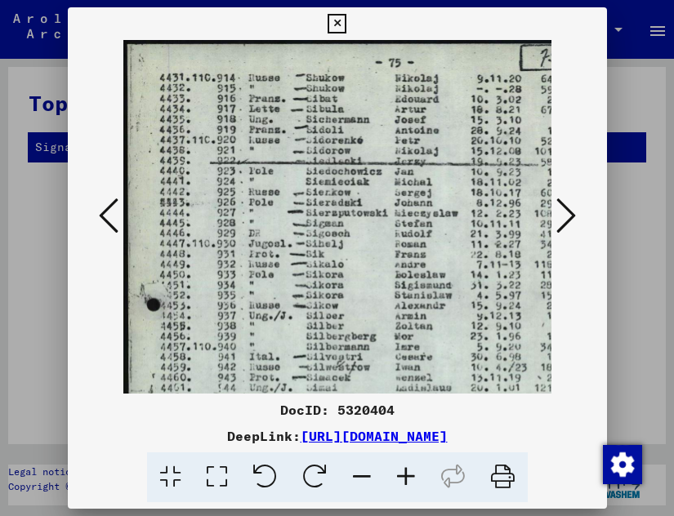
click at [255, 178] on img at bounding box center [382, 401] width 519 height 722
click at [567, 207] on icon at bounding box center [567, 215] width 20 height 39
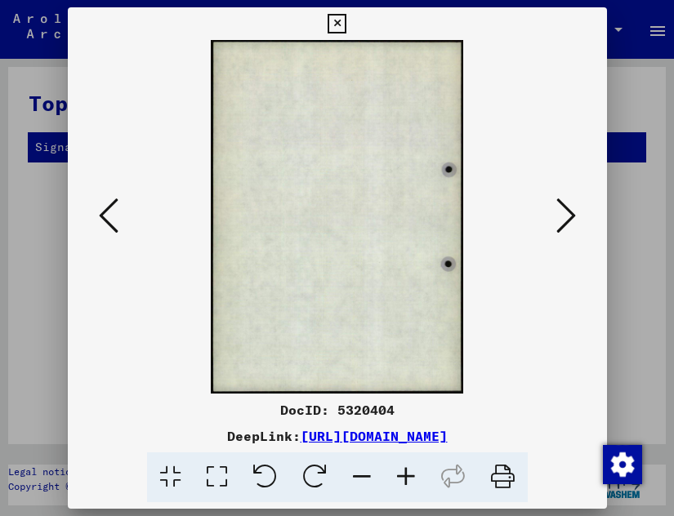
click at [567, 207] on icon at bounding box center [567, 215] width 20 height 39
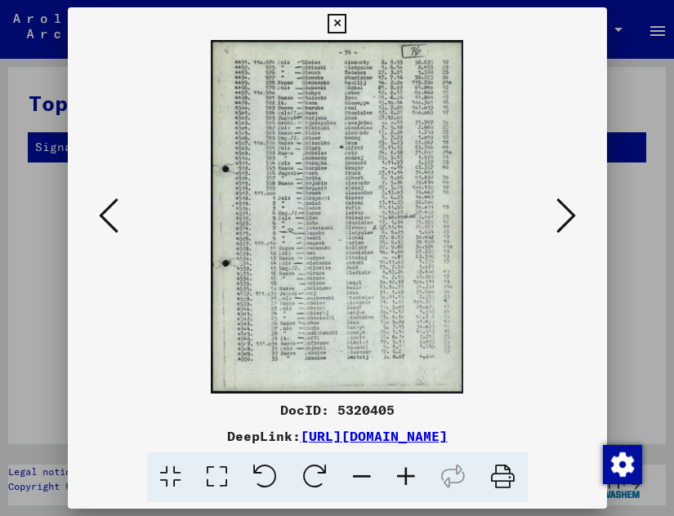
click at [407, 486] on icon at bounding box center [406, 478] width 44 height 50
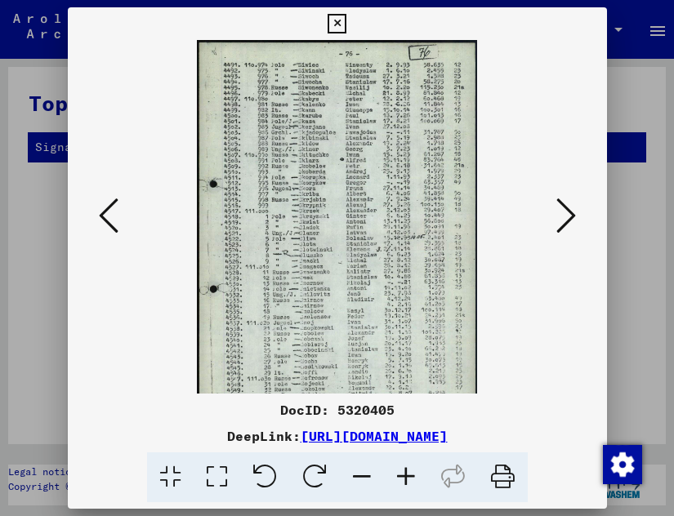
click at [407, 486] on icon at bounding box center [406, 478] width 44 height 50
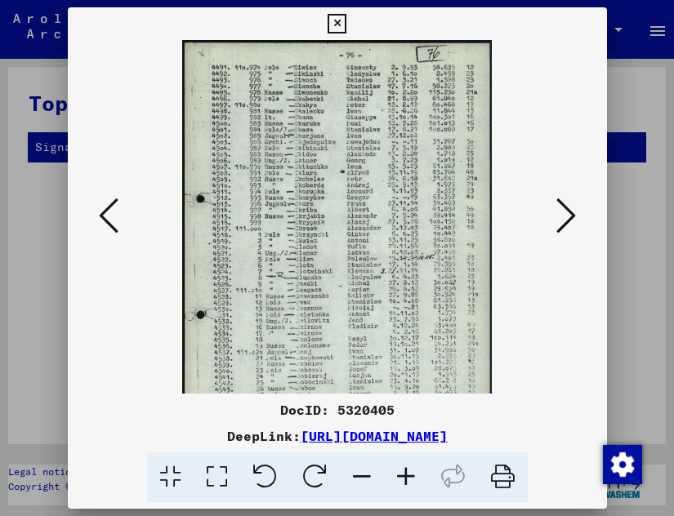
click at [407, 486] on icon at bounding box center [406, 478] width 44 height 50
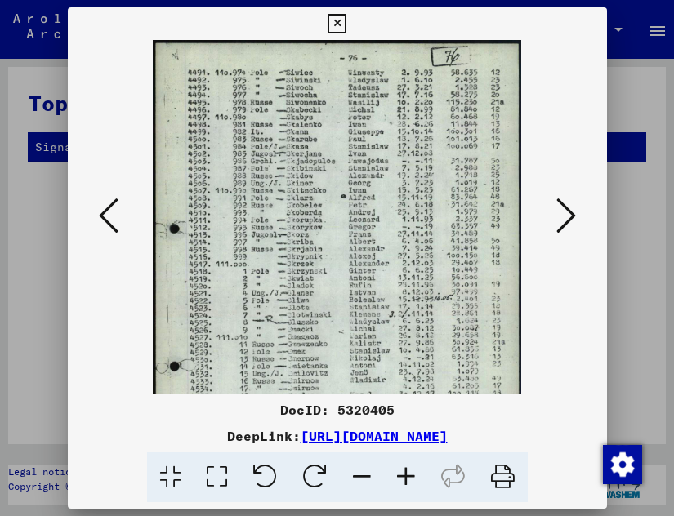
click at [407, 486] on icon at bounding box center [406, 478] width 44 height 50
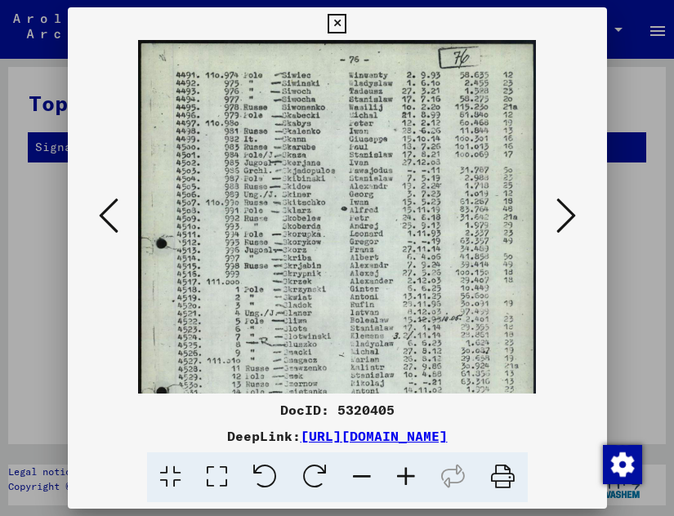
click at [407, 486] on icon at bounding box center [406, 478] width 44 height 50
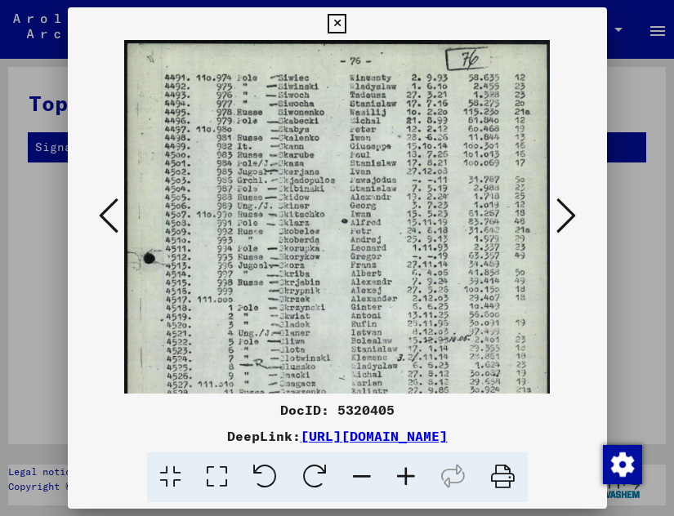
click at [566, 205] on icon at bounding box center [567, 215] width 20 height 39
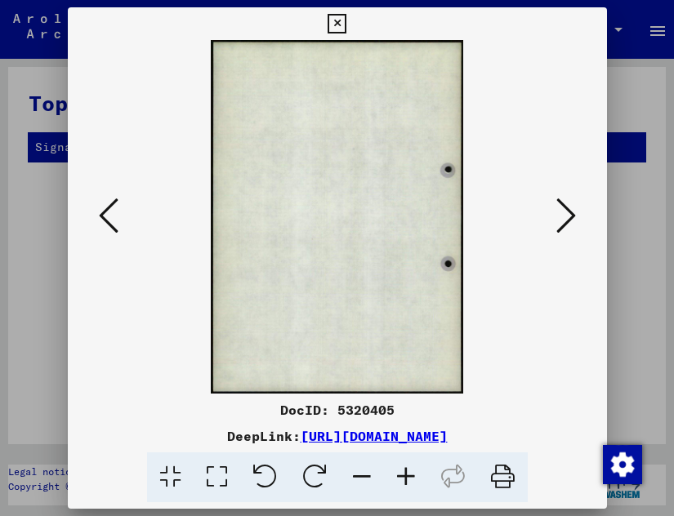
drag, startPoint x: 249, startPoint y: 136, endPoint x: 265, endPoint y: 141, distance: 16.3
click at [250, 136] on img at bounding box center [337, 217] width 252 height 354
click at [568, 213] on icon at bounding box center [567, 215] width 20 height 39
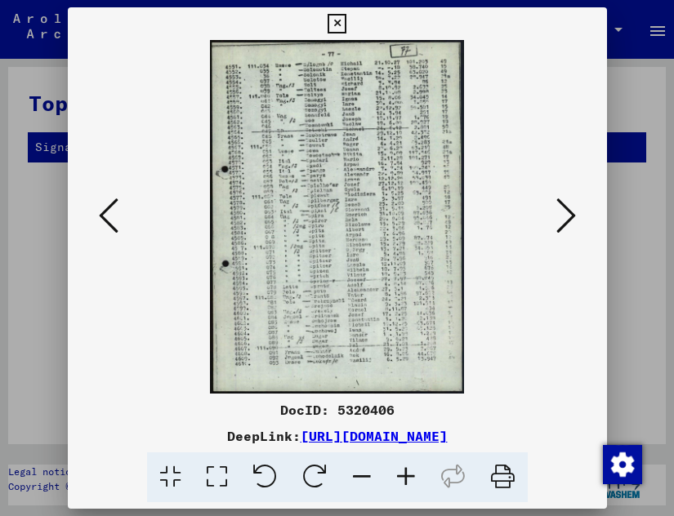
click at [403, 490] on icon at bounding box center [406, 478] width 44 height 50
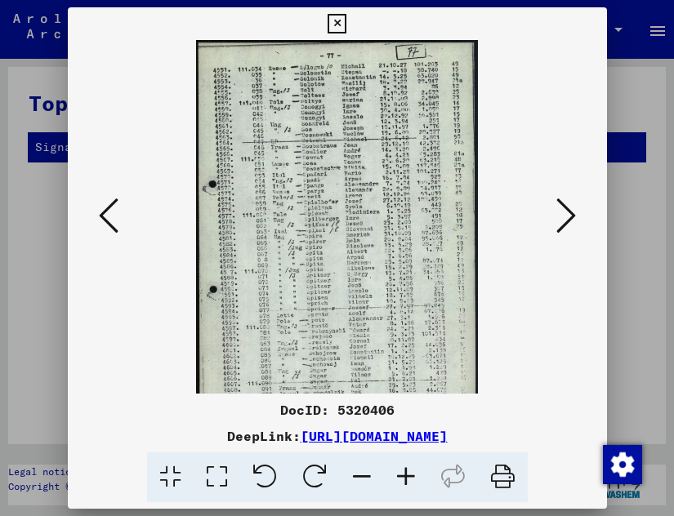
click at [404, 490] on icon at bounding box center [406, 478] width 44 height 50
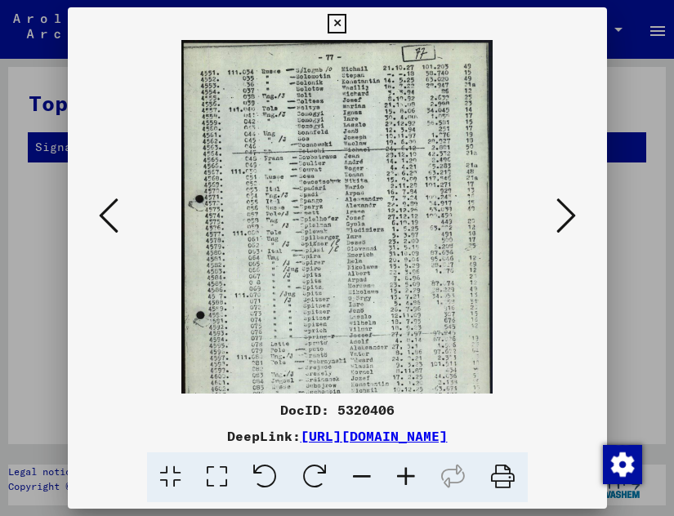
click at [404, 490] on icon at bounding box center [406, 478] width 44 height 50
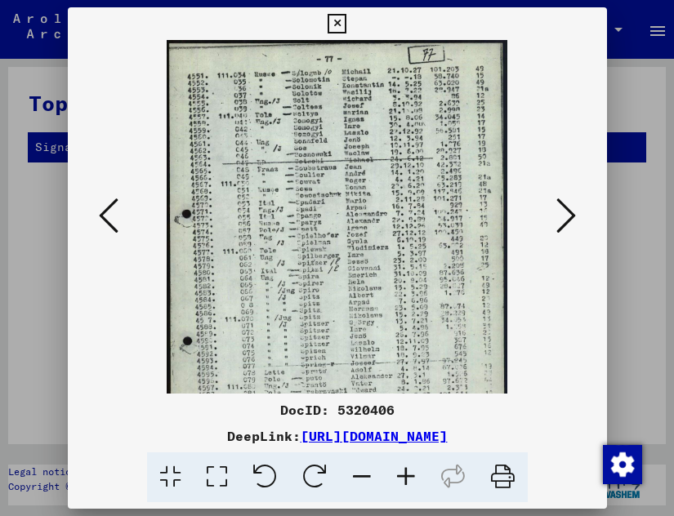
click at [405, 488] on icon at bounding box center [406, 478] width 44 height 50
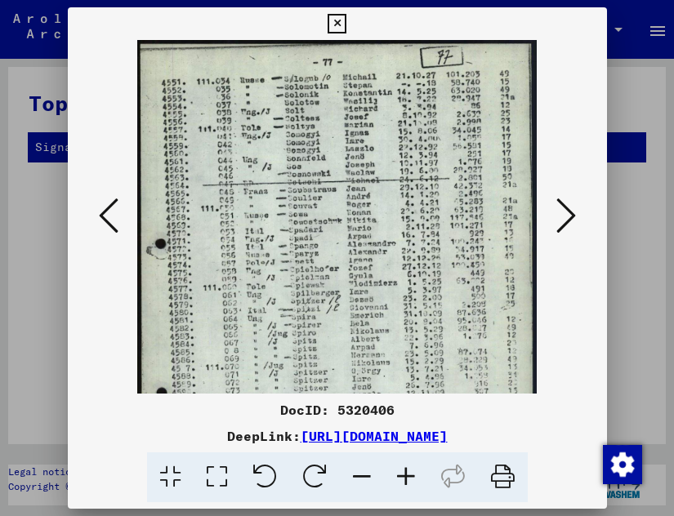
click at [275, 146] on img at bounding box center [337, 319] width 400 height 558
click at [570, 205] on icon at bounding box center [567, 215] width 20 height 39
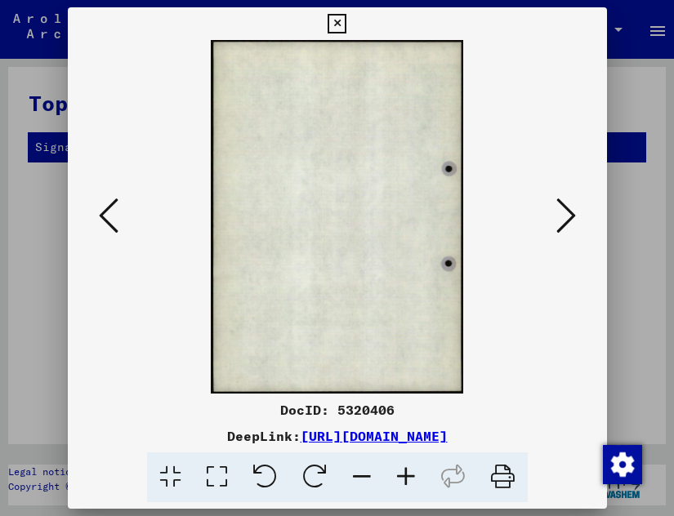
click at [570, 205] on icon at bounding box center [567, 215] width 20 height 39
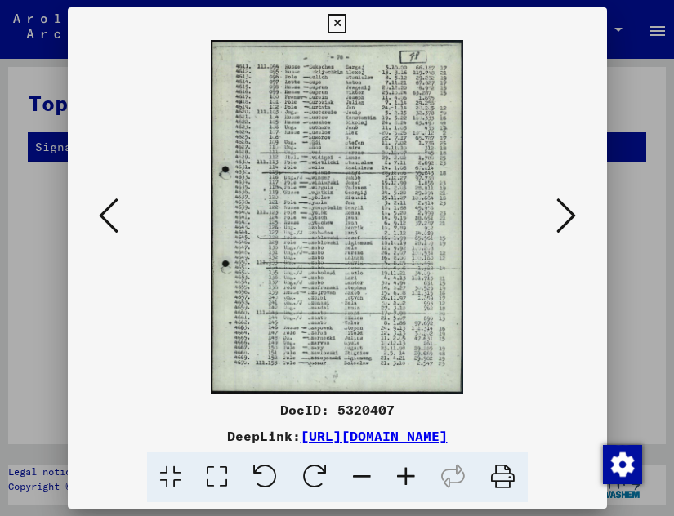
click at [408, 482] on icon at bounding box center [406, 478] width 44 height 50
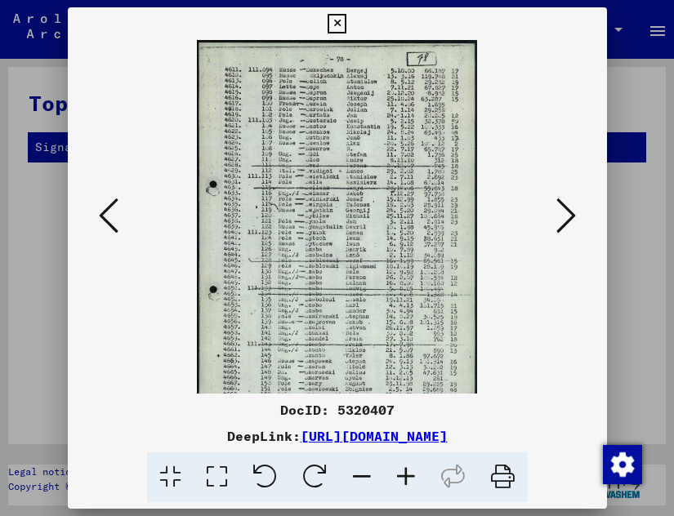
click at [408, 482] on icon at bounding box center [406, 478] width 44 height 50
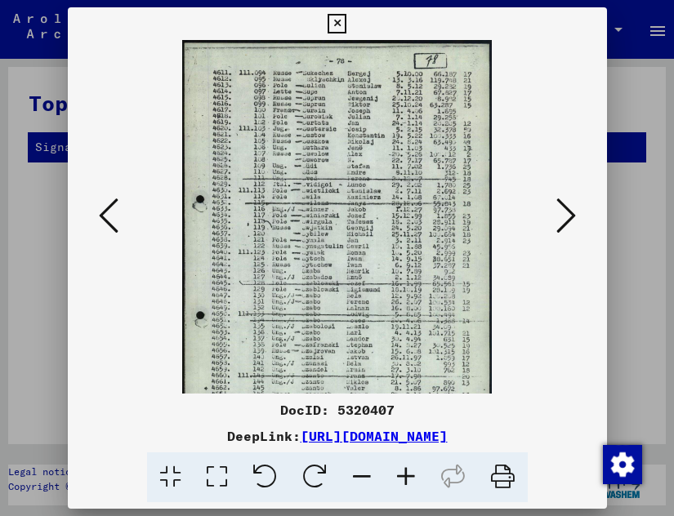
click at [408, 482] on icon at bounding box center [406, 478] width 44 height 50
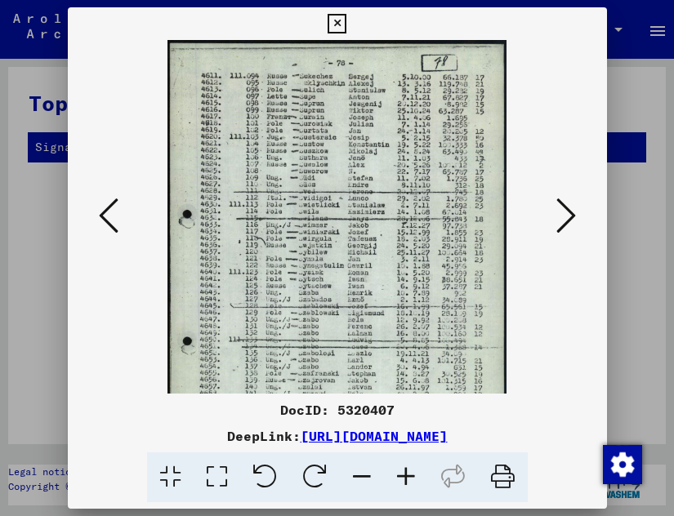
click at [408, 482] on icon at bounding box center [406, 478] width 44 height 50
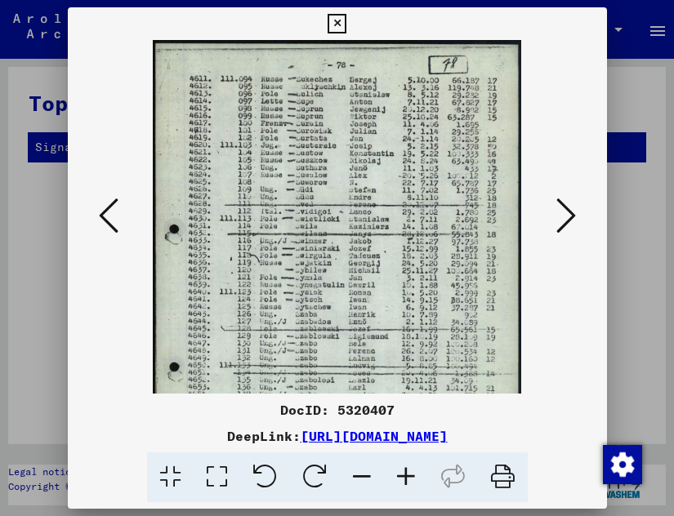
click at [408, 482] on icon at bounding box center [406, 478] width 44 height 50
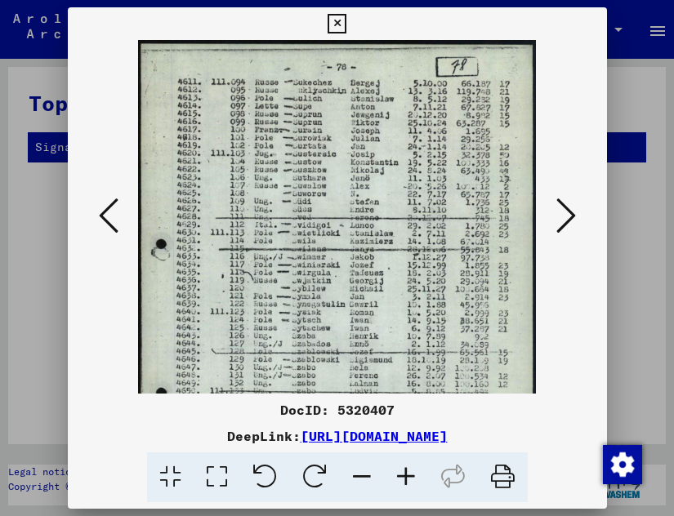
click at [566, 211] on icon at bounding box center [567, 215] width 20 height 39
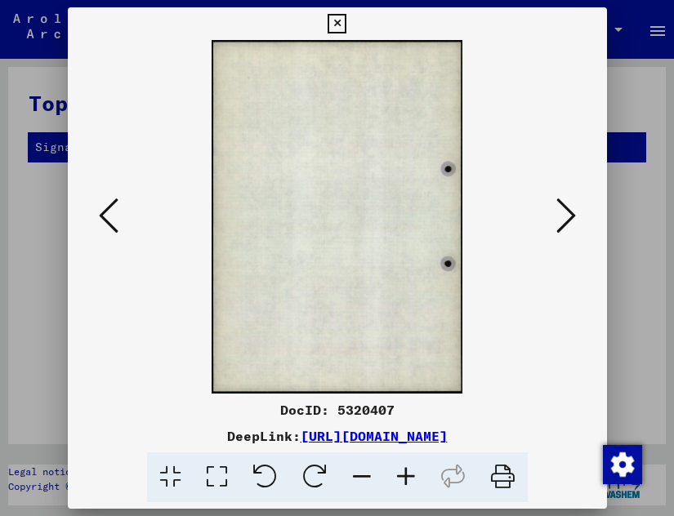
drag, startPoint x: 199, startPoint y: 168, endPoint x: 208, endPoint y: 171, distance: 9.6
click at [199, 168] on viewer-one-image at bounding box center [337, 217] width 428 height 354
click at [564, 201] on icon at bounding box center [567, 215] width 20 height 39
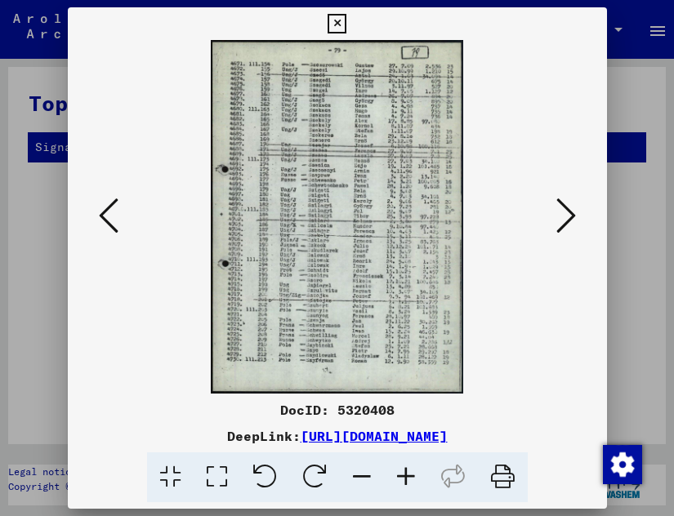
click at [403, 489] on icon at bounding box center [406, 478] width 44 height 50
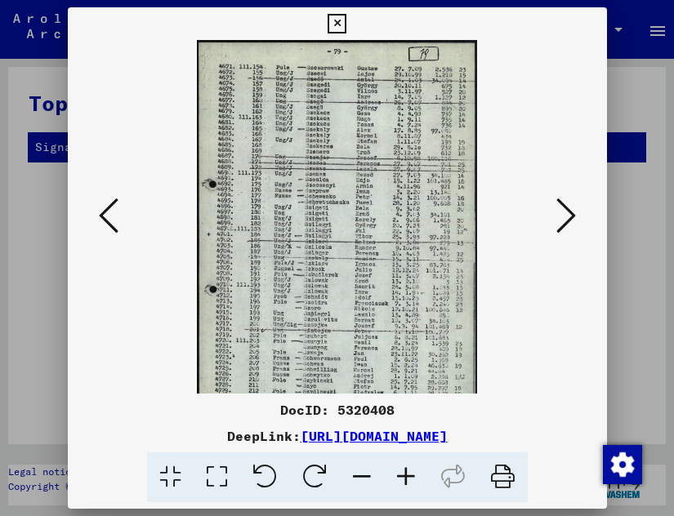
click at [403, 489] on icon at bounding box center [406, 478] width 44 height 50
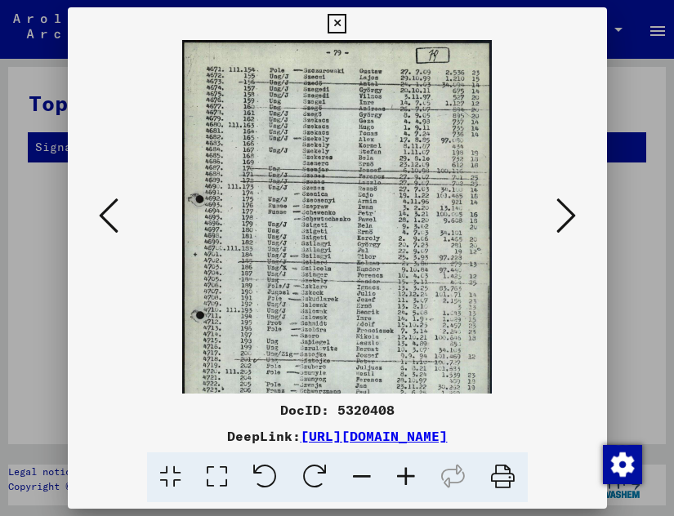
click at [403, 489] on icon at bounding box center [406, 478] width 44 height 50
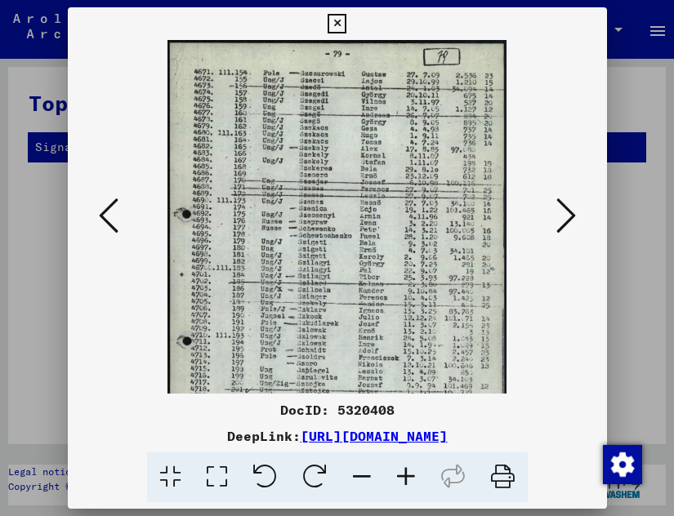
click at [403, 489] on icon at bounding box center [406, 478] width 44 height 50
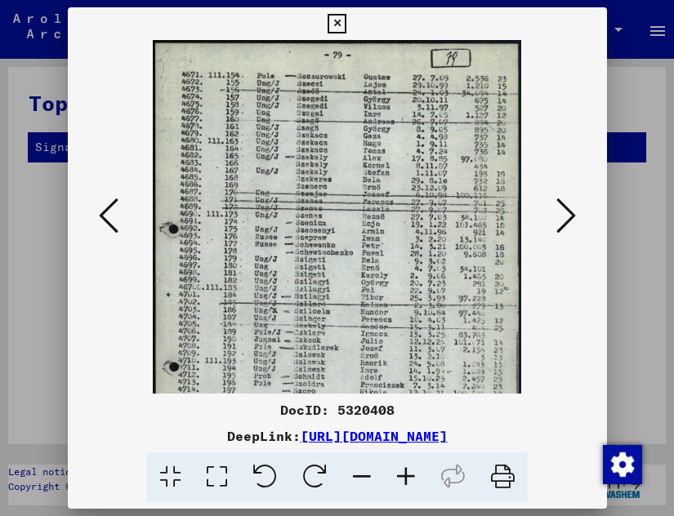
click at [403, 489] on icon at bounding box center [406, 478] width 44 height 50
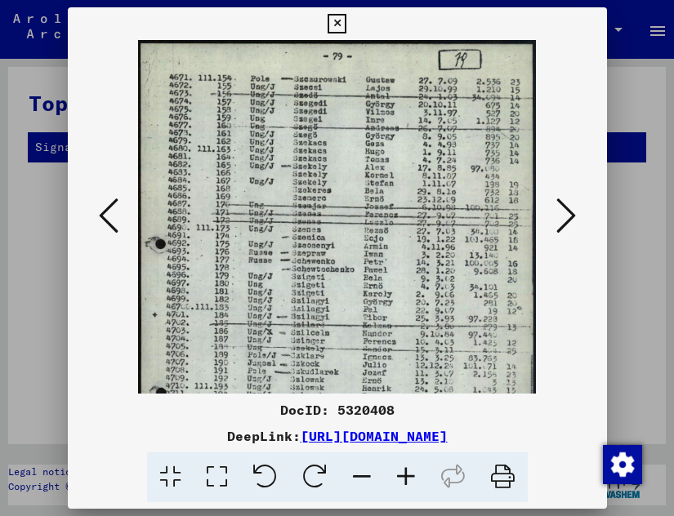
click at [403, 489] on icon at bounding box center [406, 478] width 44 height 50
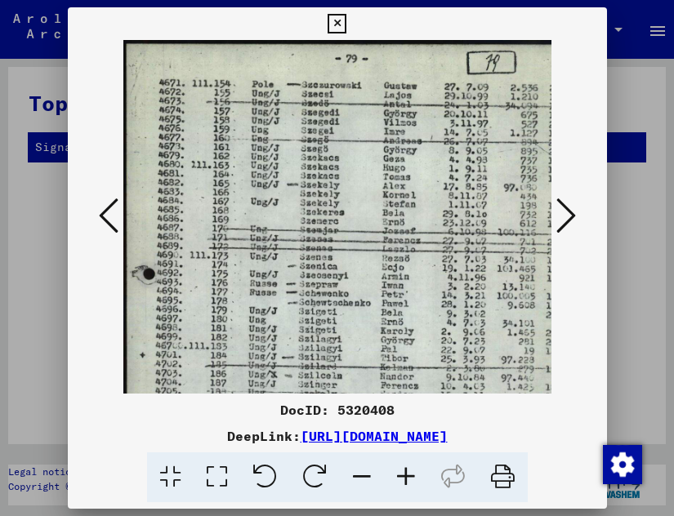
click at [403, 489] on icon at bounding box center [406, 478] width 44 height 50
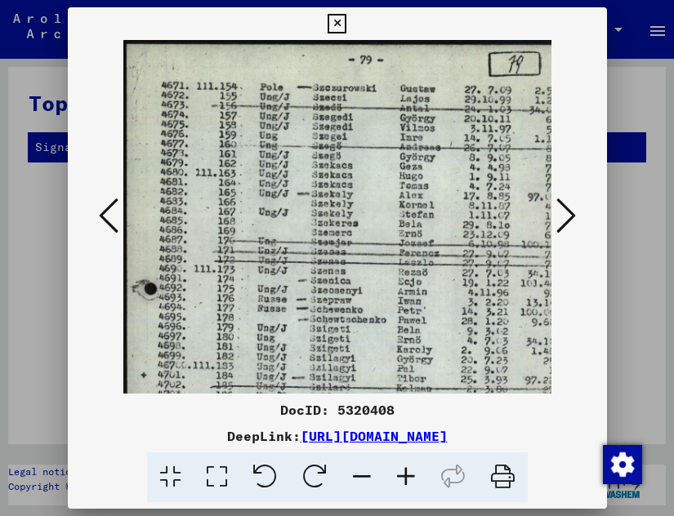
click at [403, 489] on icon at bounding box center [406, 478] width 44 height 50
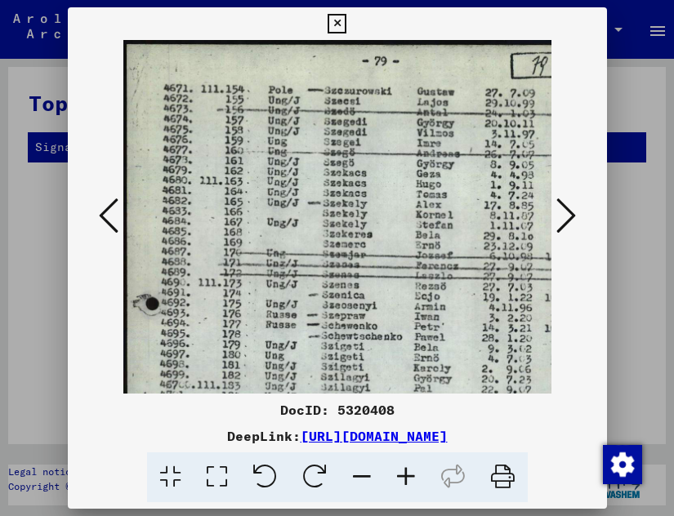
click at [403, 489] on icon at bounding box center [406, 478] width 44 height 50
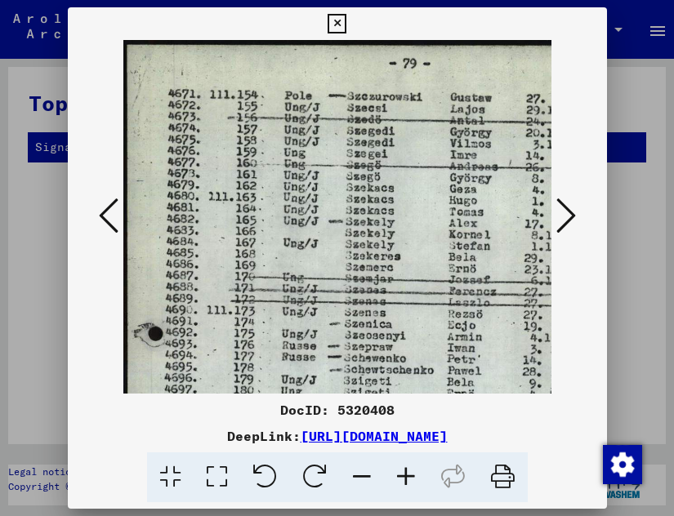
drag, startPoint x: 383, startPoint y: 298, endPoint x: 379, endPoint y: 122, distance: 176.6
click at [378, 127] on img at bounding box center [409, 441] width 572 height 803
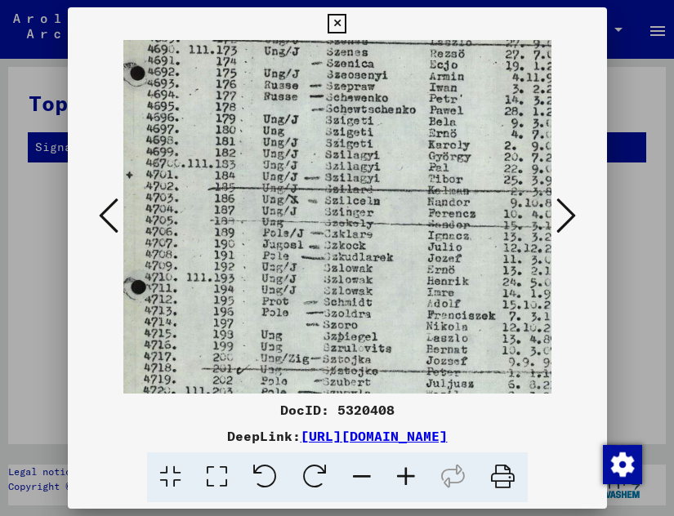
scroll to position [379, 20]
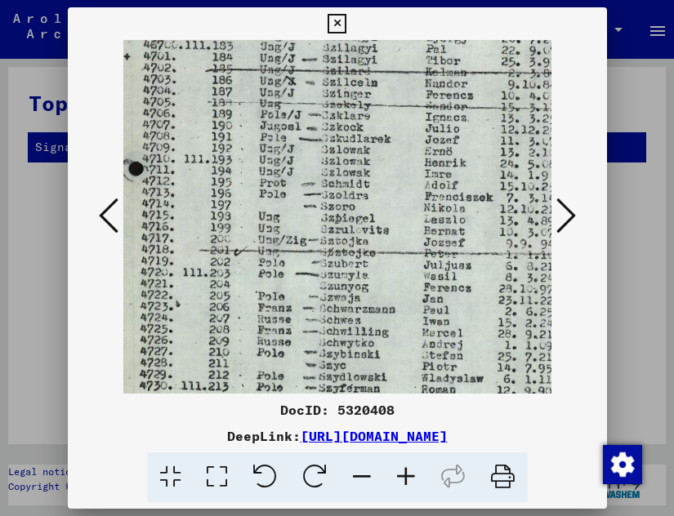
drag, startPoint x: 351, startPoint y: 318, endPoint x: 340, endPoint y: 110, distance: 207.9
click at [340, 110] on img at bounding box center [389, 62] width 572 height 803
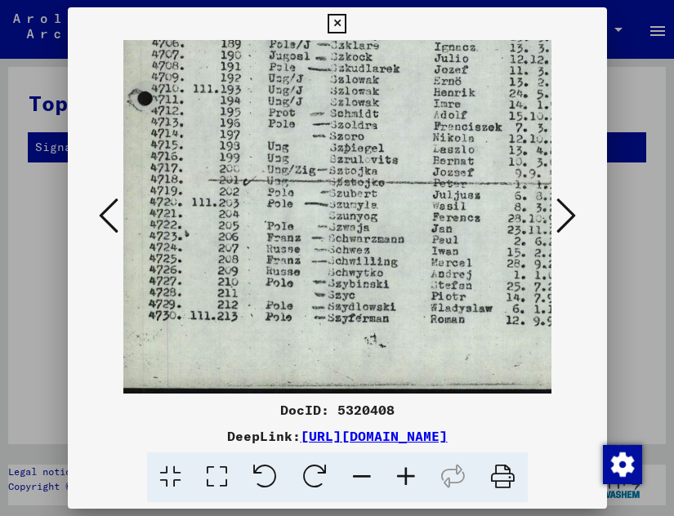
scroll to position [449, 7]
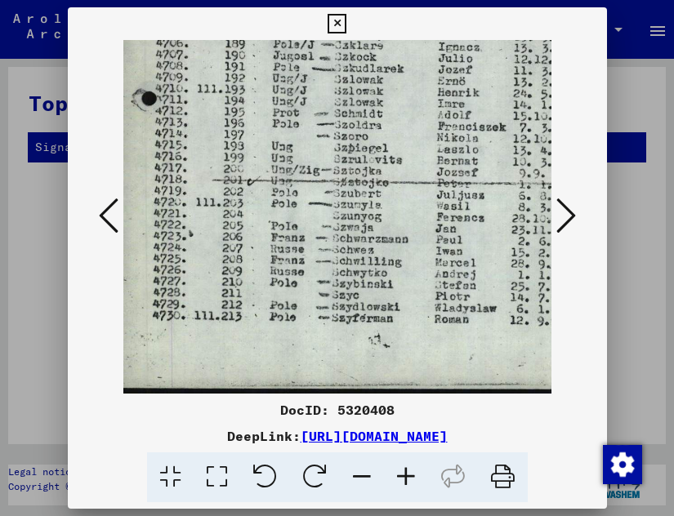
drag, startPoint x: 334, startPoint y: 306, endPoint x: 347, endPoint y: 136, distance: 171.3
click at [567, 211] on icon at bounding box center [567, 215] width 20 height 39
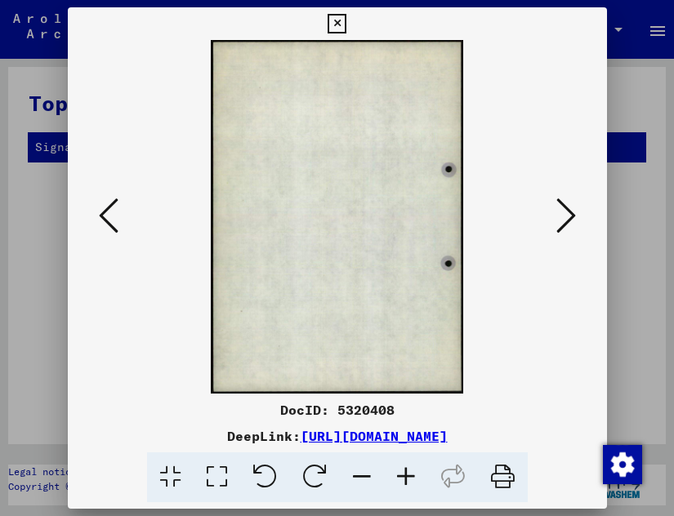
scroll to position [0, 0]
click at [567, 211] on icon at bounding box center [567, 215] width 20 height 39
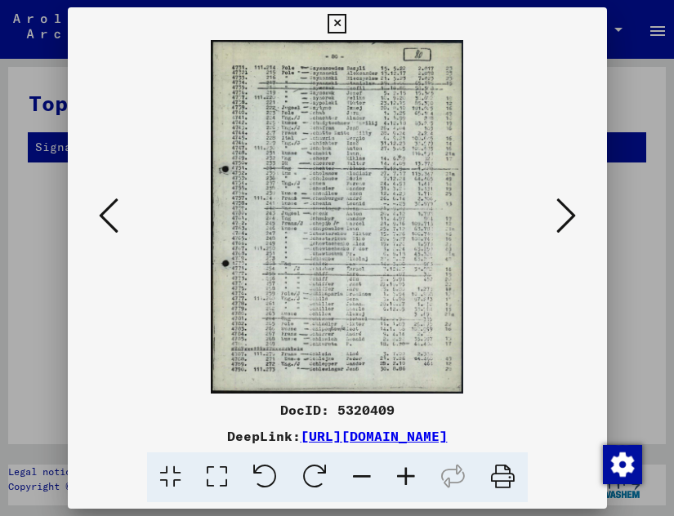
click at [405, 483] on icon at bounding box center [406, 478] width 44 height 50
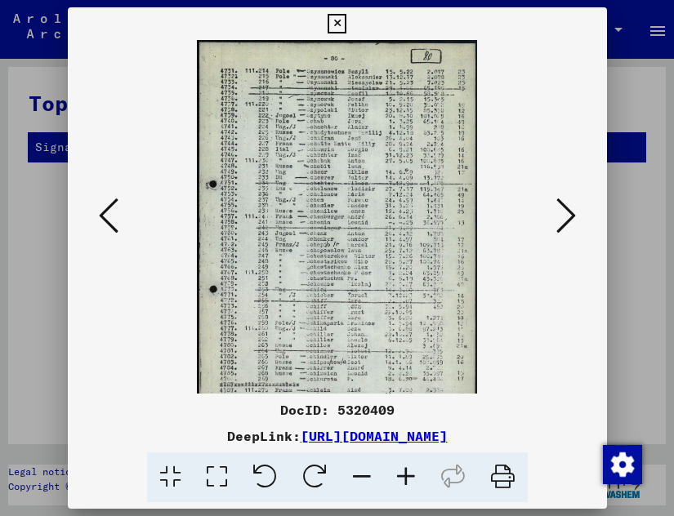
click at [405, 482] on icon at bounding box center [406, 478] width 44 height 50
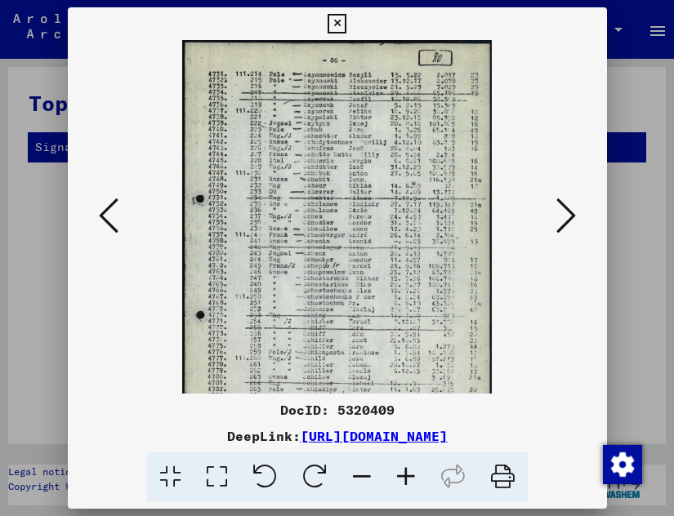
click at [405, 482] on icon at bounding box center [406, 478] width 44 height 50
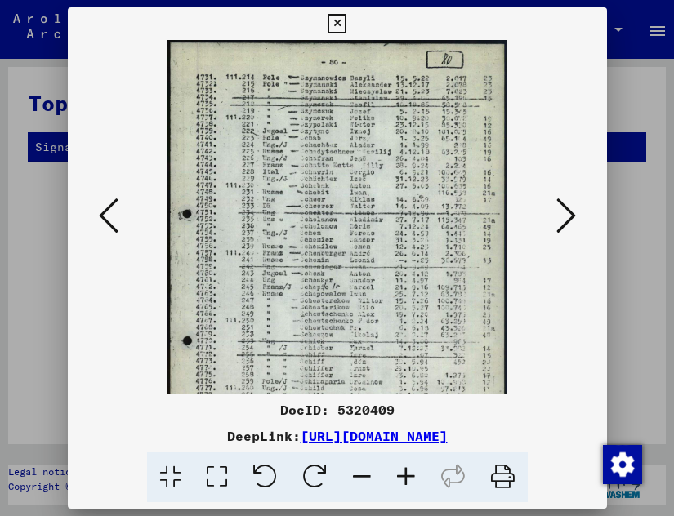
click at [405, 482] on icon at bounding box center [406, 478] width 44 height 50
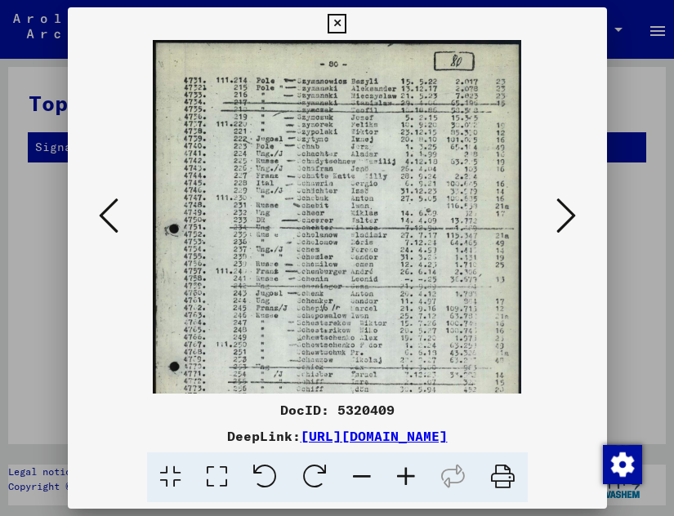
click at [405, 482] on icon at bounding box center [406, 478] width 44 height 50
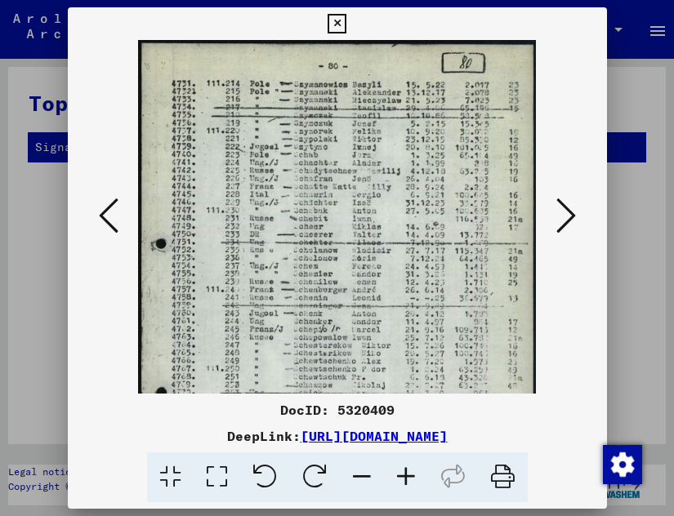
click at [405, 482] on icon at bounding box center [406, 478] width 44 height 50
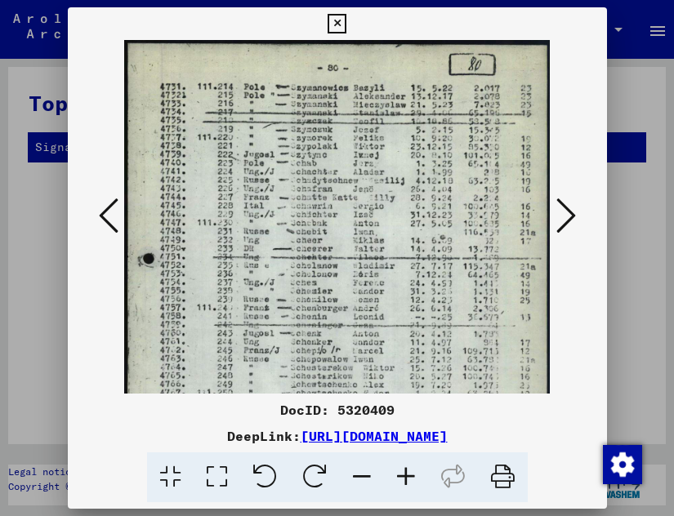
click at [405, 482] on icon at bounding box center [406, 478] width 44 height 50
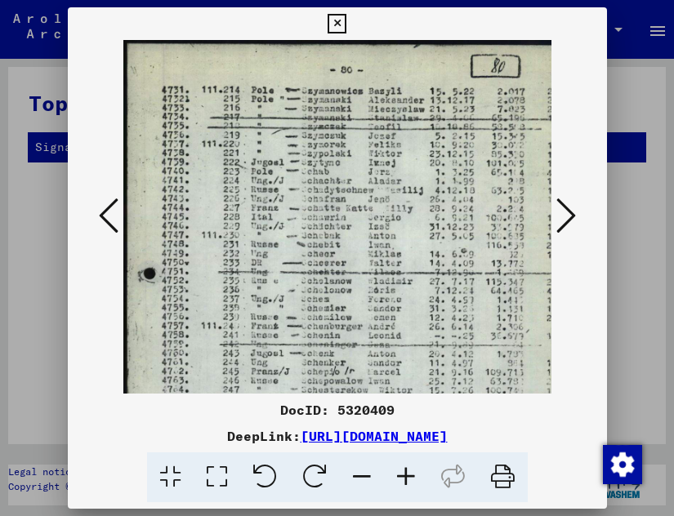
click at [357, 123] on img at bounding box center [350, 360] width 455 height 640
click at [565, 209] on icon at bounding box center [567, 215] width 20 height 39
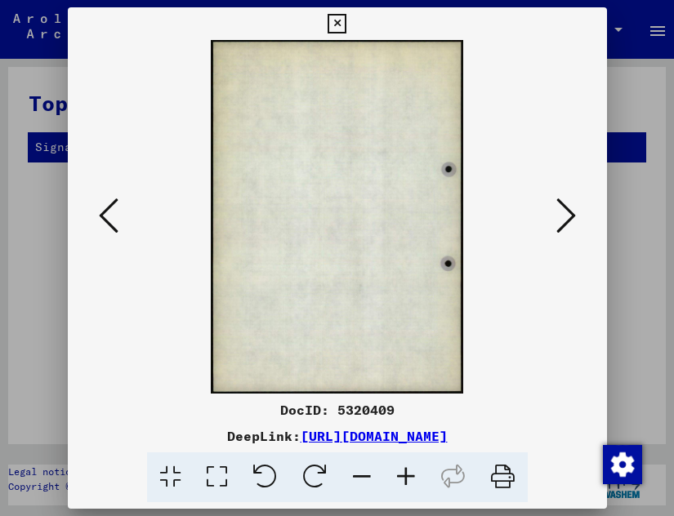
click at [565, 209] on icon at bounding box center [567, 215] width 20 height 39
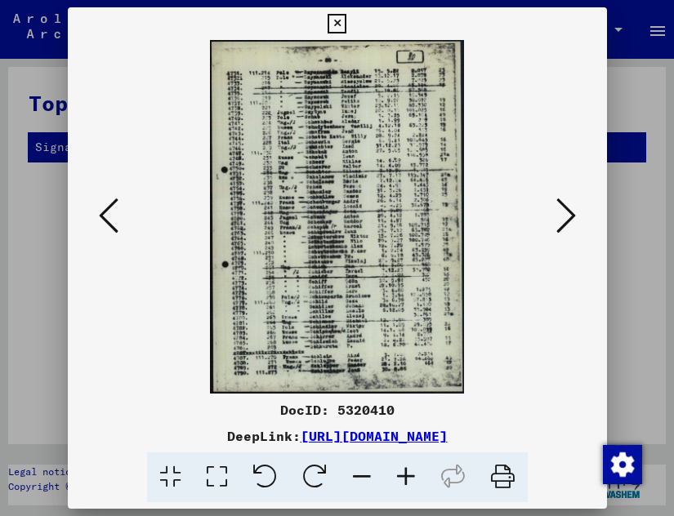
click at [113, 210] on icon at bounding box center [109, 215] width 20 height 39
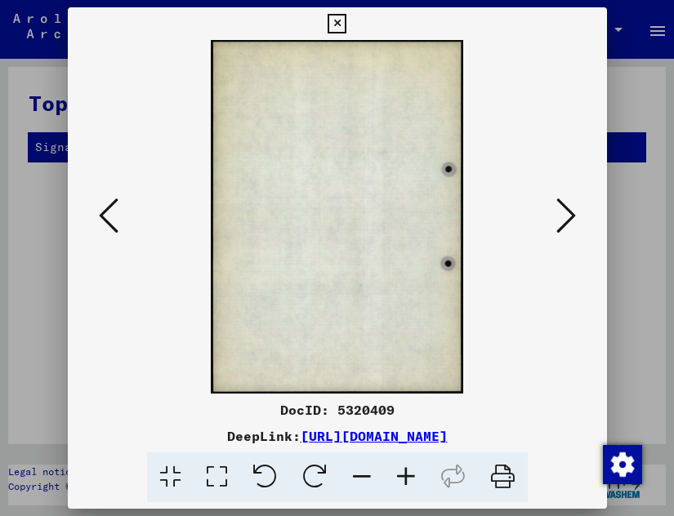
click at [113, 210] on icon at bounding box center [109, 215] width 20 height 39
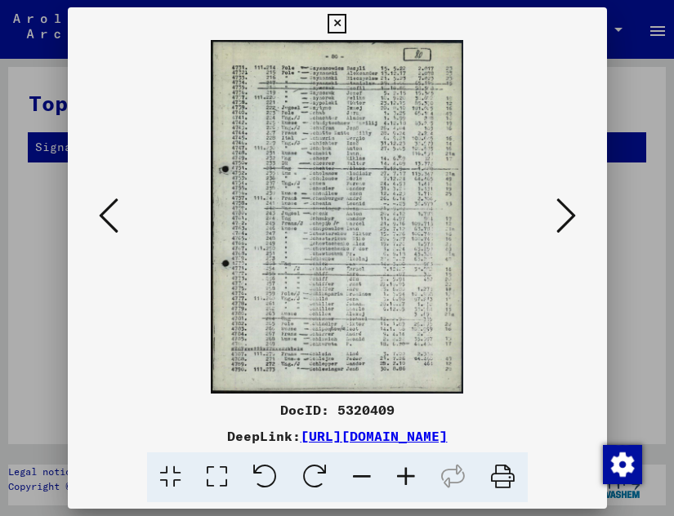
click at [570, 205] on icon at bounding box center [567, 215] width 20 height 39
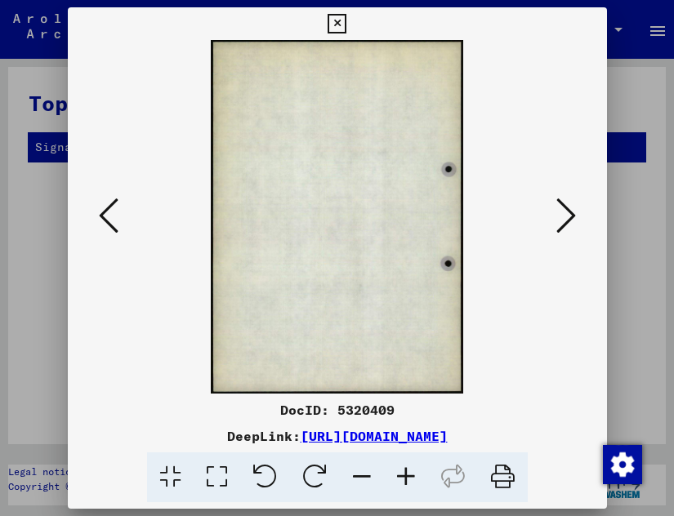
click at [570, 205] on icon at bounding box center [567, 215] width 20 height 39
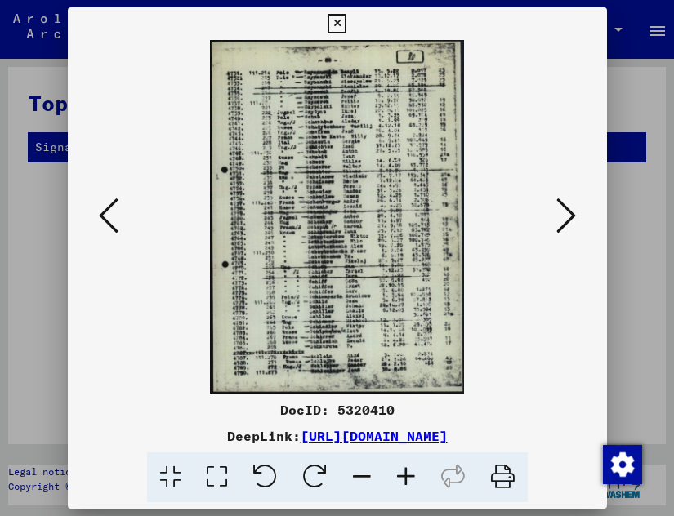
click at [406, 485] on icon at bounding box center [406, 478] width 44 height 50
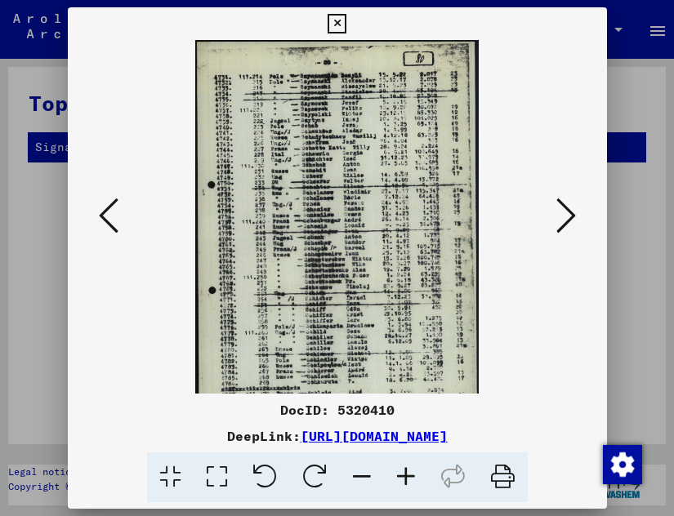
click at [406, 485] on icon at bounding box center [406, 478] width 44 height 50
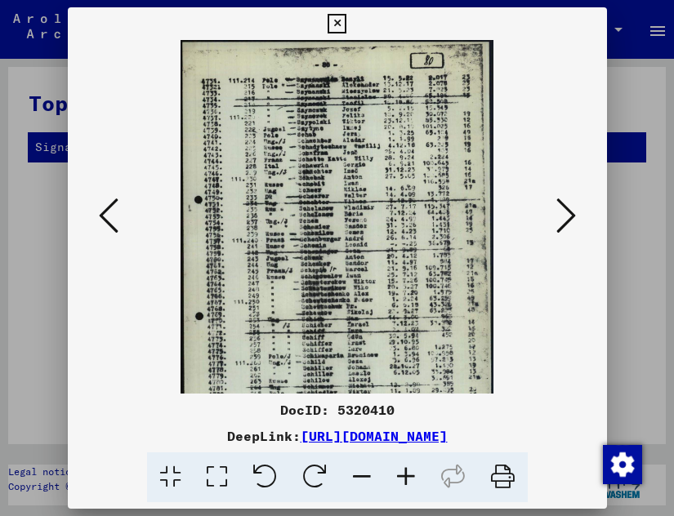
click at [406, 485] on icon at bounding box center [406, 478] width 44 height 50
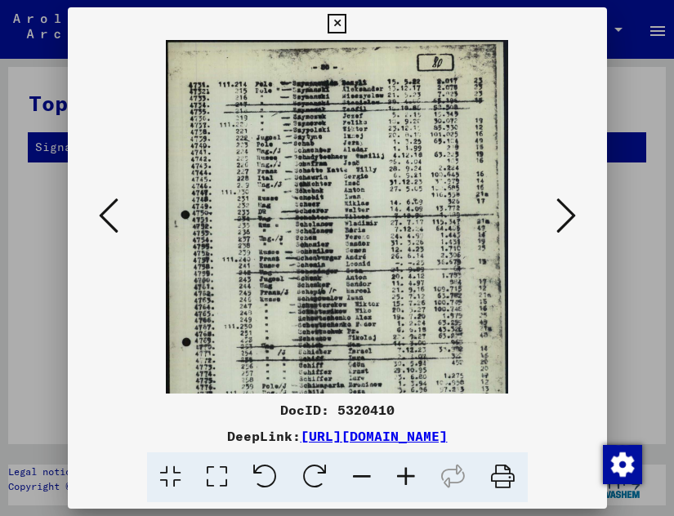
click at [406, 485] on icon at bounding box center [406, 478] width 44 height 50
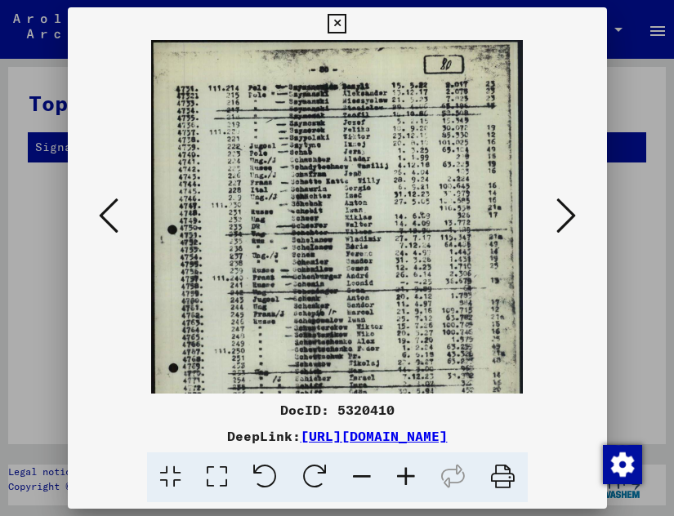
click at [406, 485] on icon at bounding box center [406, 478] width 44 height 50
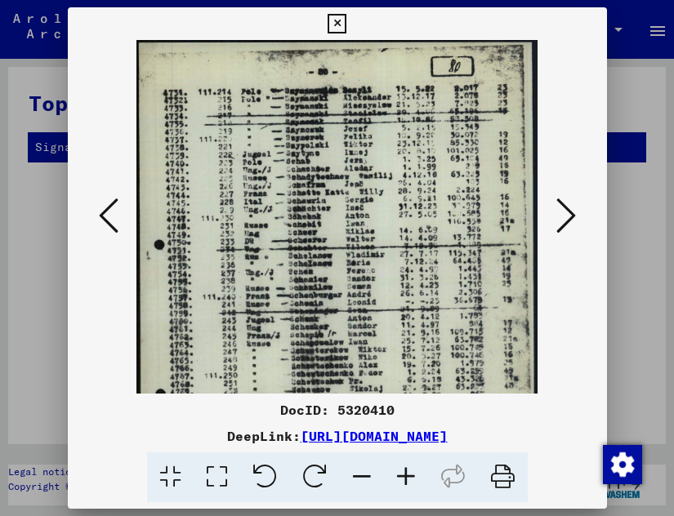
click at [566, 208] on icon at bounding box center [567, 215] width 20 height 39
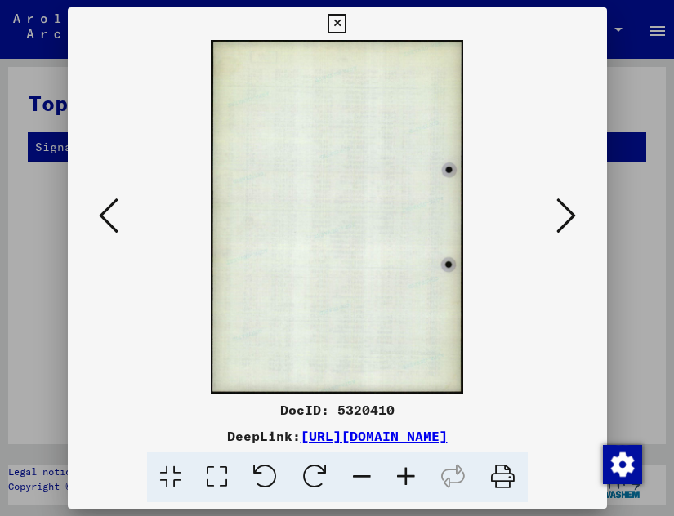
click at [566, 208] on icon at bounding box center [567, 215] width 20 height 39
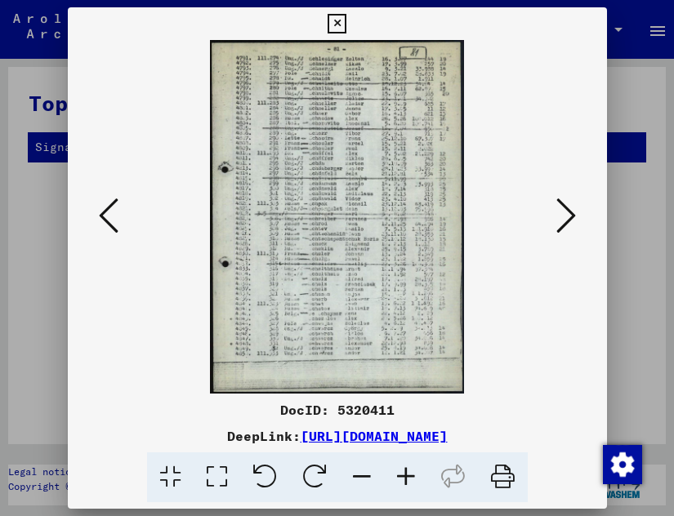
click at [407, 486] on icon at bounding box center [406, 478] width 44 height 50
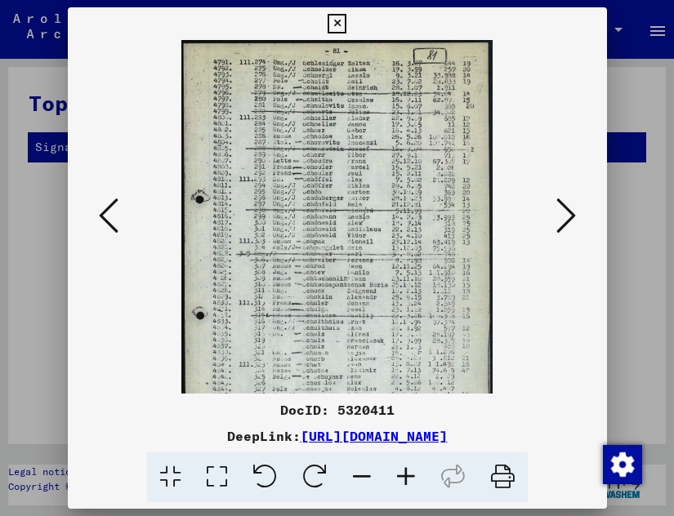
click at [407, 486] on icon at bounding box center [406, 478] width 44 height 50
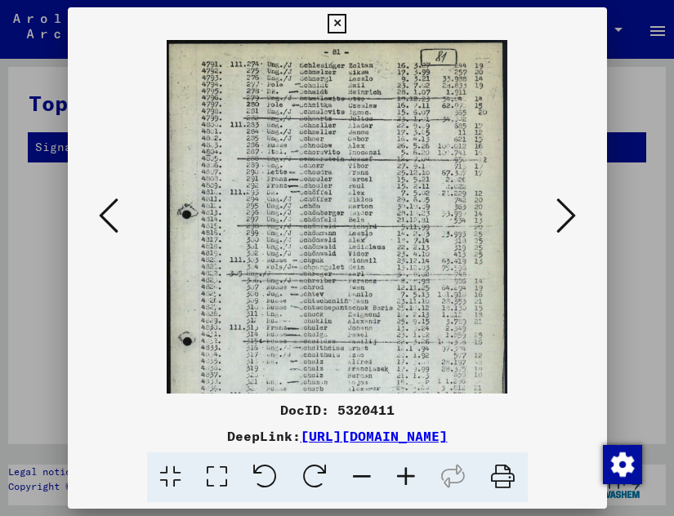
click at [407, 486] on icon at bounding box center [406, 478] width 44 height 50
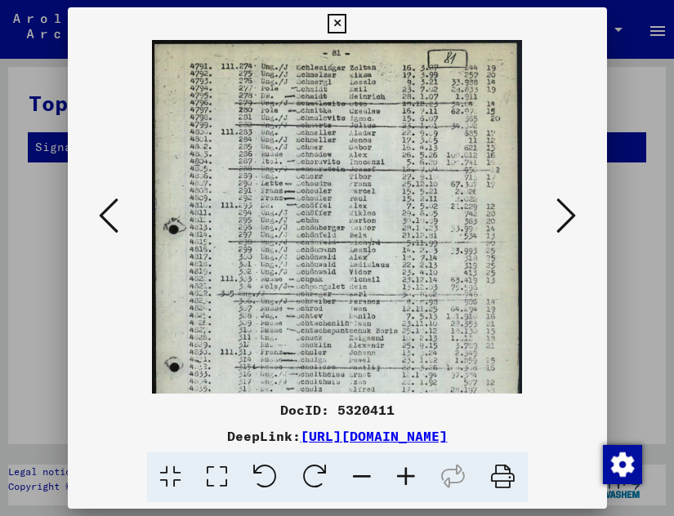
click at [407, 486] on icon at bounding box center [406, 478] width 44 height 50
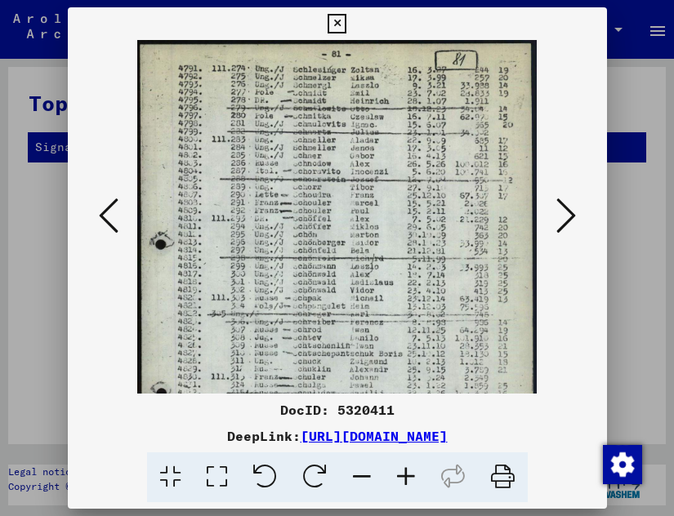
click at [407, 486] on icon at bounding box center [406, 478] width 44 height 50
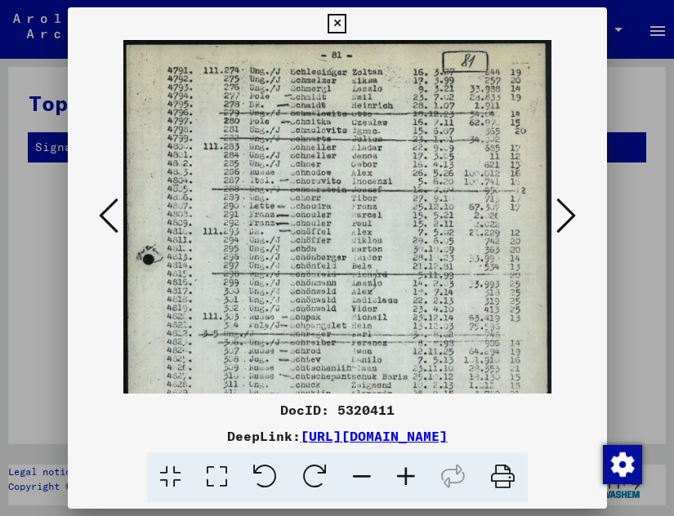
scroll to position [0, 1]
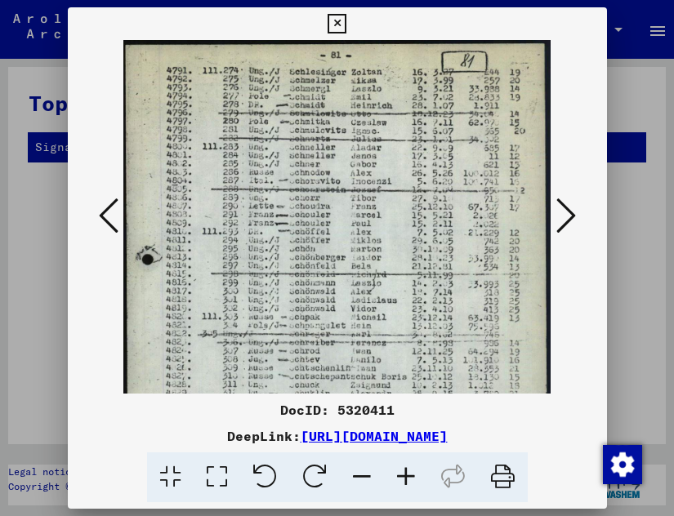
click at [332, 98] on img at bounding box center [337, 339] width 429 height 599
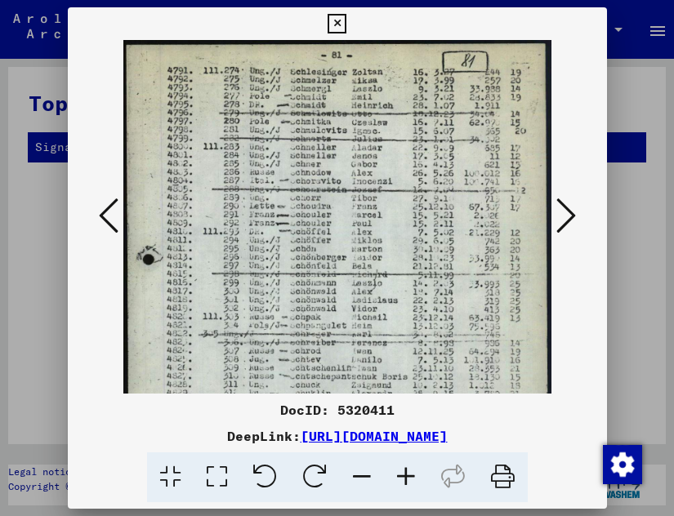
click at [571, 207] on icon at bounding box center [567, 215] width 20 height 39
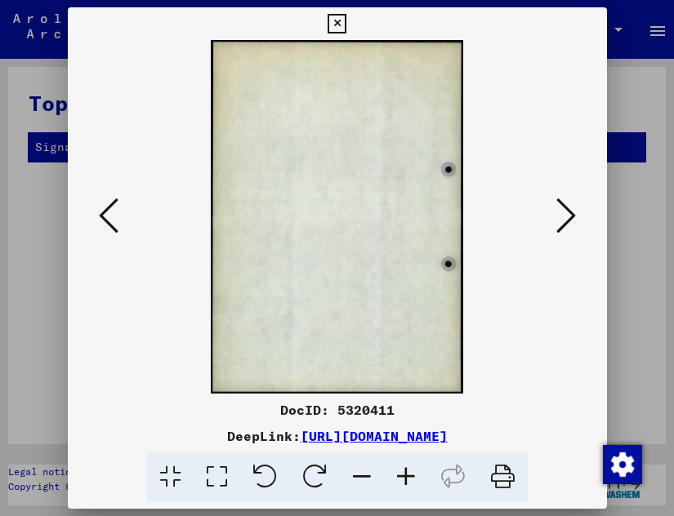
click at [571, 207] on icon at bounding box center [567, 215] width 20 height 39
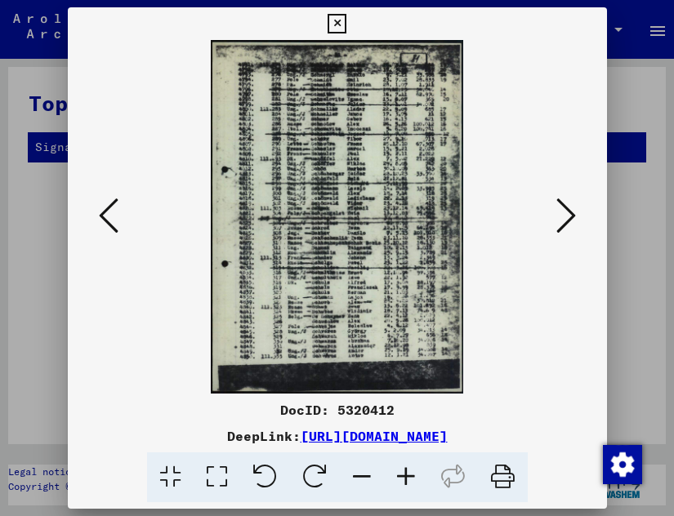
click at [408, 490] on icon at bounding box center [406, 478] width 44 height 50
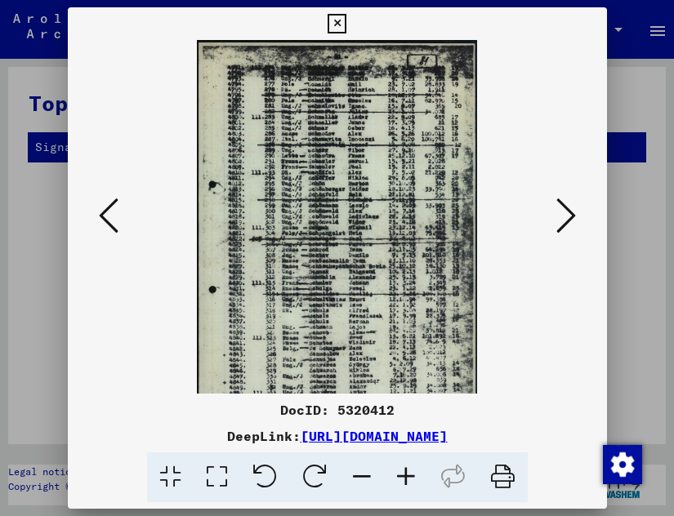
click at [408, 490] on icon at bounding box center [406, 478] width 44 height 50
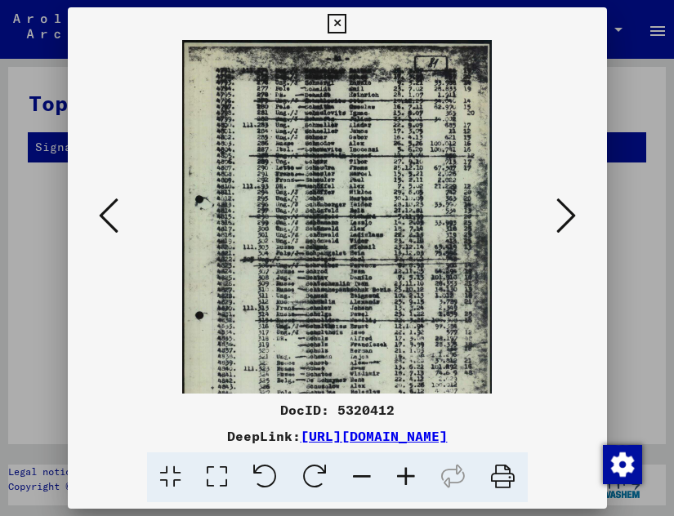
click at [409, 490] on icon at bounding box center [406, 478] width 44 height 50
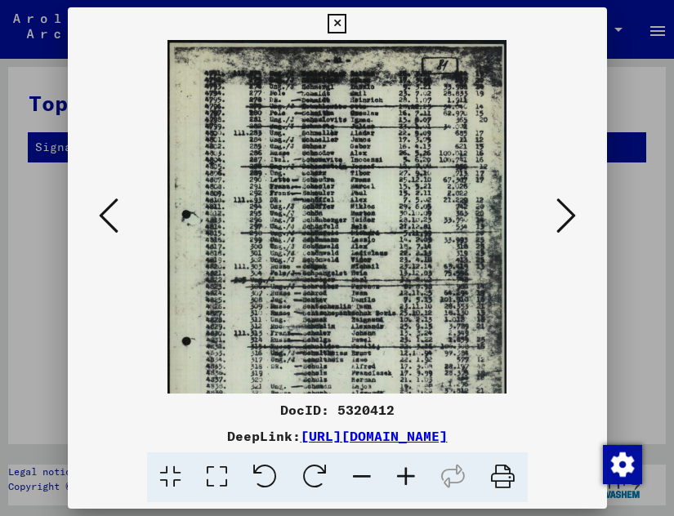
click at [409, 490] on icon at bounding box center [406, 478] width 44 height 50
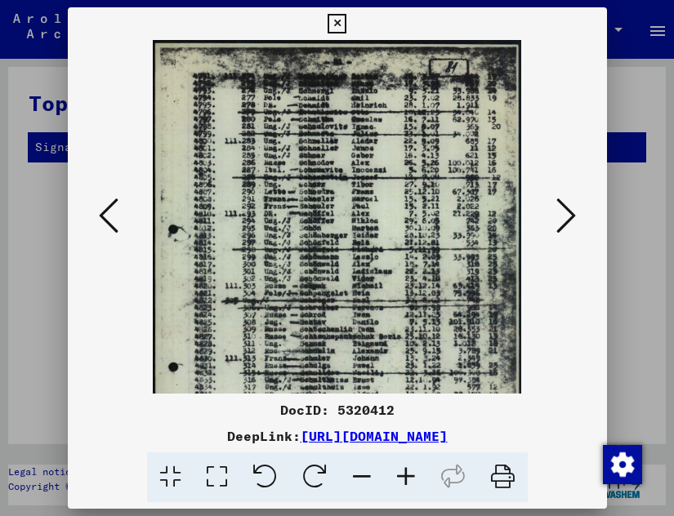
click at [409, 490] on icon at bounding box center [406, 478] width 44 height 50
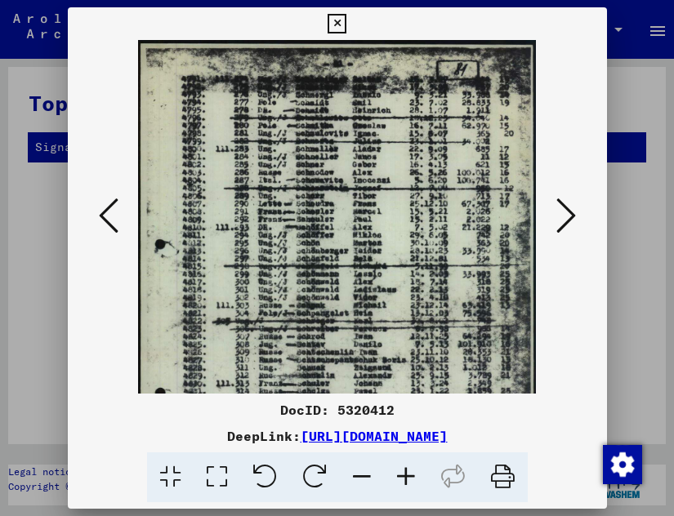
click at [409, 490] on icon at bounding box center [406, 478] width 44 height 50
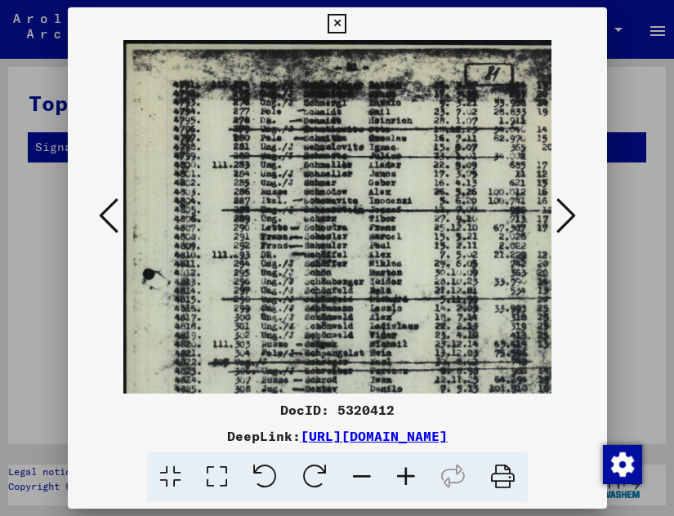
click at [409, 490] on icon at bounding box center [406, 478] width 44 height 50
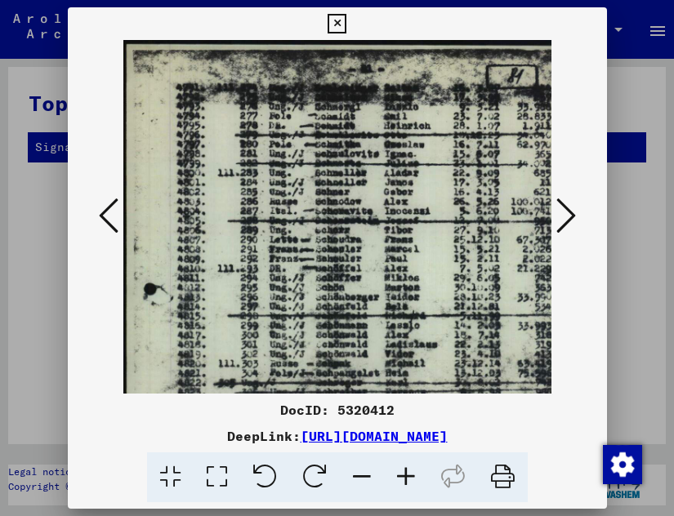
click at [409, 490] on icon at bounding box center [406, 478] width 44 height 50
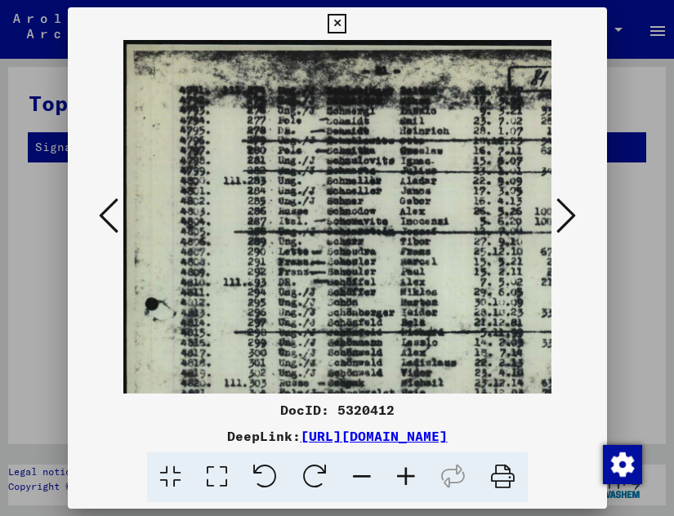
click at [106, 213] on icon at bounding box center [109, 215] width 20 height 39
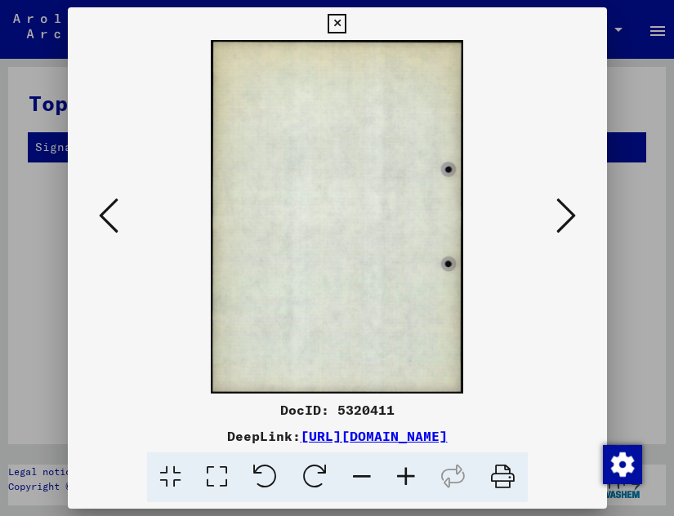
click at [106, 213] on icon at bounding box center [109, 215] width 20 height 39
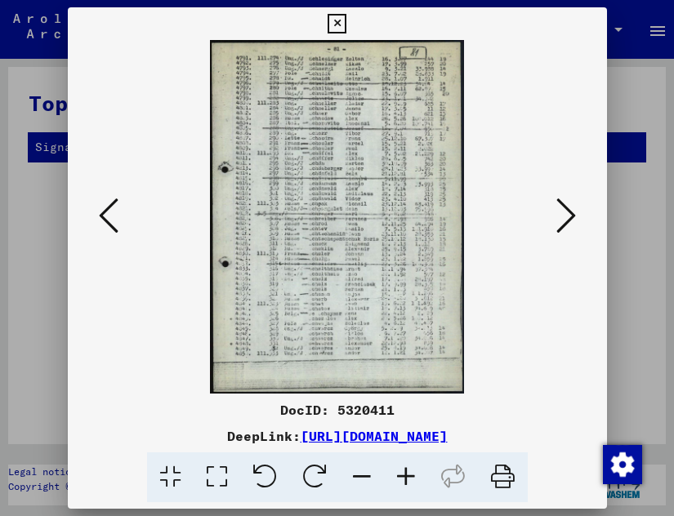
click at [407, 490] on icon at bounding box center [406, 478] width 44 height 50
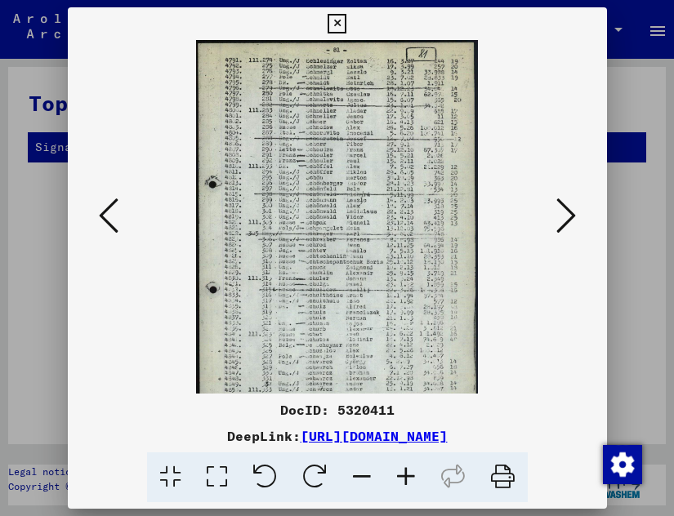
click at [407, 490] on icon at bounding box center [406, 478] width 44 height 50
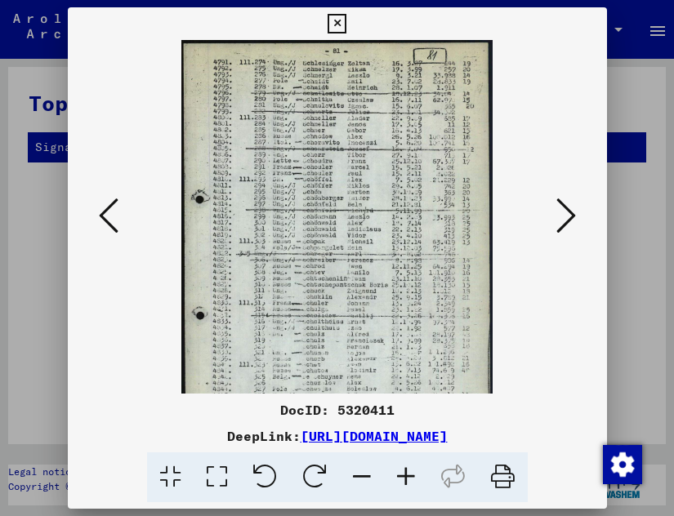
click at [407, 490] on icon at bounding box center [406, 478] width 44 height 50
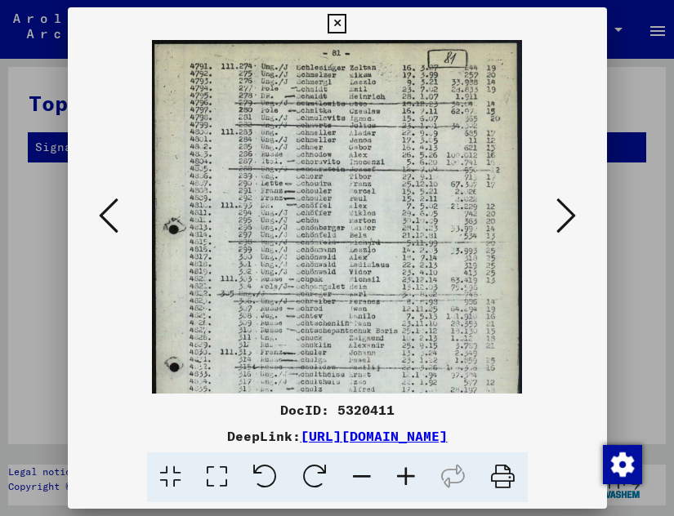
click at [407, 490] on icon at bounding box center [406, 478] width 44 height 50
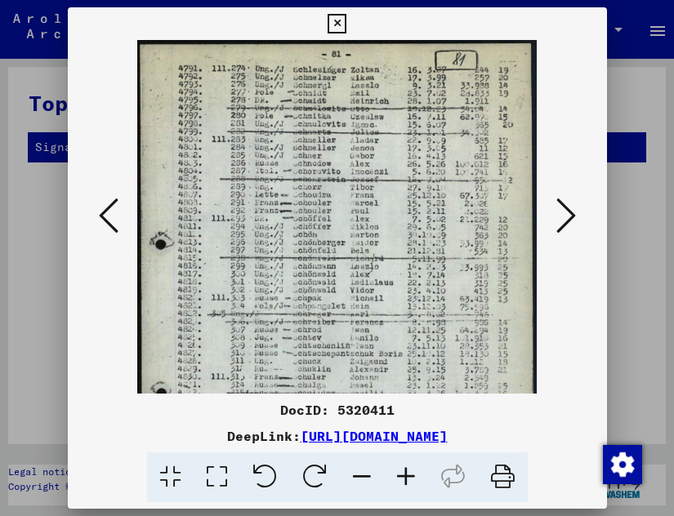
click at [407, 490] on icon at bounding box center [406, 478] width 44 height 50
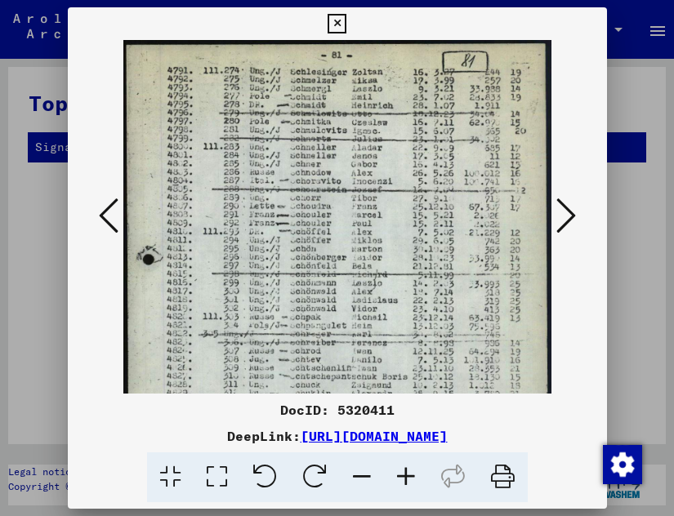
click at [407, 490] on icon at bounding box center [406, 478] width 44 height 50
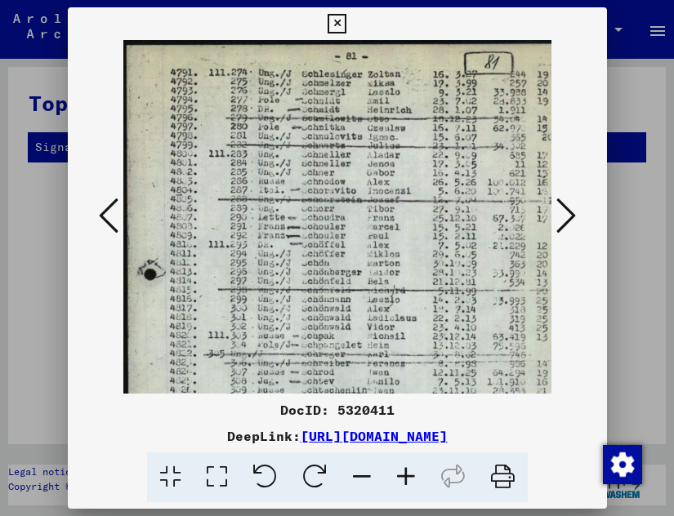
click at [407, 490] on icon at bounding box center [406, 478] width 44 height 50
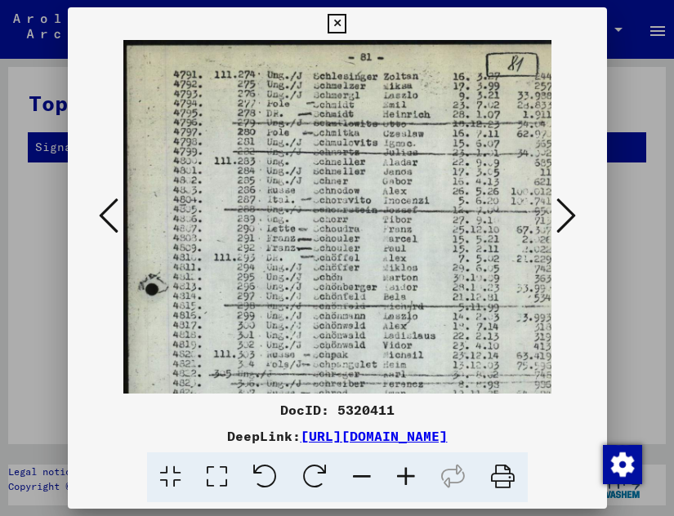
click at [407, 490] on icon at bounding box center [406, 478] width 44 height 50
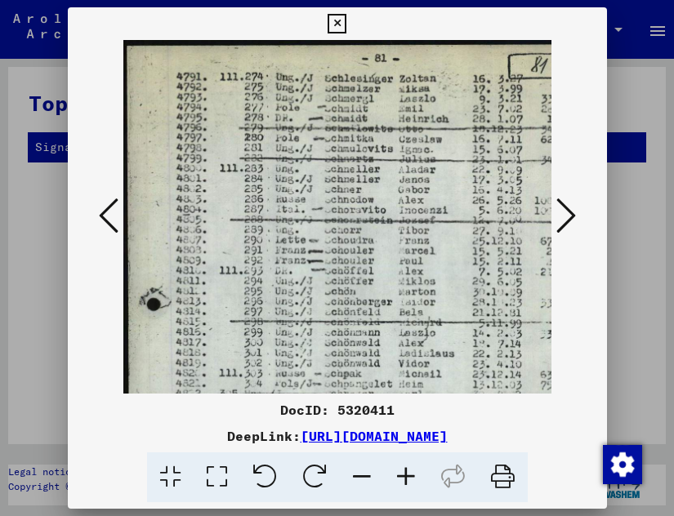
click at [568, 205] on icon at bounding box center [567, 215] width 20 height 39
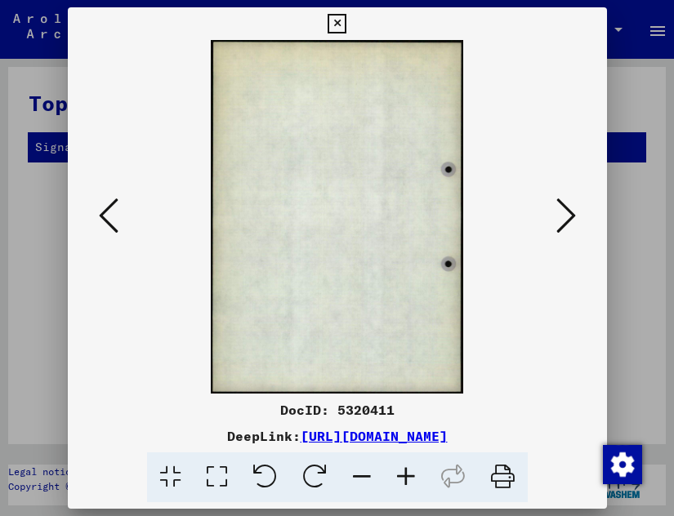
click at [568, 205] on icon at bounding box center [567, 215] width 20 height 39
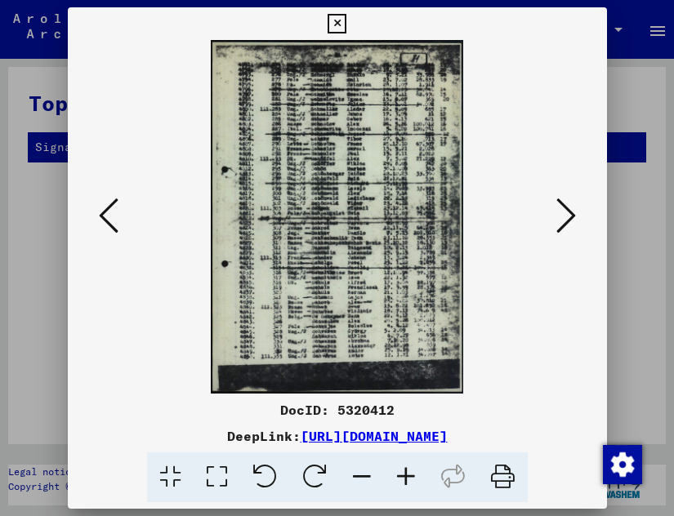
click at [568, 205] on icon at bounding box center [567, 215] width 20 height 39
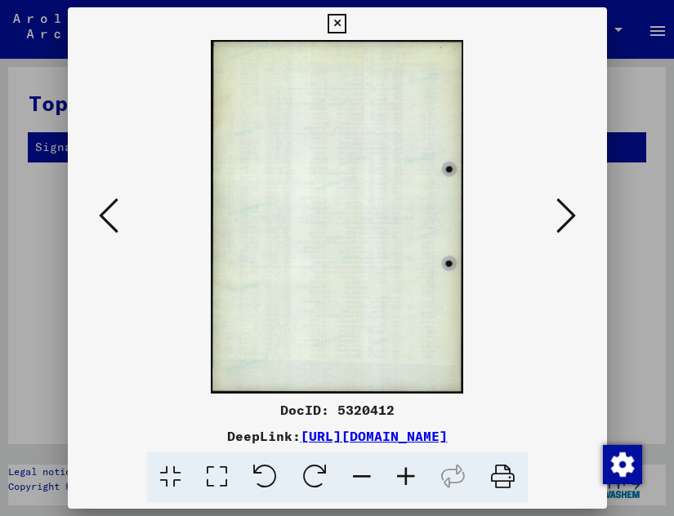
click at [568, 205] on icon at bounding box center [567, 215] width 20 height 39
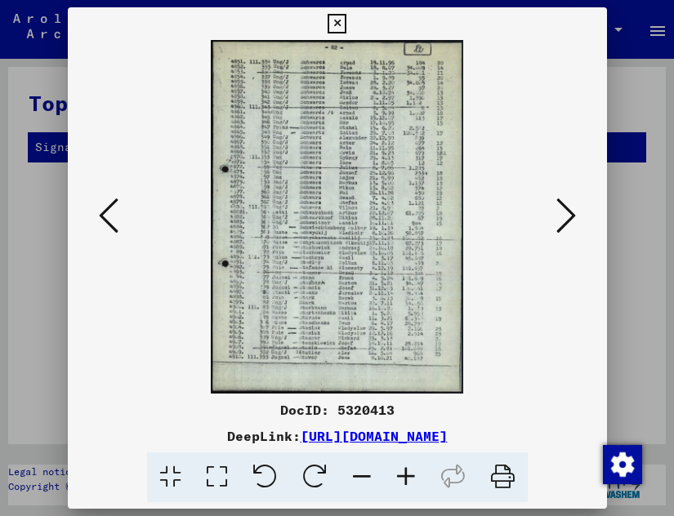
drag, startPoint x: 356, startPoint y: 154, endPoint x: 400, endPoint y: 485, distance: 333.8
click at [400, 485] on icon at bounding box center [406, 478] width 44 height 50
click at [401, 485] on icon at bounding box center [406, 478] width 44 height 50
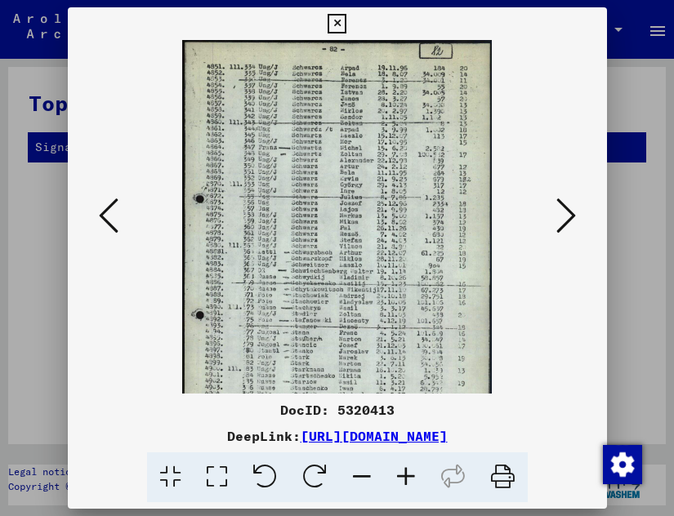
click at [401, 485] on icon at bounding box center [406, 478] width 44 height 50
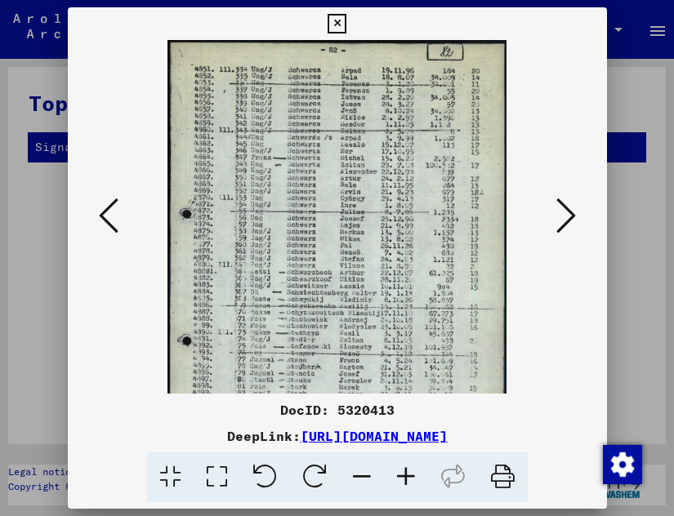
click at [401, 485] on icon at bounding box center [406, 478] width 44 height 50
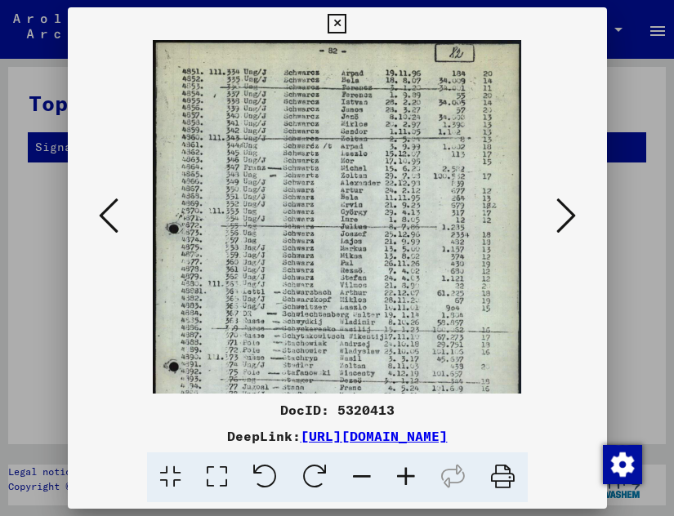
click at [401, 485] on icon at bounding box center [406, 478] width 44 height 50
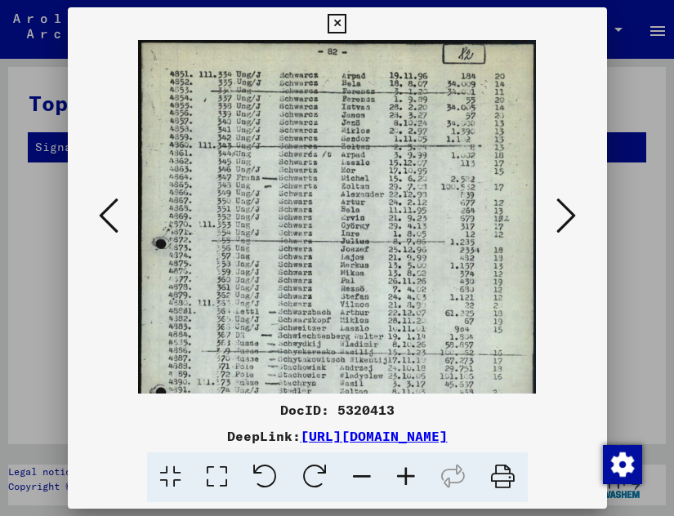
click at [401, 485] on icon at bounding box center [406, 478] width 44 height 50
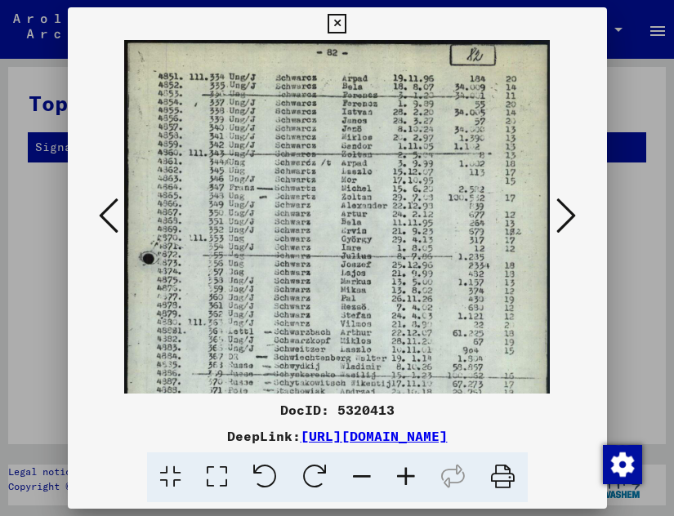
click at [401, 485] on icon at bounding box center [406, 478] width 44 height 50
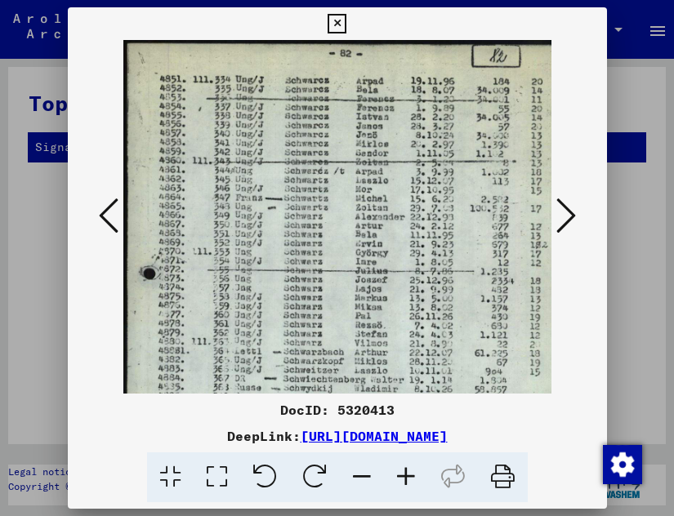
click at [401, 485] on icon at bounding box center [406, 478] width 44 height 50
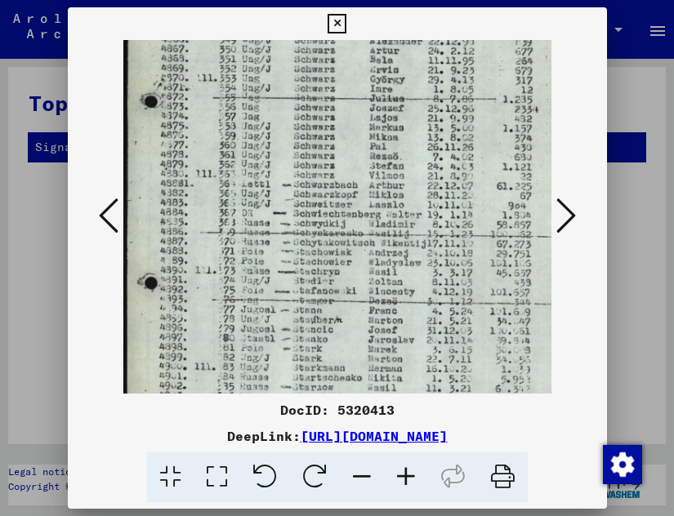
drag, startPoint x: 365, startPoint y: 314, endPoint x: 391, endPoint y: 124, distance: 191.4
click at [390, 126] on img at bounding box center [365, 193] width 485 height 681
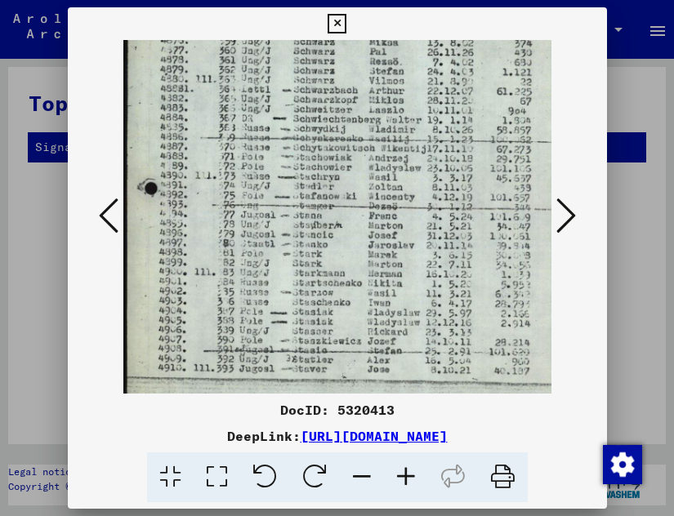
scroll to position [287, 0]
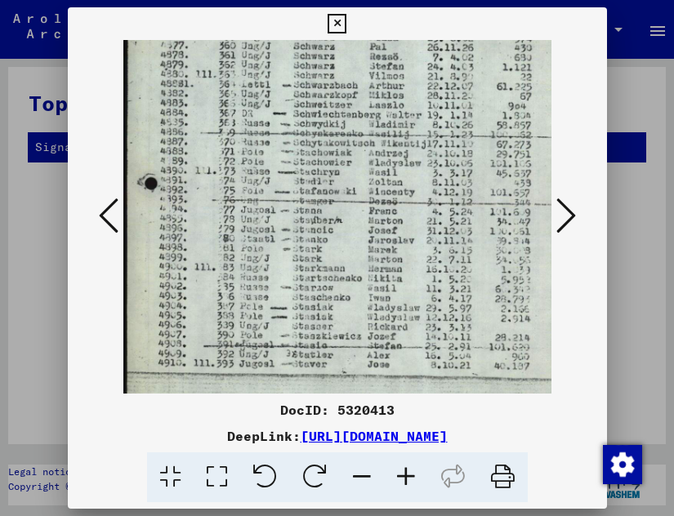
drag, startPoint x: 356, startPoint y: 307, endPoint x: 378, endPoint y: 208, distance: 101.5
click at [378, 208] on img at bounding box center [365, 93] width 485 height 681
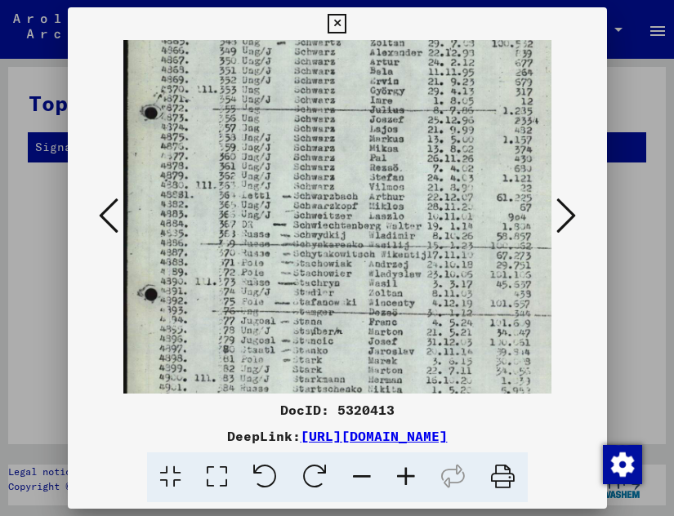
scroll to position [144, 0]
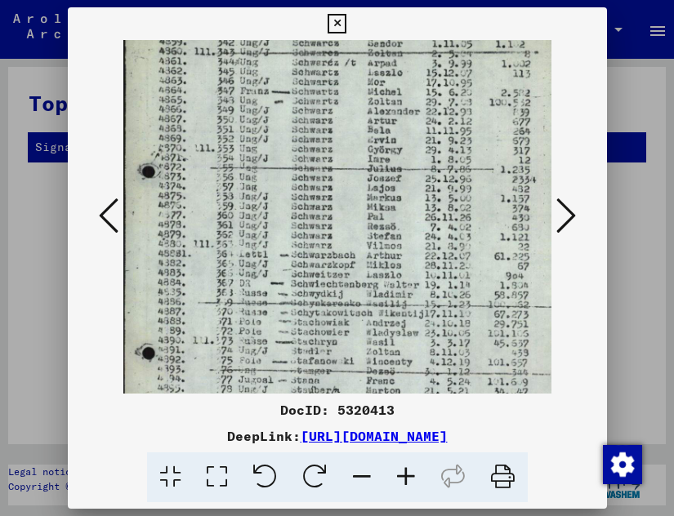
drag, startPoint x: 339, startPoint y: 154, endPoint x: 356, endPoint y: 324, distance: 170.9
click at [356, 324] on img at bounding box center [363, 263] width 485 height 681
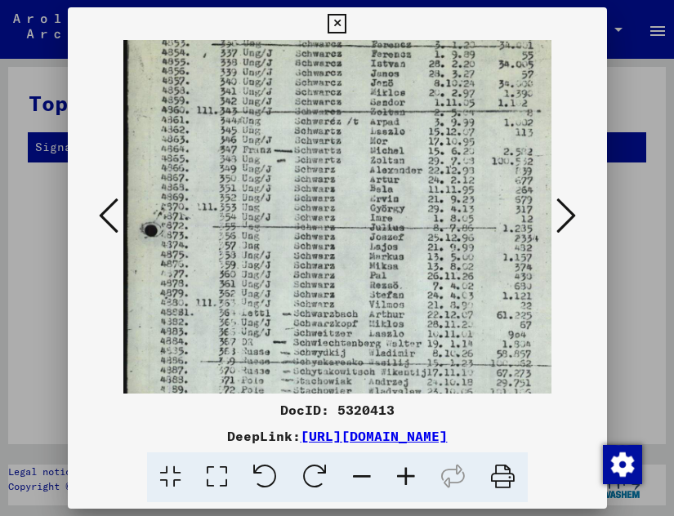
scroll to position [0, 0]
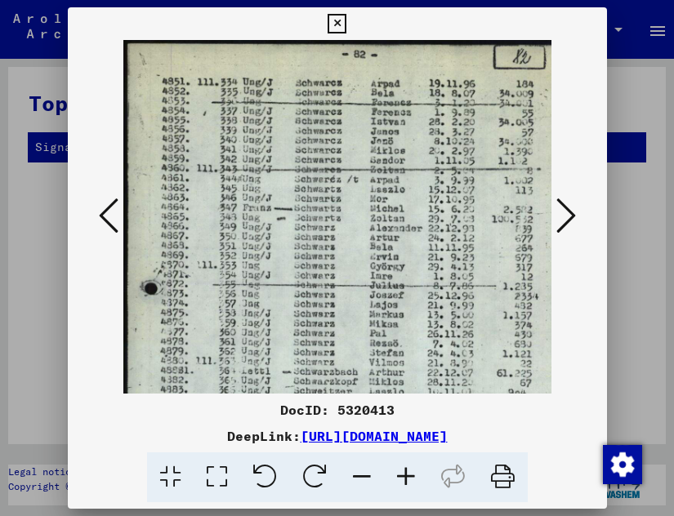
drag, startPoint x: 339, startPoint y: 134, endPoint x: 374, endPoint y: 332, distance: 200.9
click at [374, 332] on img at bounding box center [365, 380] width 485 height 681
click at [566, 204] on icon at bounding box center [567, 215] width 20 height 39
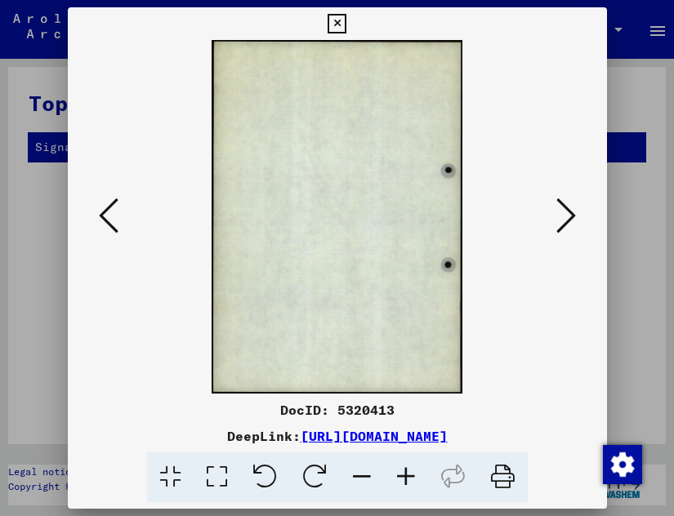
click at [566, 204] on icon at bounding box center [567, 215] width 20 height 39
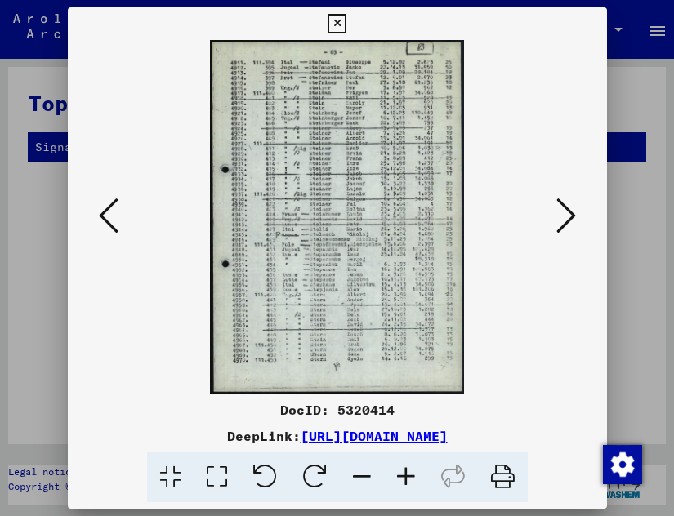
click at [405, 483] on icon at bounding box center [406, 478] width 44 height 50
click at [405, 482] on icon at bounding box center [406, 478] width 44 height 50
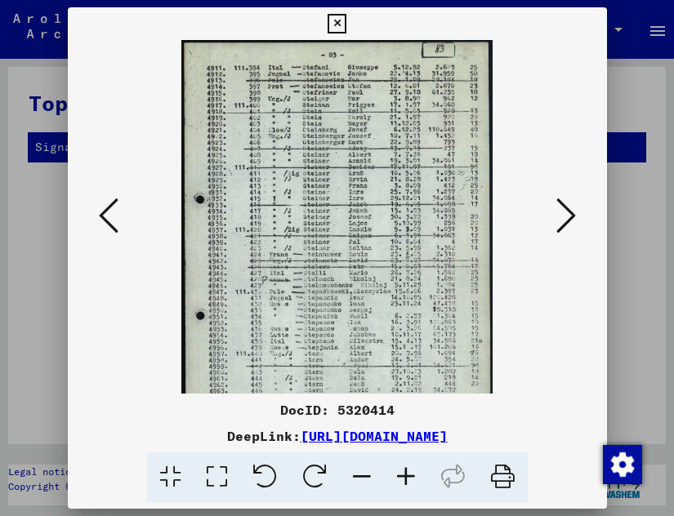
click at [405, 482] on icon at bounding box center [406, 478] width 44 height 50
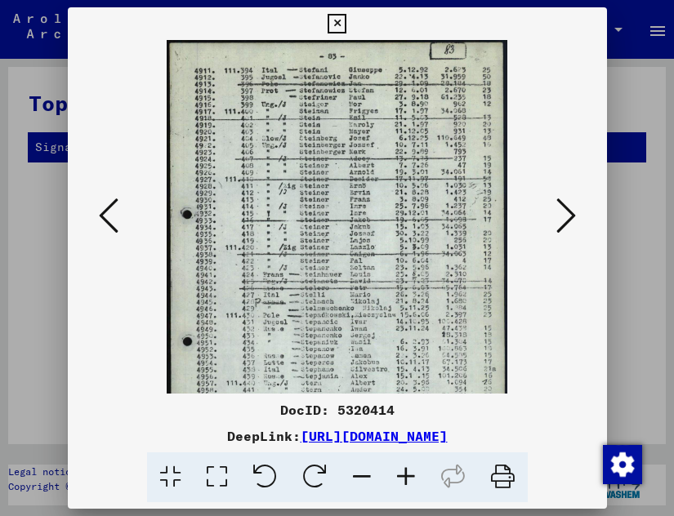
click at [405, 482] on icon at bounding box center [406, 478] width 44 height 50
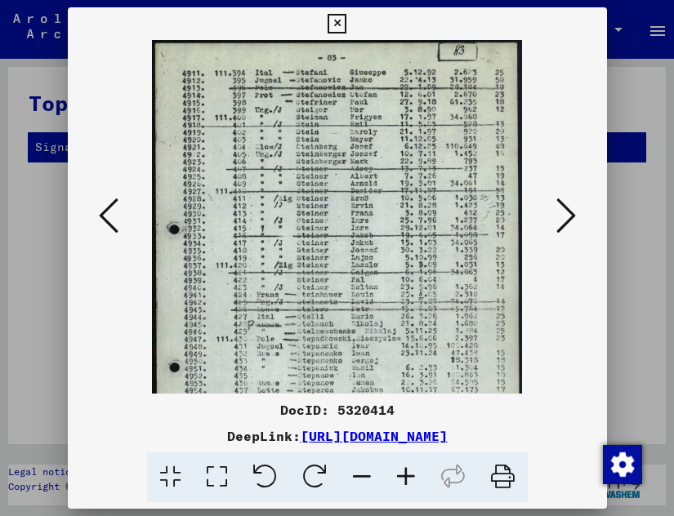
click at [405, 482] on icon at bounding box center [406, 478] width 44 height 50
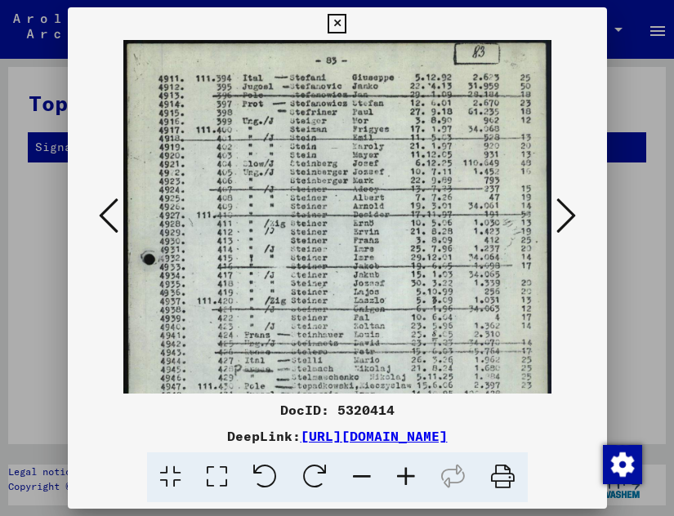
click at [405, 482] on icon at bounding box center [406, 478] width 44 height 50
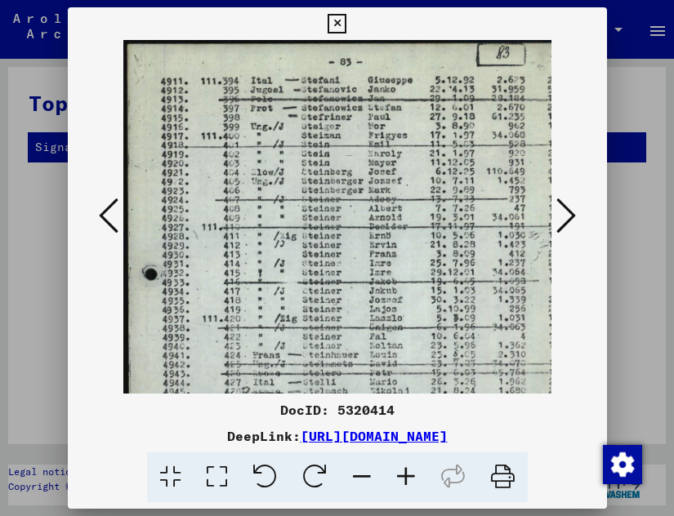
click at [405, 482] on icon at bounding box center [406, 478] width 44 height 50
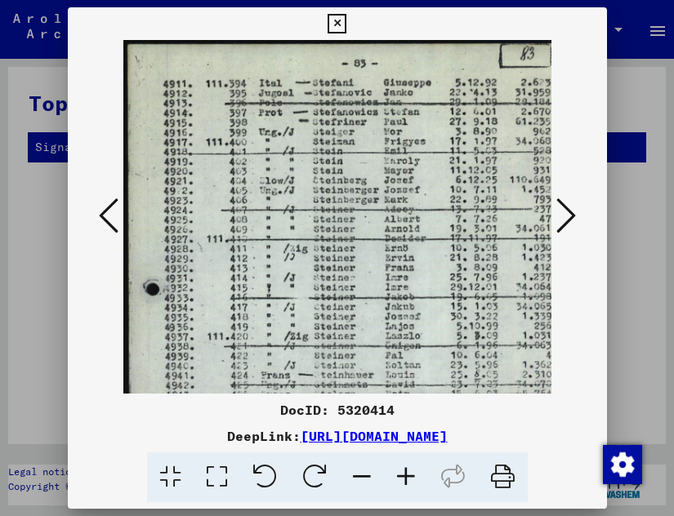
click at [405, 482] on icon at bounding box center [406, 478] width 44 height 50
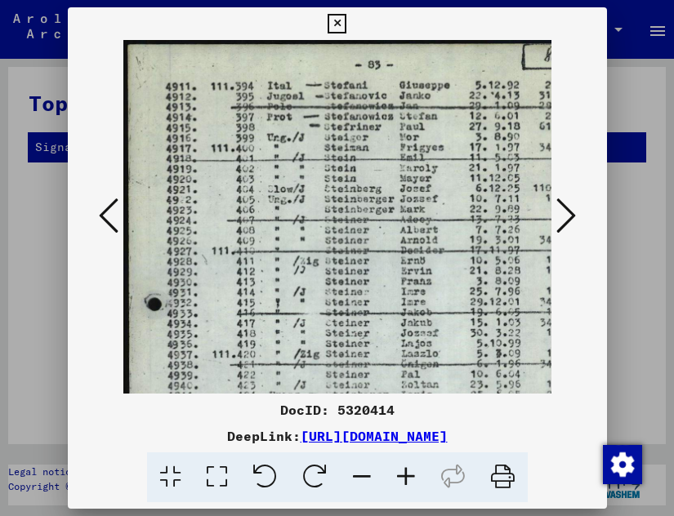
click at [319, 102] on img at bounding box center [381, 401] width 516 height 722
click at [571, 206] on icon at bounding box center [567, 215] width 20 height 39
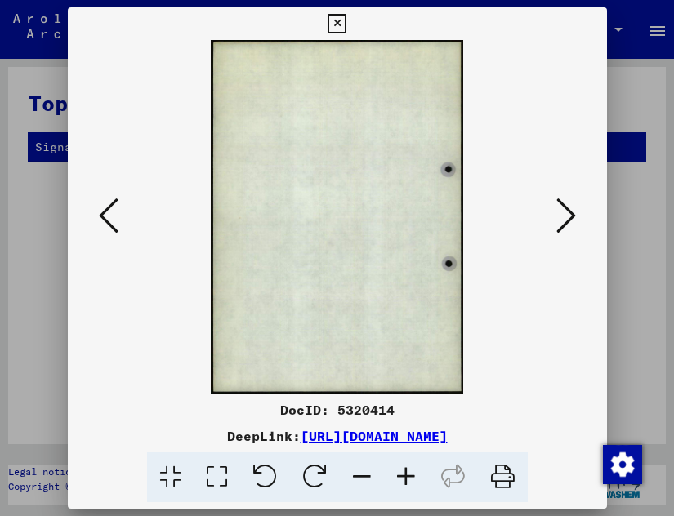
click at [571, 206] on icon at bounding box center [567, 215] width 20 height 39
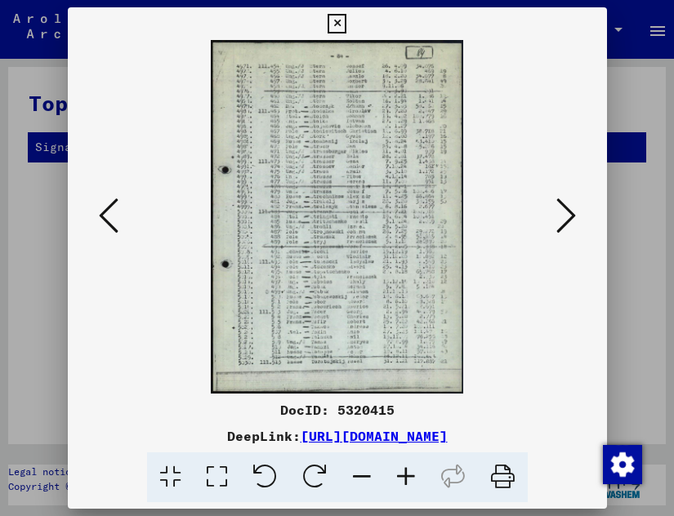
click at [403, 487] on icon at bounding box center [406, 478] width 44 height 50
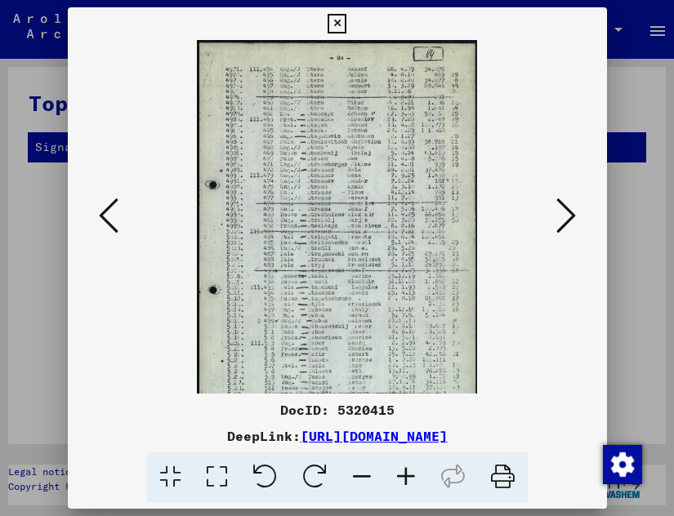
click at [403, 487] on icon at bounding box center [406, 478] width 44 height 50
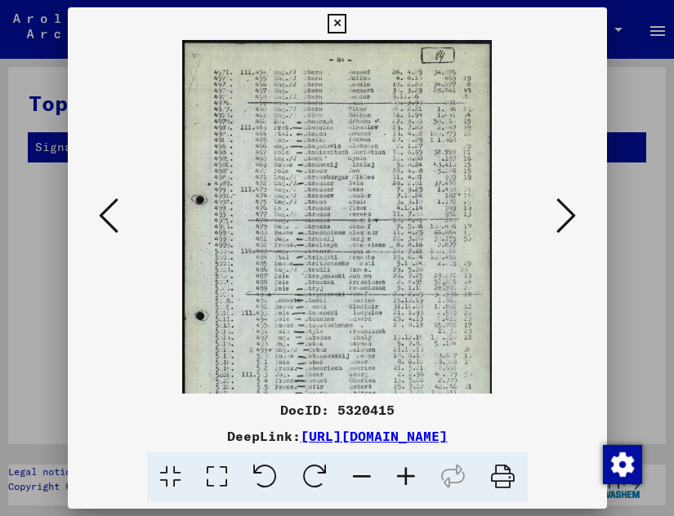
click at [403, 487] on icon at bounding box center [406, 478] width 44 height 50
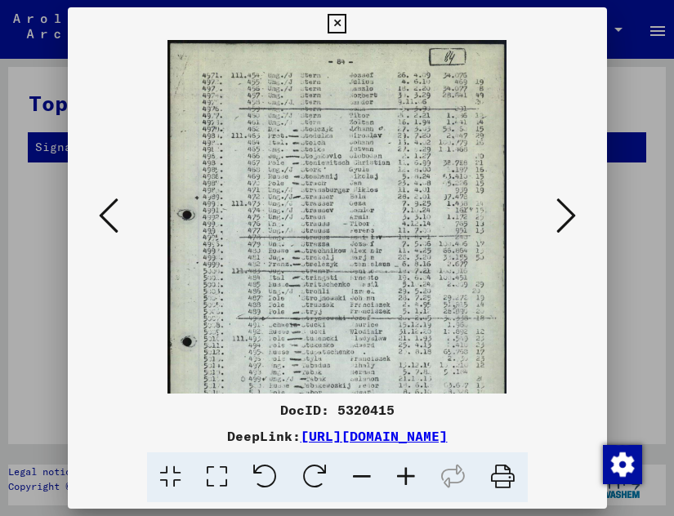
click at [403, 487] on icon at bounding box center [406, 478] width 44 height 50
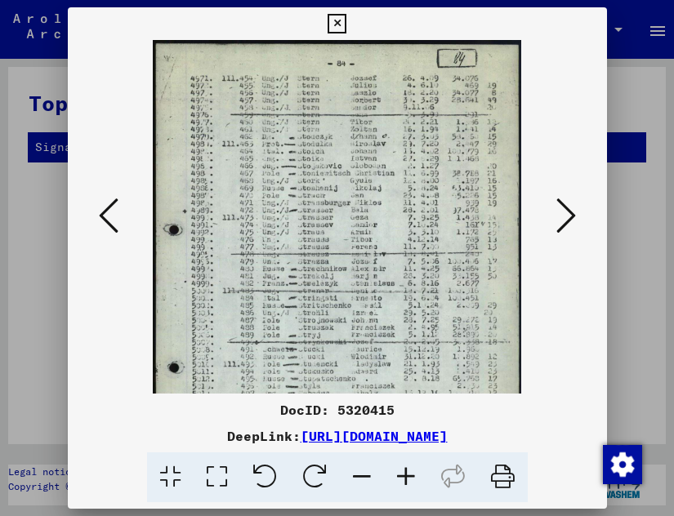
click at [403, 487] on icon at bounding box center [406, 478] width 44 height 50
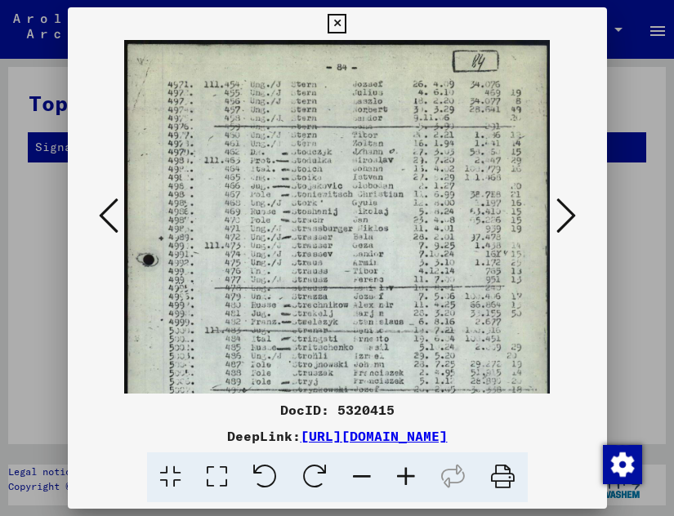
click at [403, 487] on icon at bounding box center [406, 478] width 44 height 50
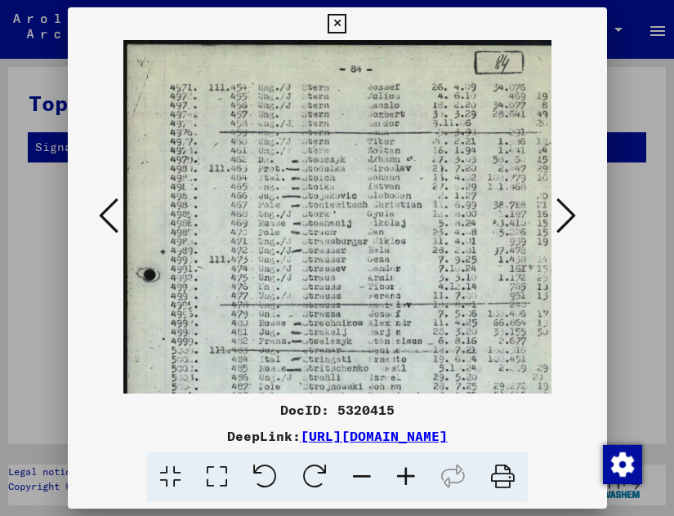
click at [403, 487] on icon at bounding box center [406, 478] width 44 height 50
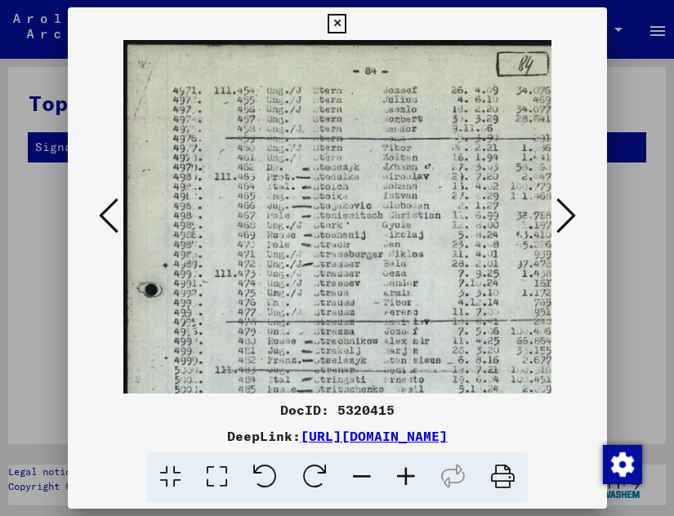
click at [403, 487] on icon at bounding box center [406, 478] width 44 height 50
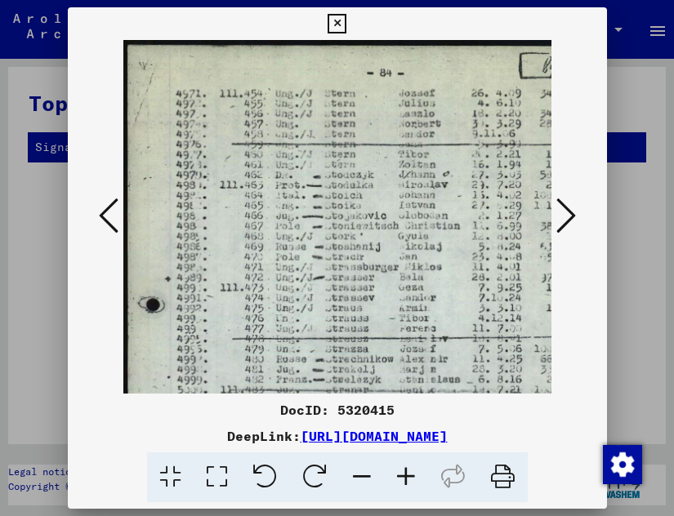
scroll to position [1, 0]
click at [203, 174] on img at bounding box center [379, 400] width 513 height 722
click at [563, 208] on icon at bounding box center [567, 215] width 20 height 39
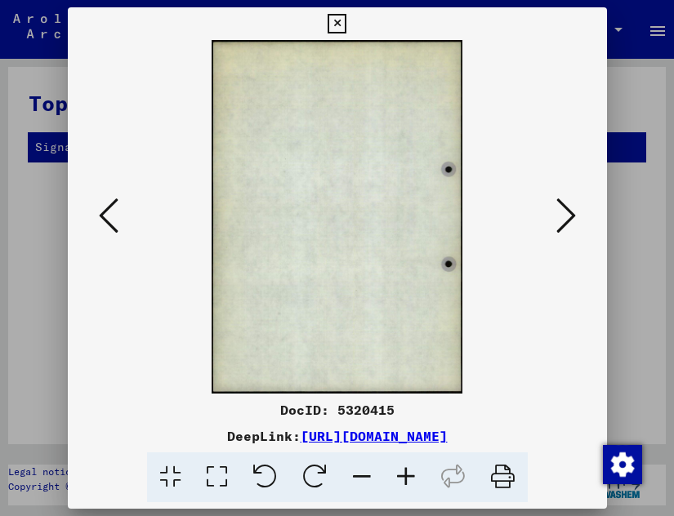
scroll to position [0, 0]
click at [563, 208] on icon at bounding box center [567, 215] width 20 height 39
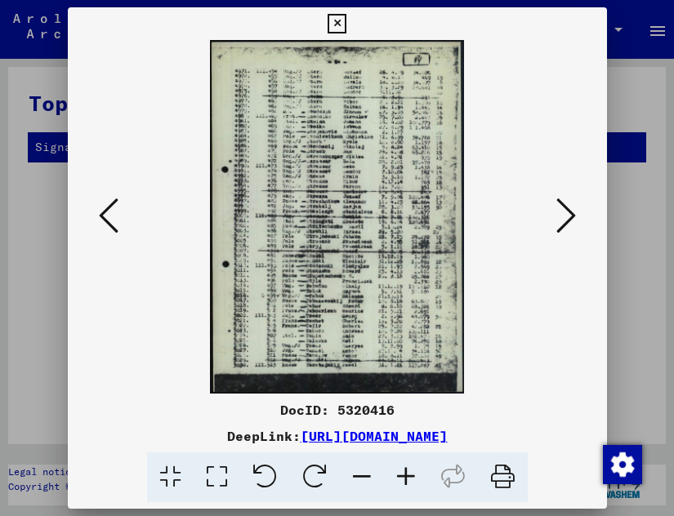
click at [104, 212] on icon at bounding box center [109, 215] width 20 height 39
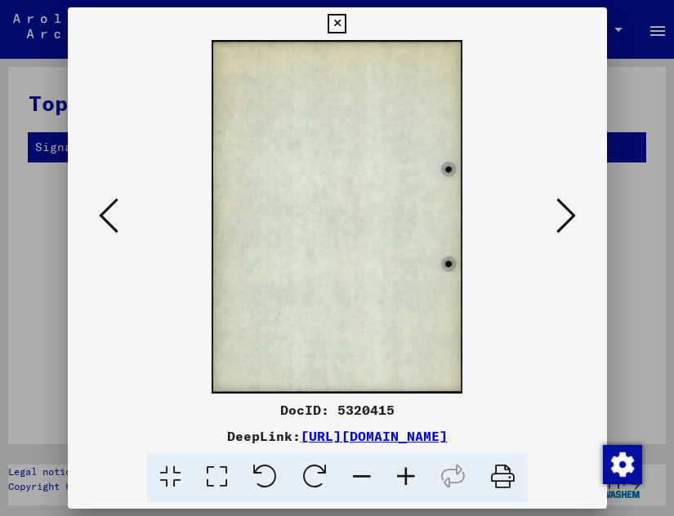
click at [104, 212] on icon at bounding box center [109, 215] width 20 height 39
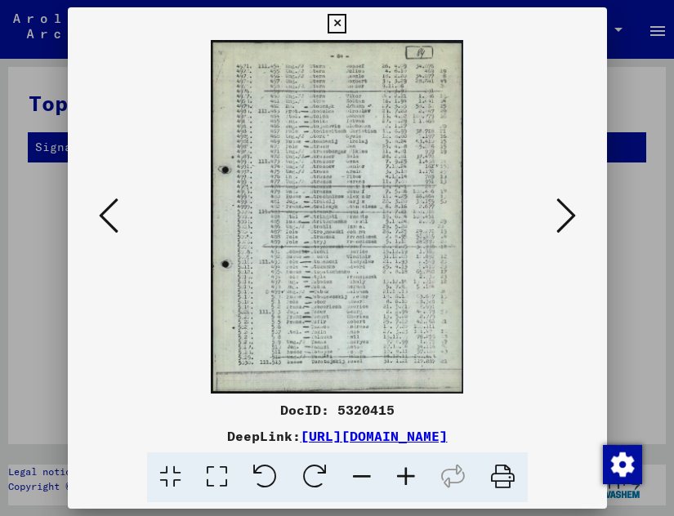
click at [405, 484] on icon at bounding box center [406, 478] width 44 height 50
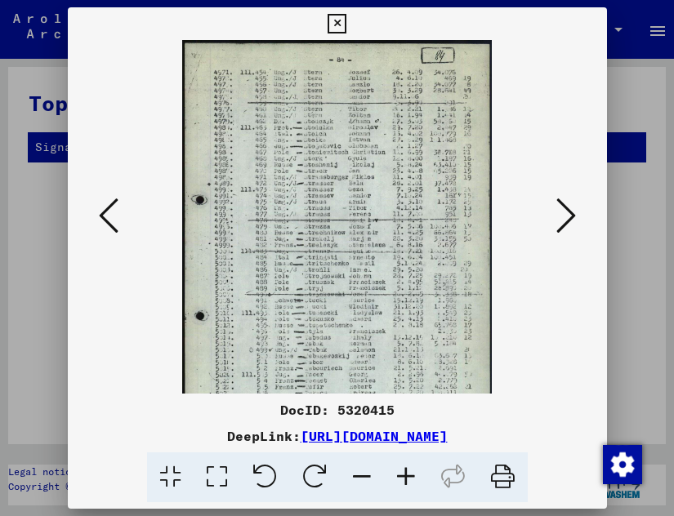
click at [406, 484] on icon at bounding box center [406, 478] width 44 height 50
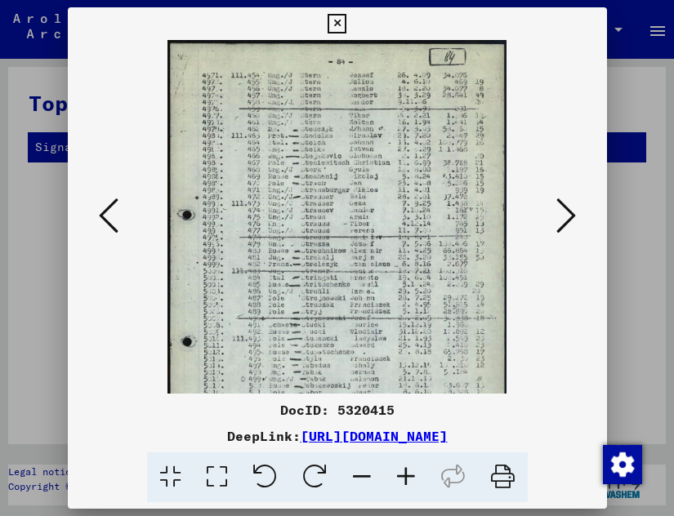
click at [407, 484] on icon at bounding box center [406, 478] width 44 height 50
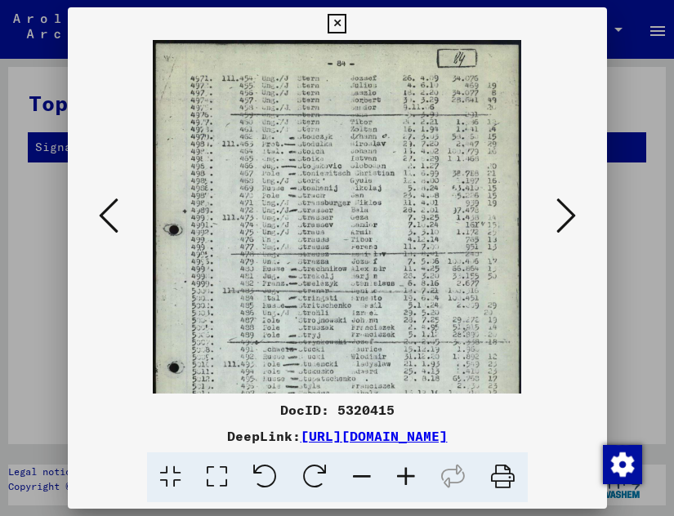
click at [407, 484] on icon at bounding box center [406, 478] width 44 height 50
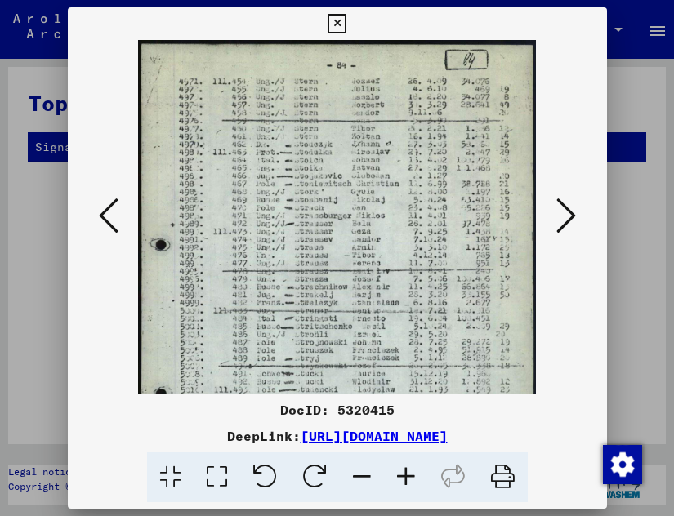
click at [408, 484] on icon at bounding box center [406, 478] width 44 height 50
click at [408, 485] on icon at bounding box center [406, 478] width 44 height 50
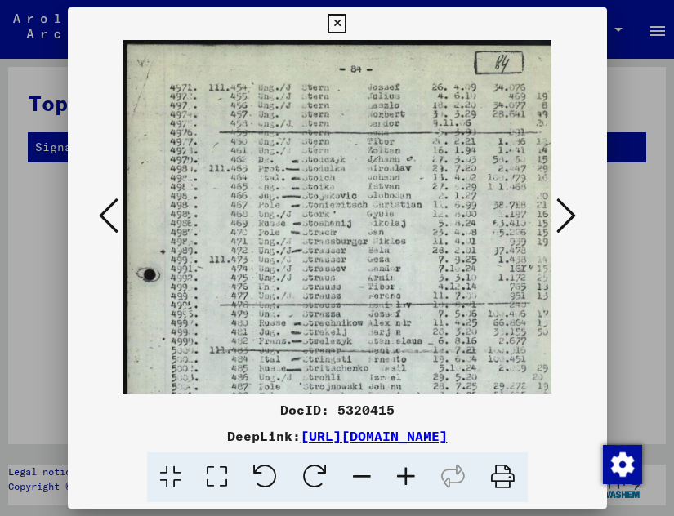
click at [565, 208] on icon at bounding box center [567, 215] width 20 height 39
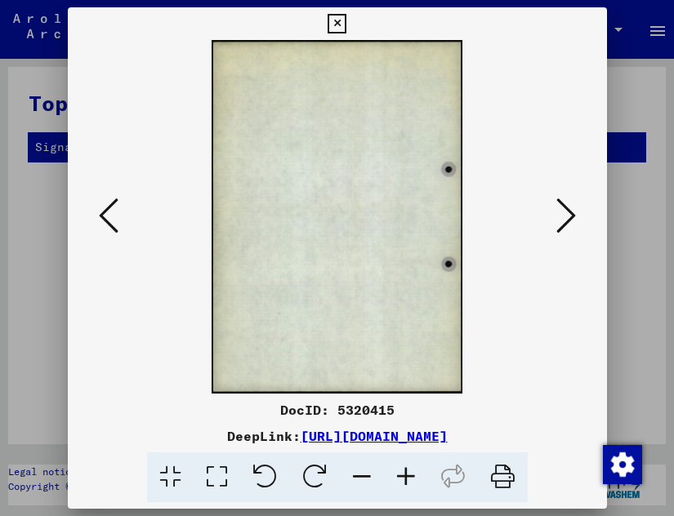
click at [565, 208] on icon at bounding box center [567, 215] width 20 height 39
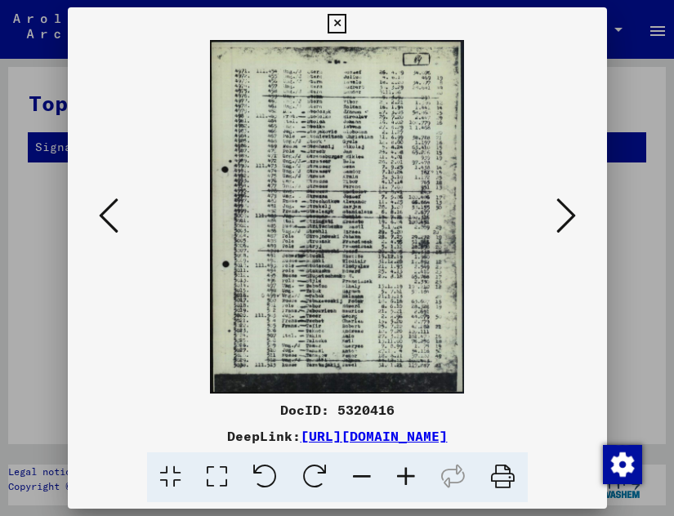
click at [408, 485] on icon at bounding box center [406, 478] width 44 height 50
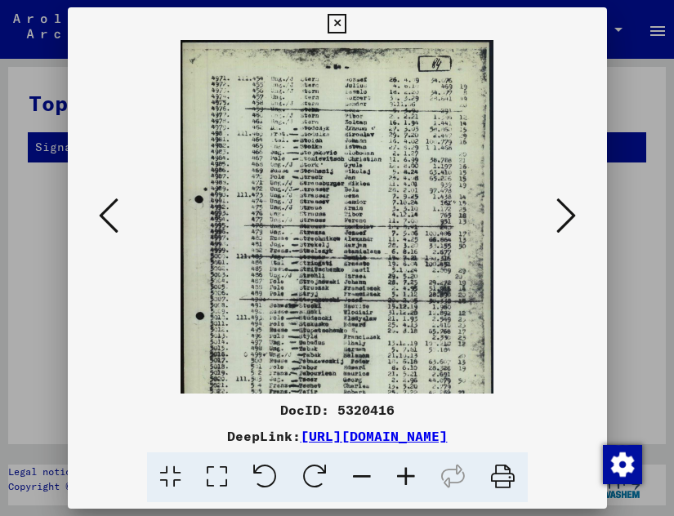
click at [408, 485] on icon at bounding box center [406, 478] width 44 height 50
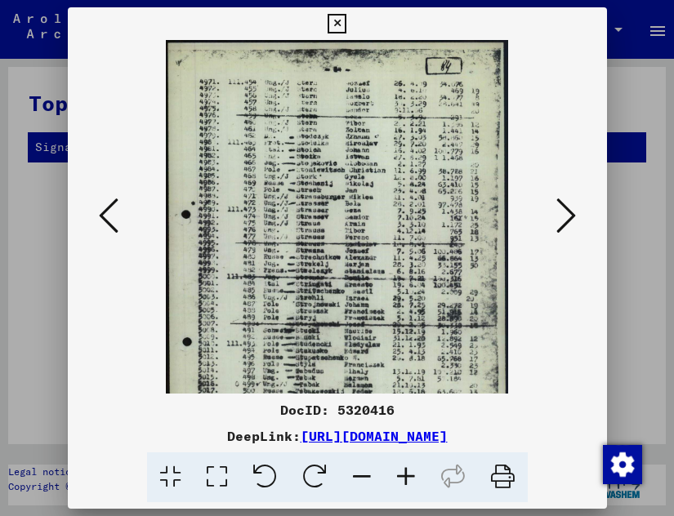
click at [408, 485] on icon at bounding box center [406, 478] width 44 height 50
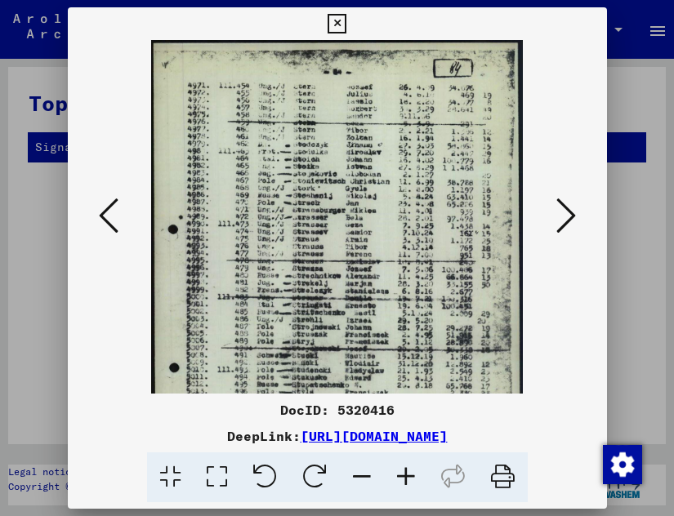
click at [408, 485] on icon at bounding box center [406, 478] width 44 height 50
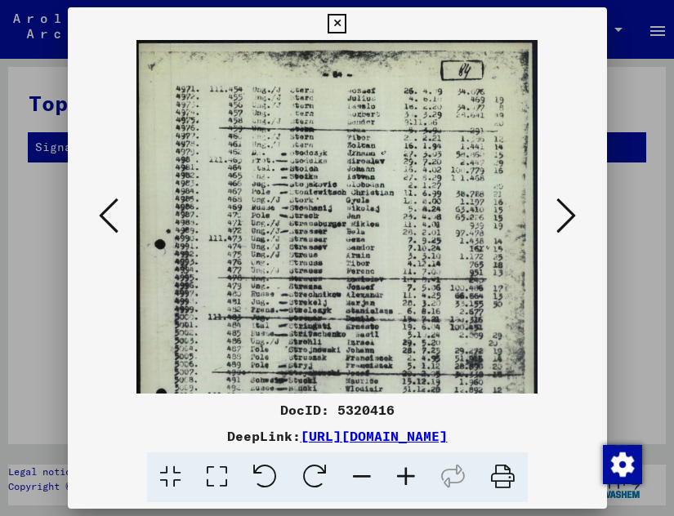
click at [408, 485] on icon at bounding box center [406, 478] width 44 height 50
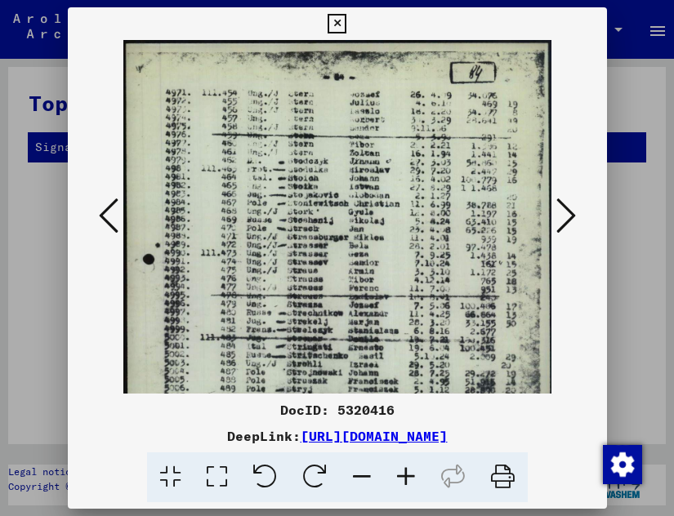
click at [408, 485] on icon at bounding box center [406, 478] width 44 height 50
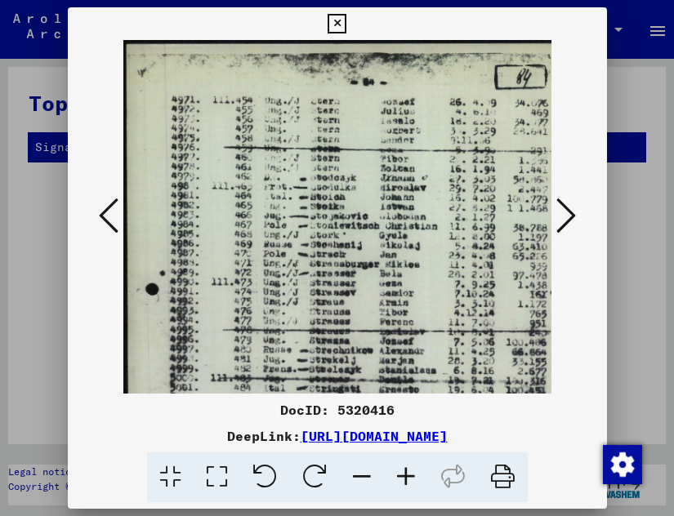
click at [567, 206] on icon at bounding box center [567, 215] width 20 height 39
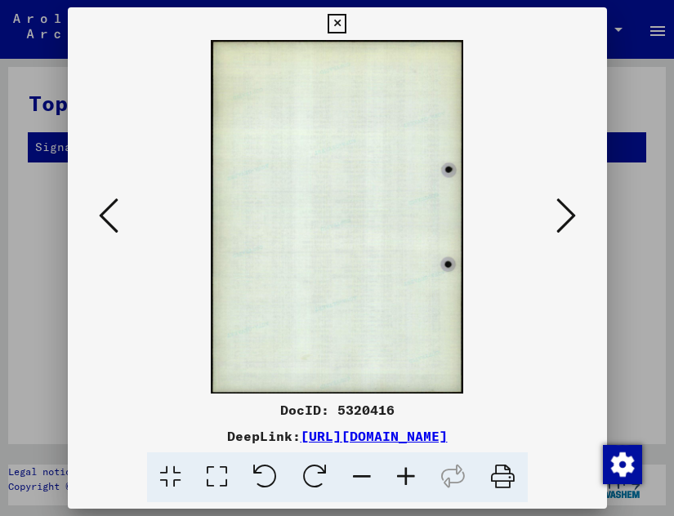
click at [567, 206] on icon at bounding box center [567, 215] width 20 height 39
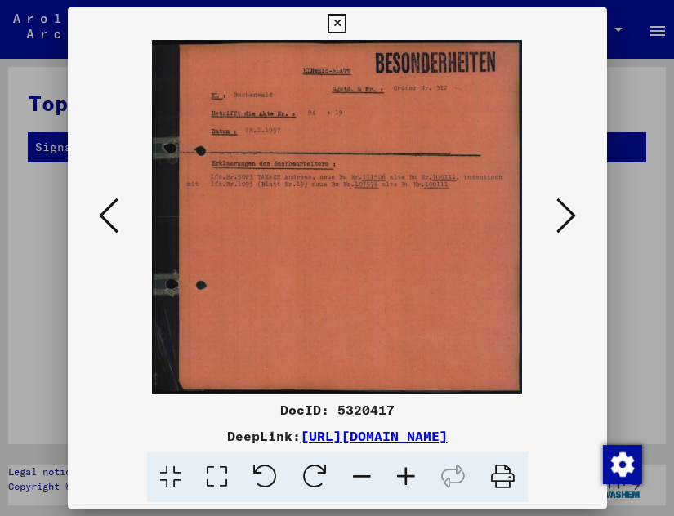
click at [567, 206] on icon at bounding box center [567, 215] width 20 height 39
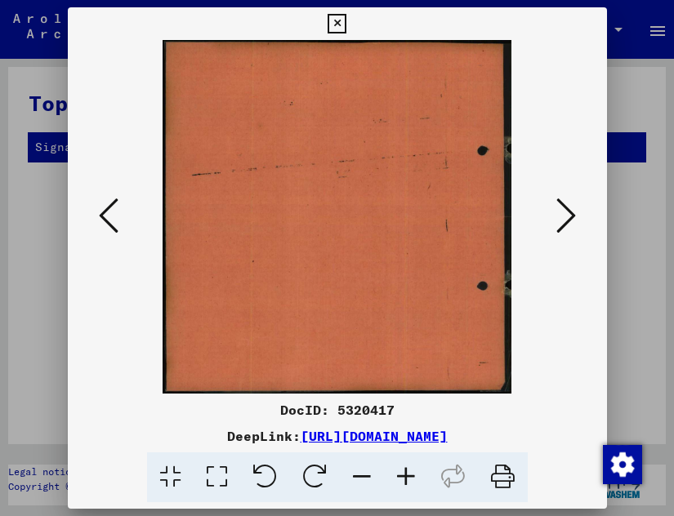
click at [567, 206] on icon at bounding box center [567, 215] width 20 height 39
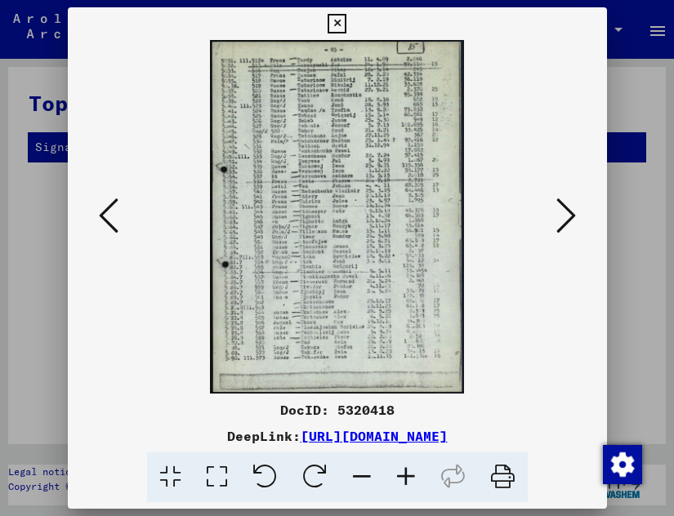
click at [406, 486] on icon at bounding box center [406, 478] width 44 height 50
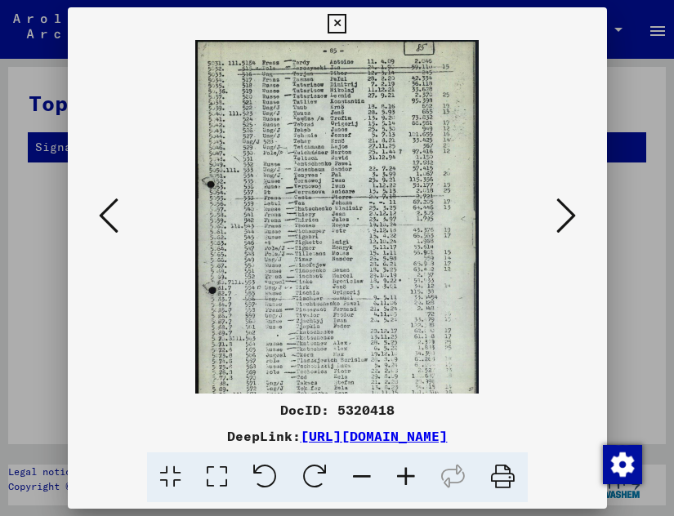
click at [406, 486] on icon at bounding box center [406, 478] width 44 height 50
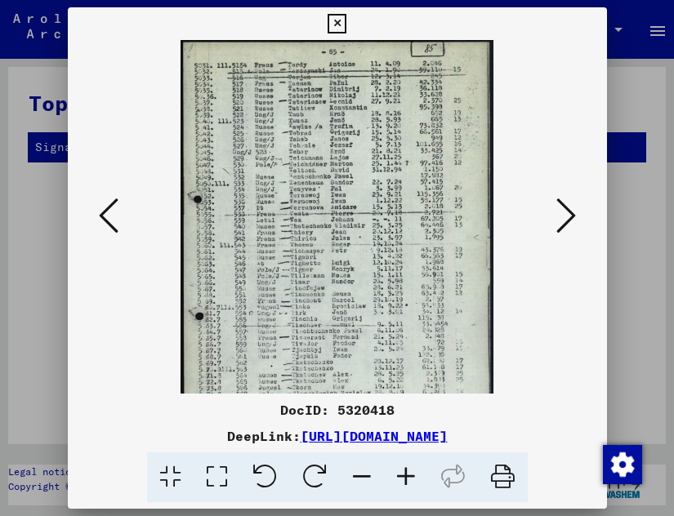
click at [406, 486] on icon at bounding box center [406, 478] width 44 height 50
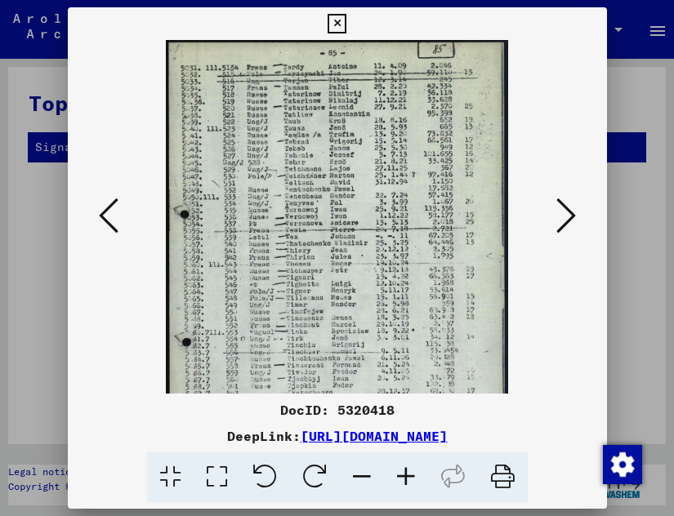
click at [406, 486] on icon at bounding box center [406, 478] width 44 height 50
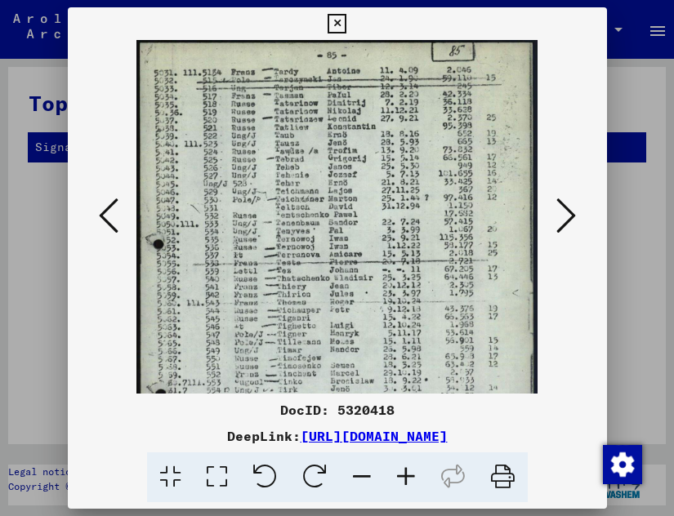
click at [406, 486] on icon at bounding box center [406, 478] width 44 height 50
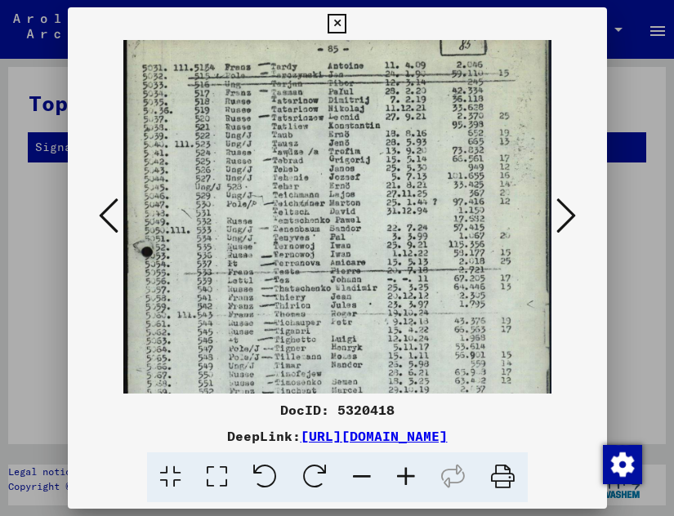
scroll to position [9, 0]
drag, startPoint x: 366, startPoint y: 311, endPoint x: 369, endPoint y: 302, distance: 9.3
click at [369, 302] on img at bounding box center [338, 330] width 431 height 599
click at [278, 120] on img at bounding box center [338, 330] width 431 height 599
click at [568, 205] on icon at bounding box center [567, 215] width 20 height 39
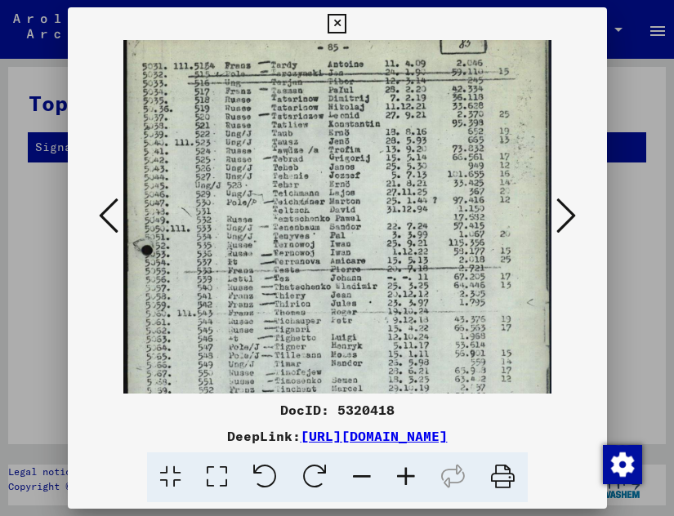
scroll to position [0, 0]
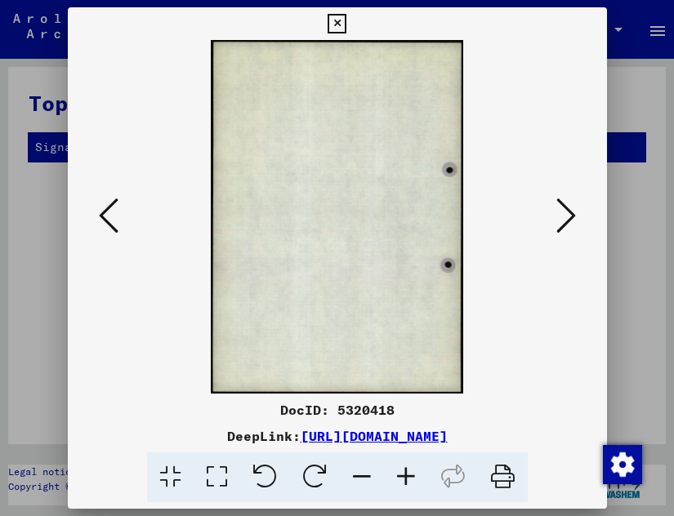
click at [568, 205] on icon at bounding box center [567, 215] width 20 height 39
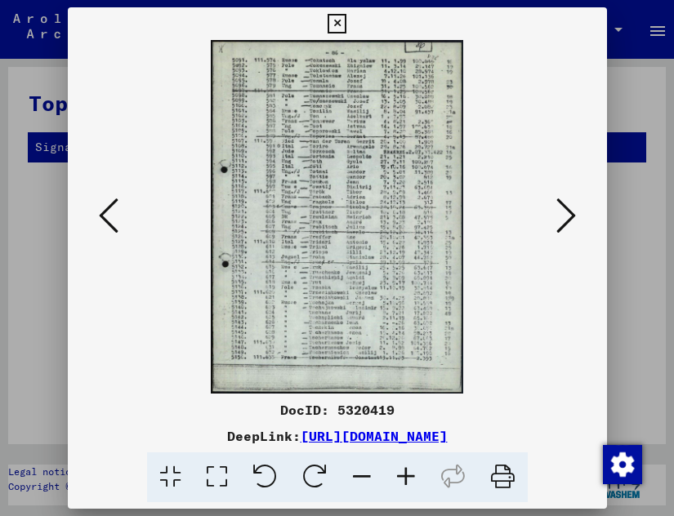
click at [405, 481] on icon at bounding box center [406, 478] width 44 height 50
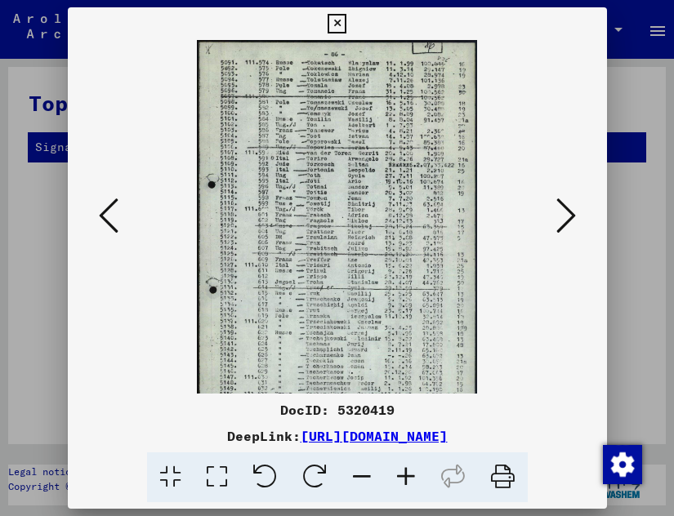
click at [405, 481] on icon at bounding box center [406, 478] width 44 height 50
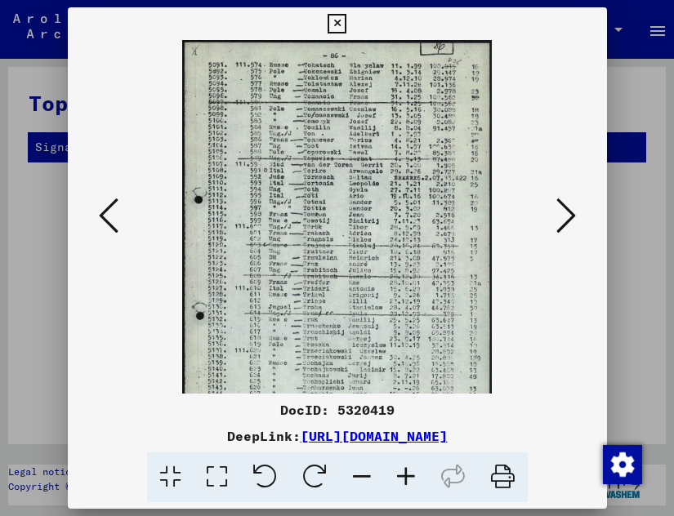
click at [406, 481] on icon at bounding box center [406, 478] width 44 height 50
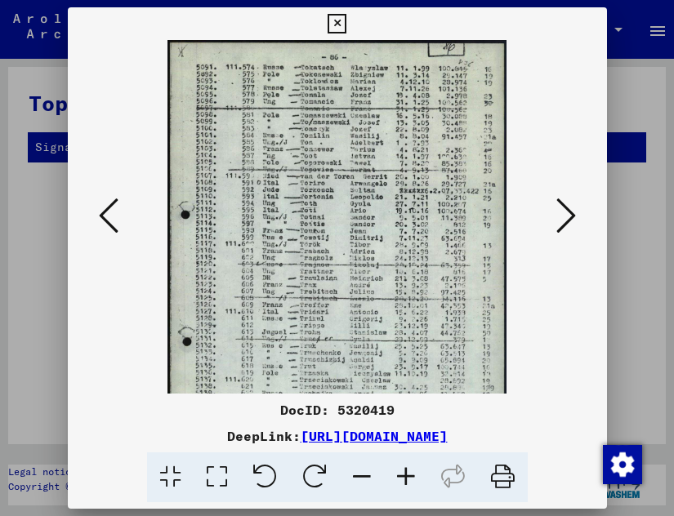
click at [406, 481] on icon at bounding box center [406, 478] width 44 height 50
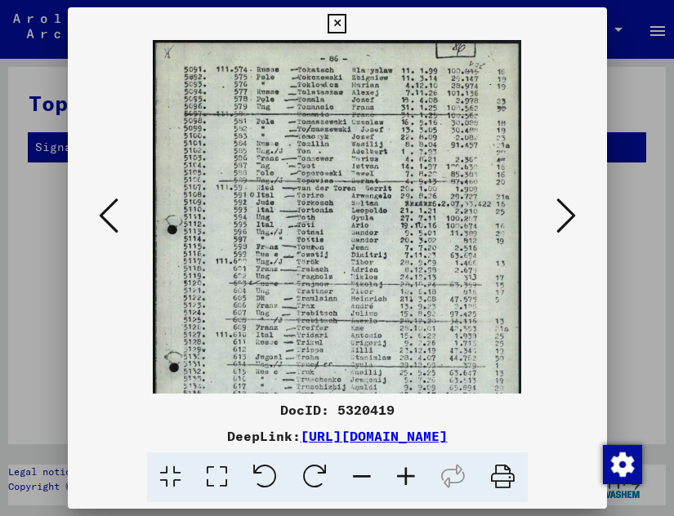
scroll to position [1, 0]
click at [278, 18] on div "DocID: 5320419 DeepLink: [URL][DOMAIN_NAME]" at bounding box center [337, 254] width 539 height 495
click at [338, 14] on icon at bounding box center [337, 24] width 19 height 20
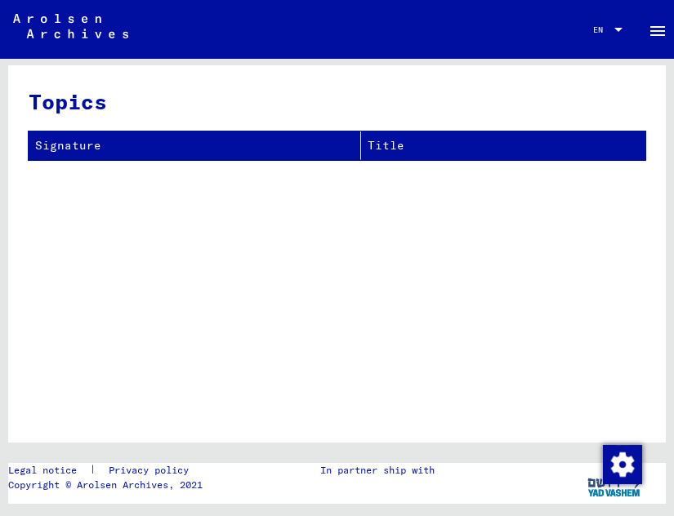
scroll to position [0, 0]
